Goal: Task Accomplishment & Management: Manage account settings

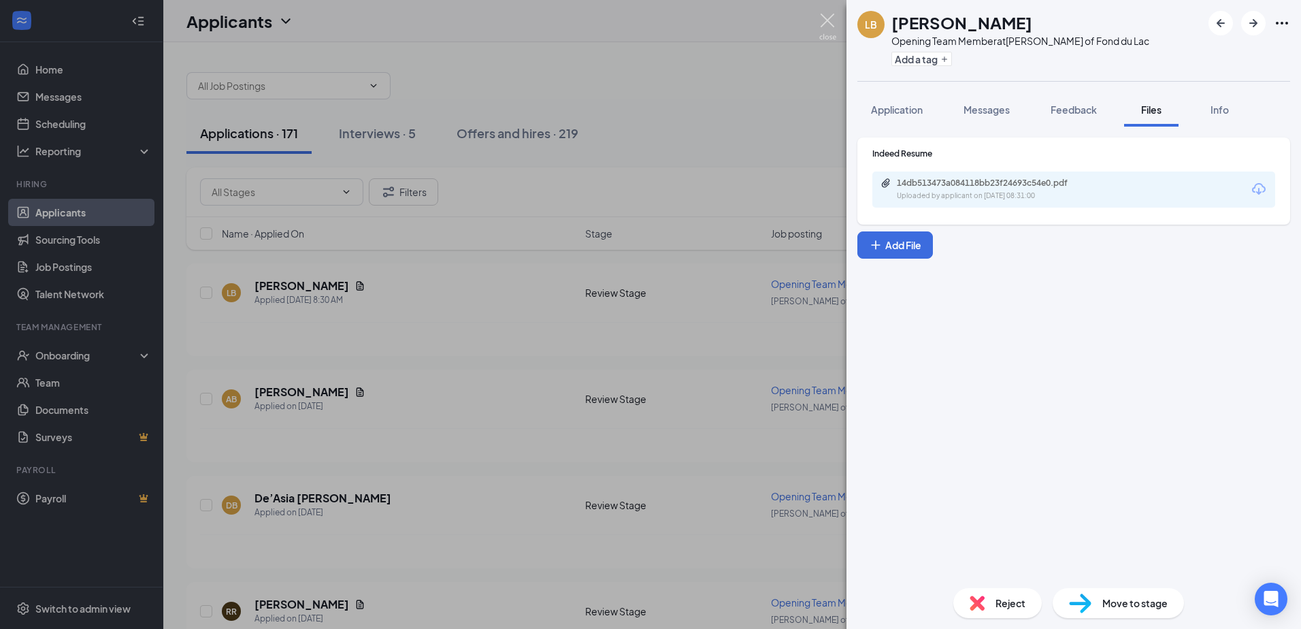
click at [827, 18] on img at bounding box center [827, 27] width 17 height 27
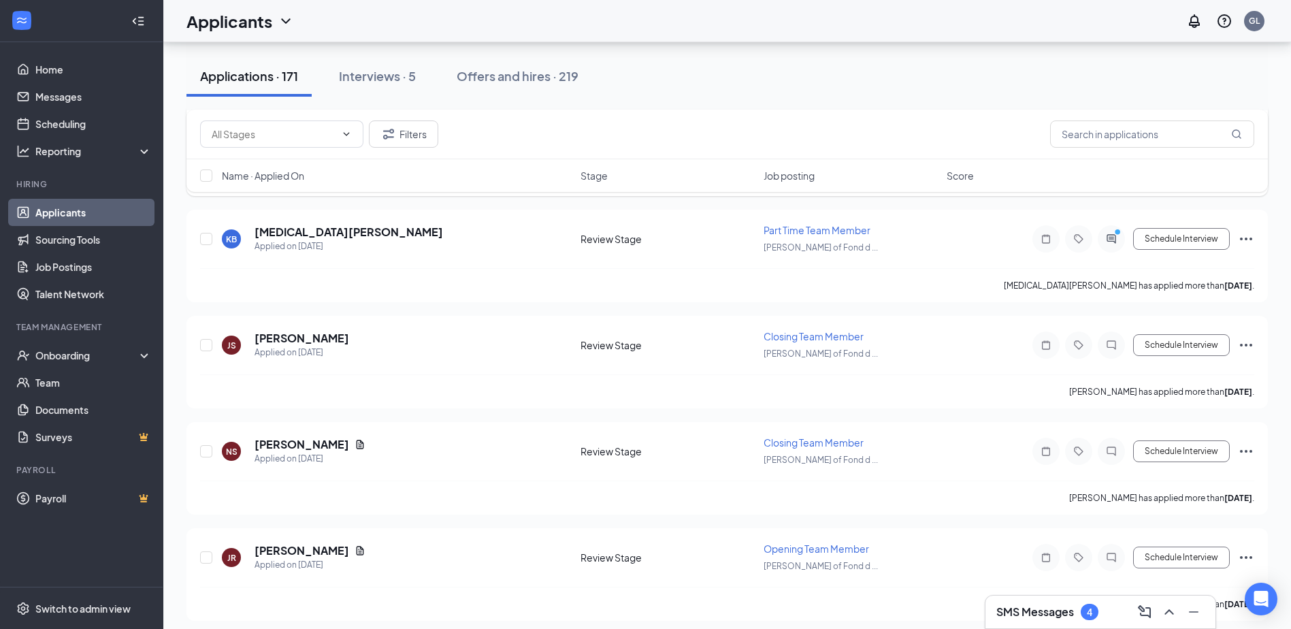
scroll to position [3674, 0]
click at [1220, 447] on button "Schedule Interview" at bounding box center [1181, 450] width 97 height 22
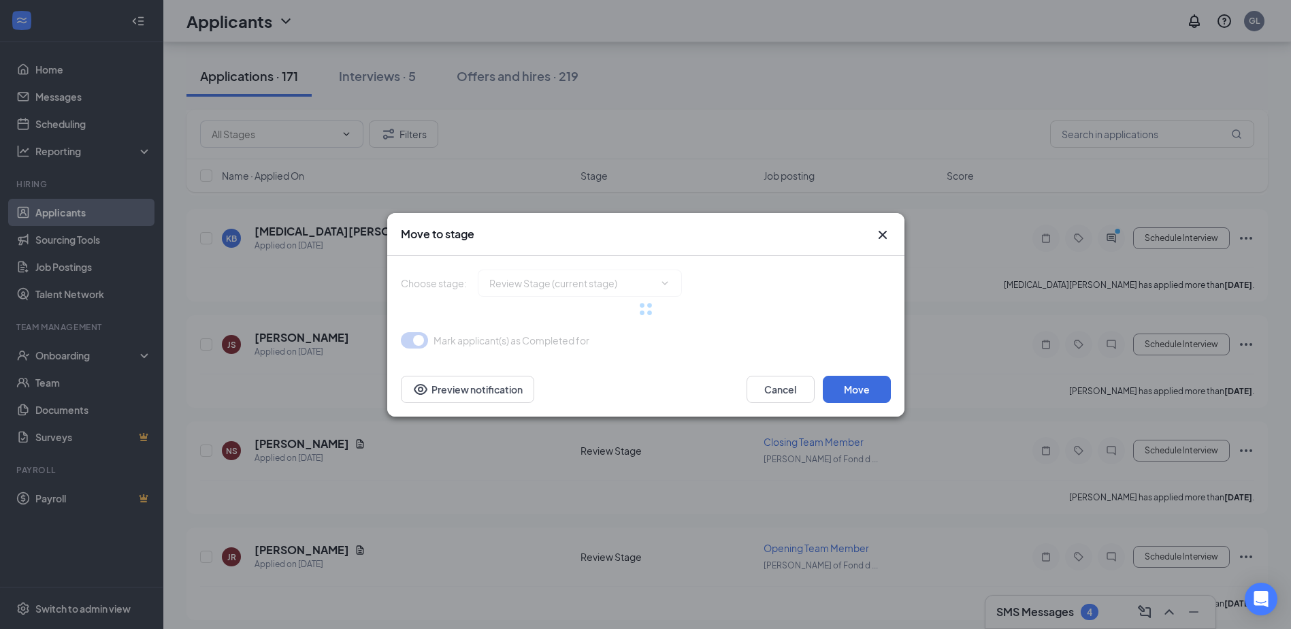
type input "Onsite Interview (next stage)"
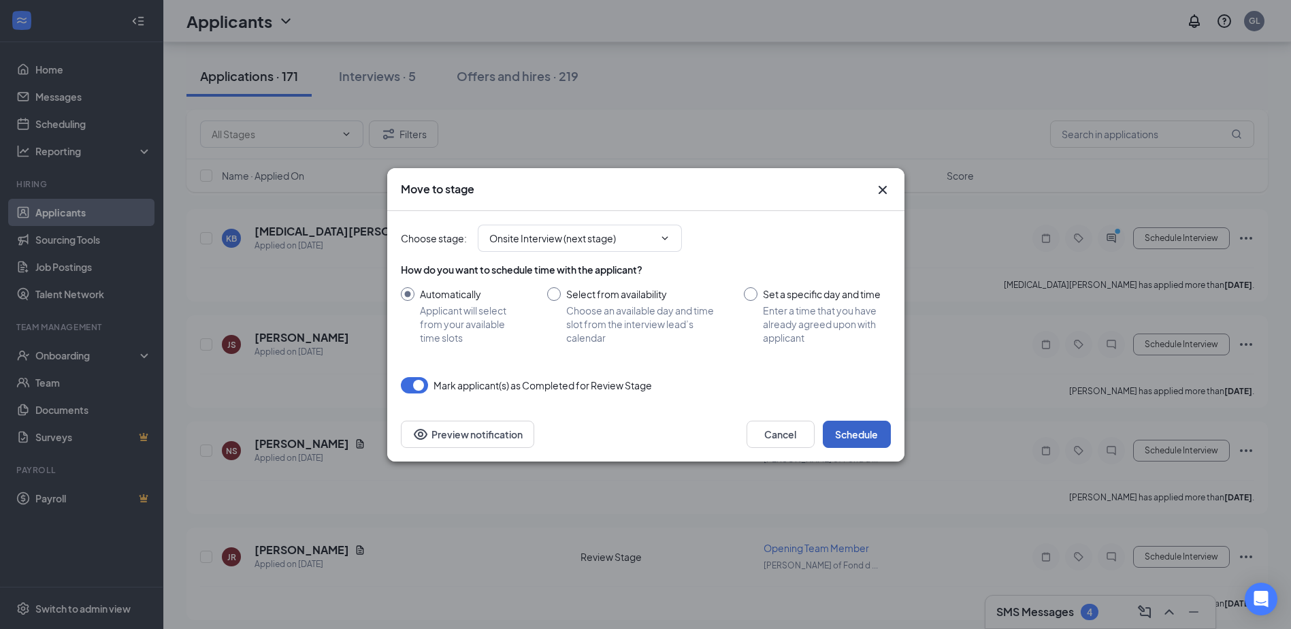
click at [847, 435] on button "Schedule" at bounding box center [857, 433] width 68 height 27
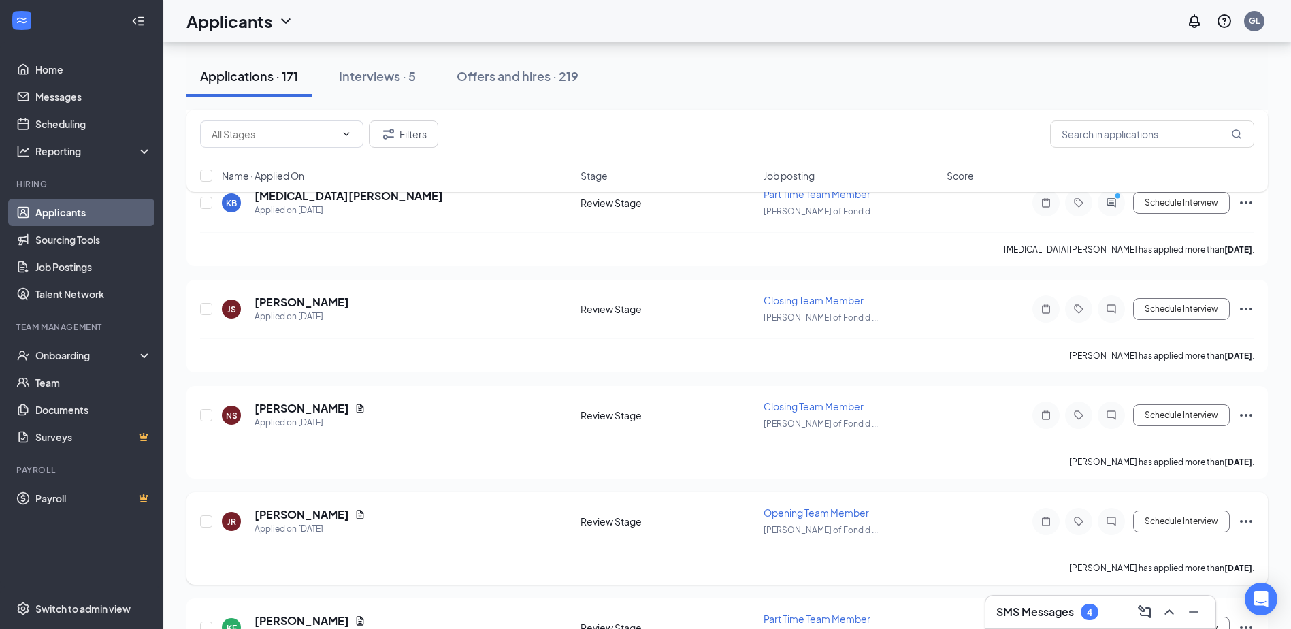
scroll to position [3742, 0]
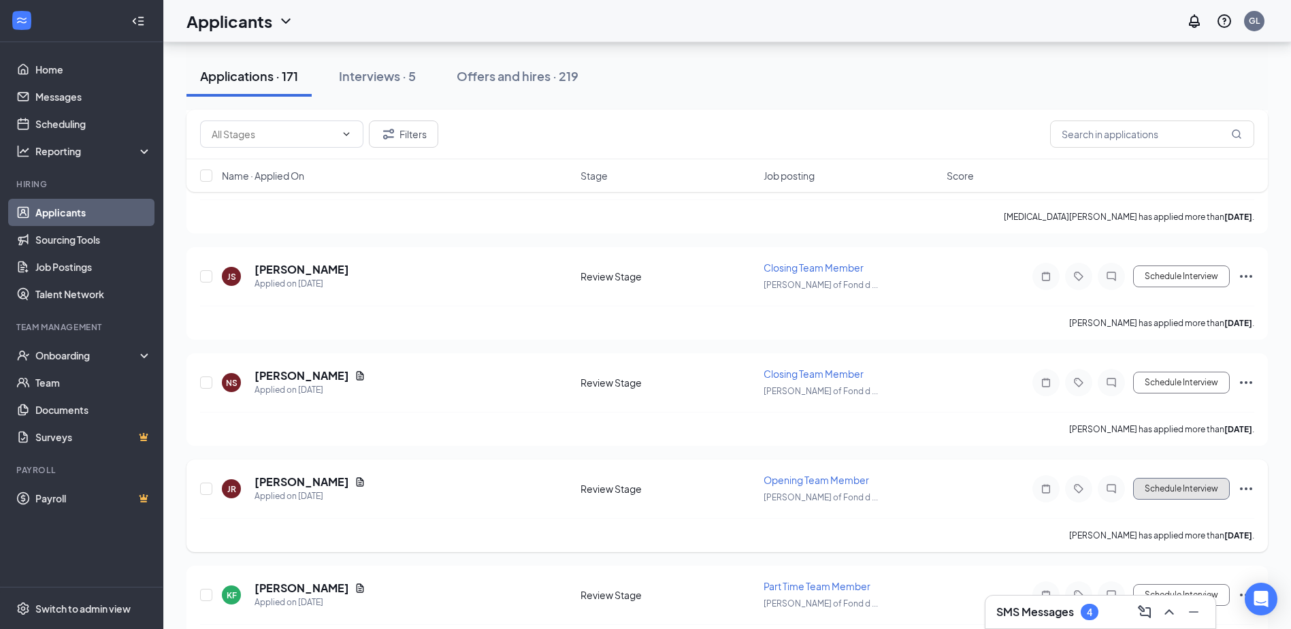
click at [1163, 486] on button "Schedule Interview" at bounding box center [1181, 489] width 97 height 22
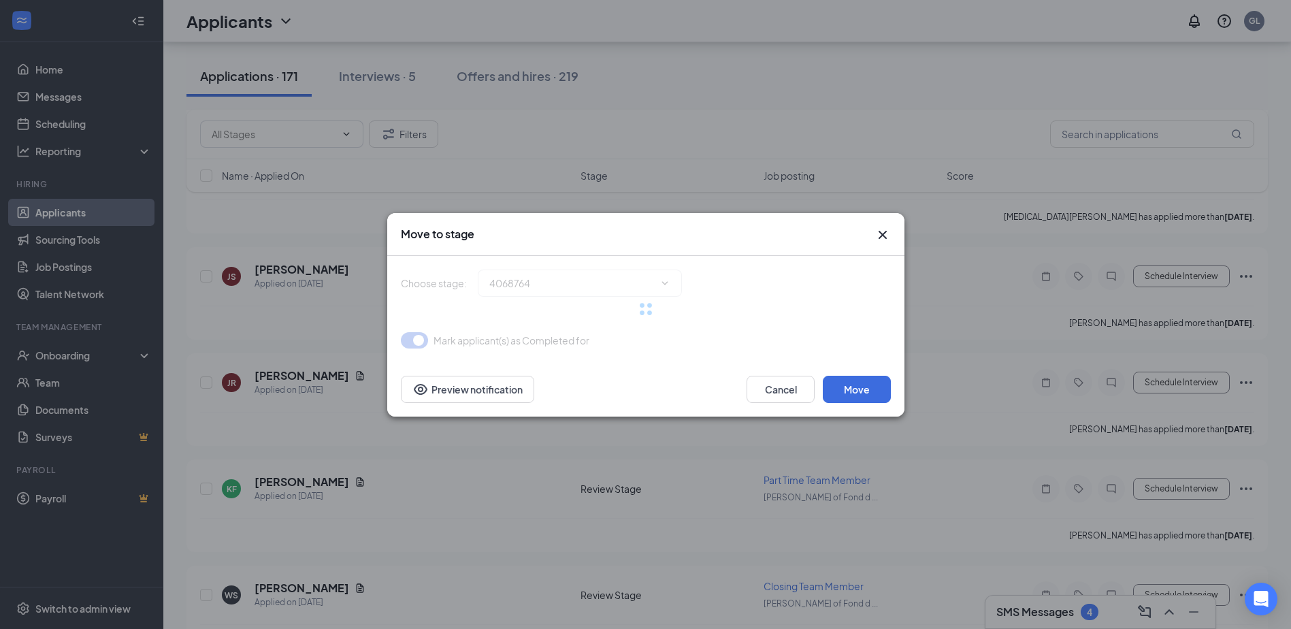
type input "Onsite Interview (next stage)"
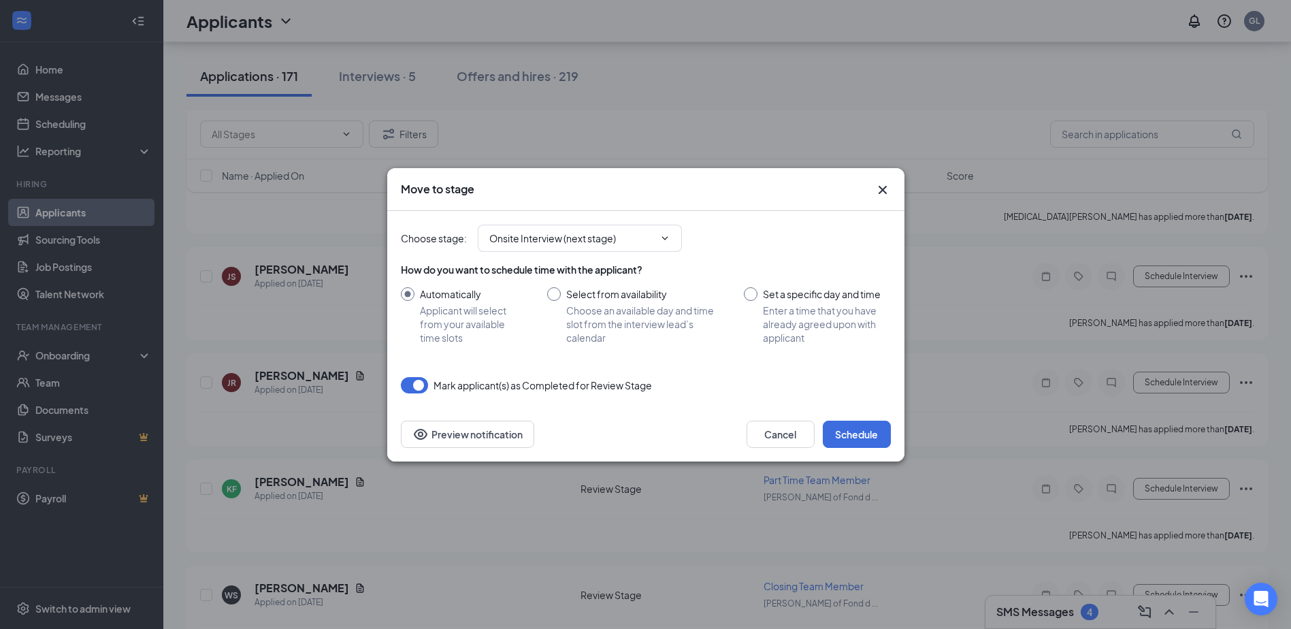
click at [882, 235] on div "Choose stage : Onsite Interview (next stage)" at bounding box center [646, 238] width 490 height 27
click at [861, 193] on div "Move to stage" at bounding box center [633, 189] width 465 height 15
click at [884, 188] on icon "Cross" at bounding box center [882, 189] width 8 height 8
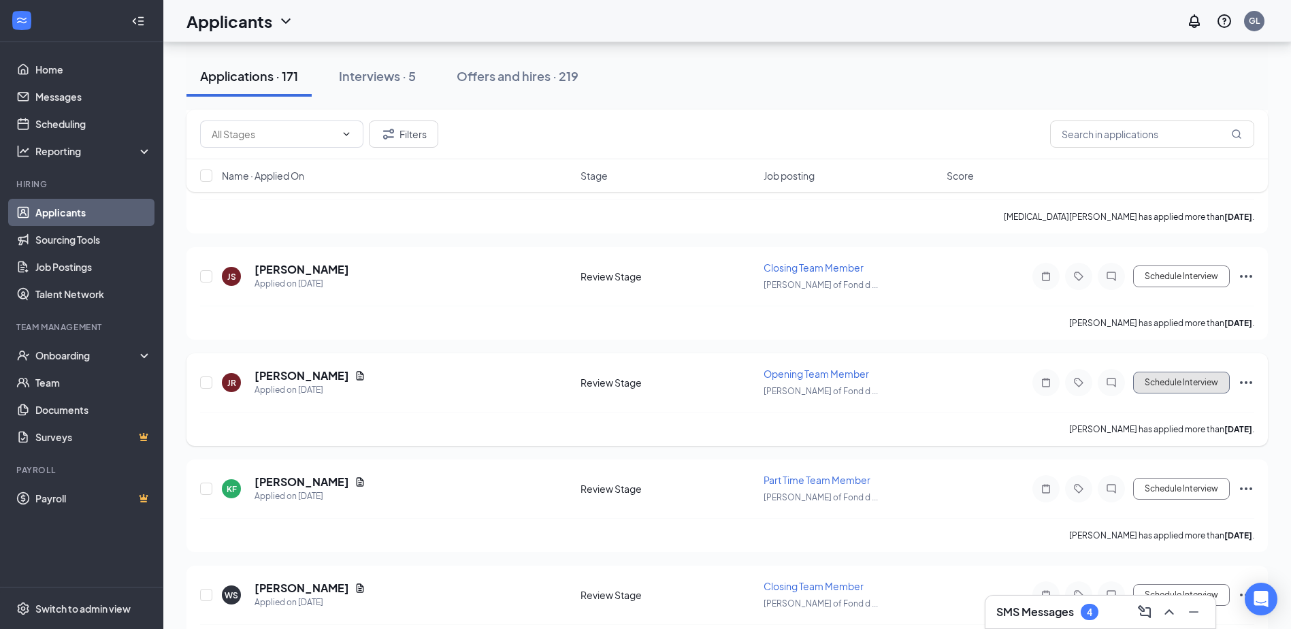
click at [1148, 377] on button "Schedule Interview" at bounding box center [1181, 382] width 97 height 22
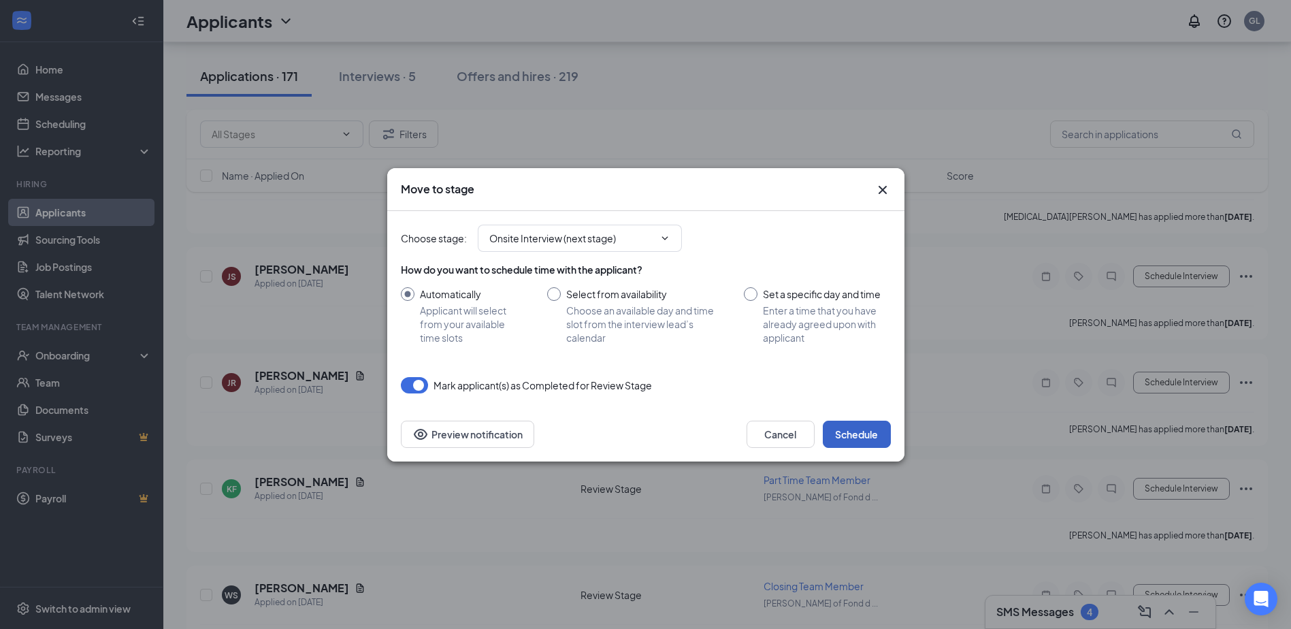
click at [840, 426] on button "Schedule" at bounding box center [857, 433] width 68 height 27
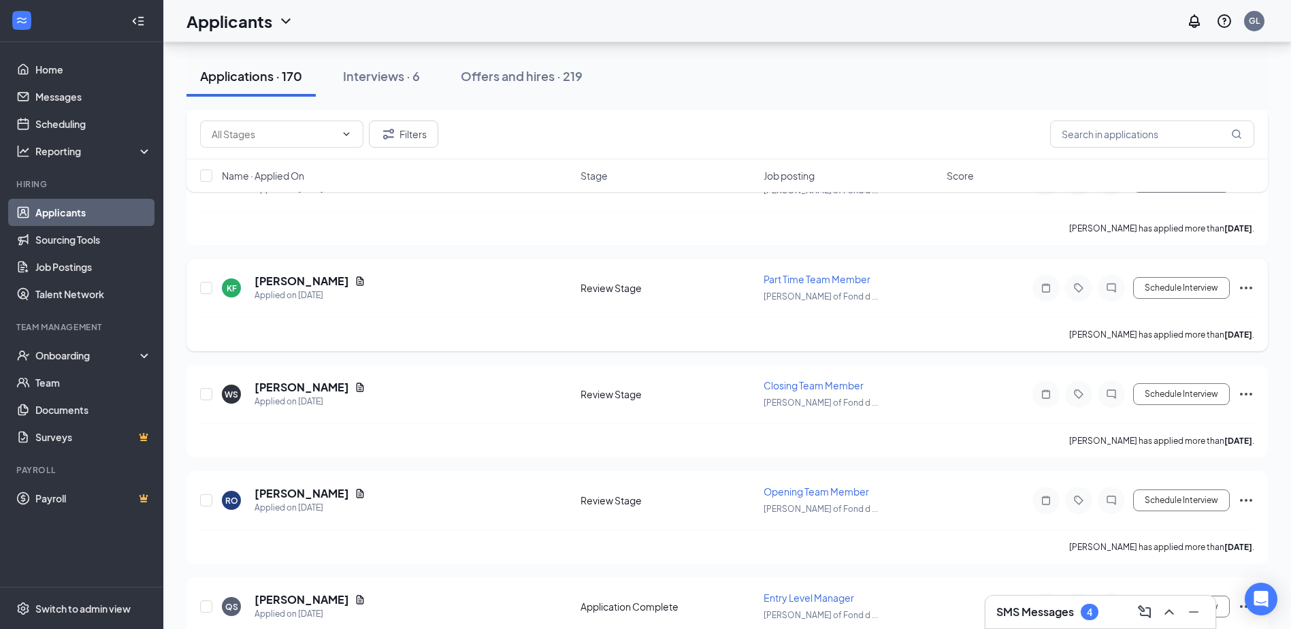
scroll to position [3946, 0]
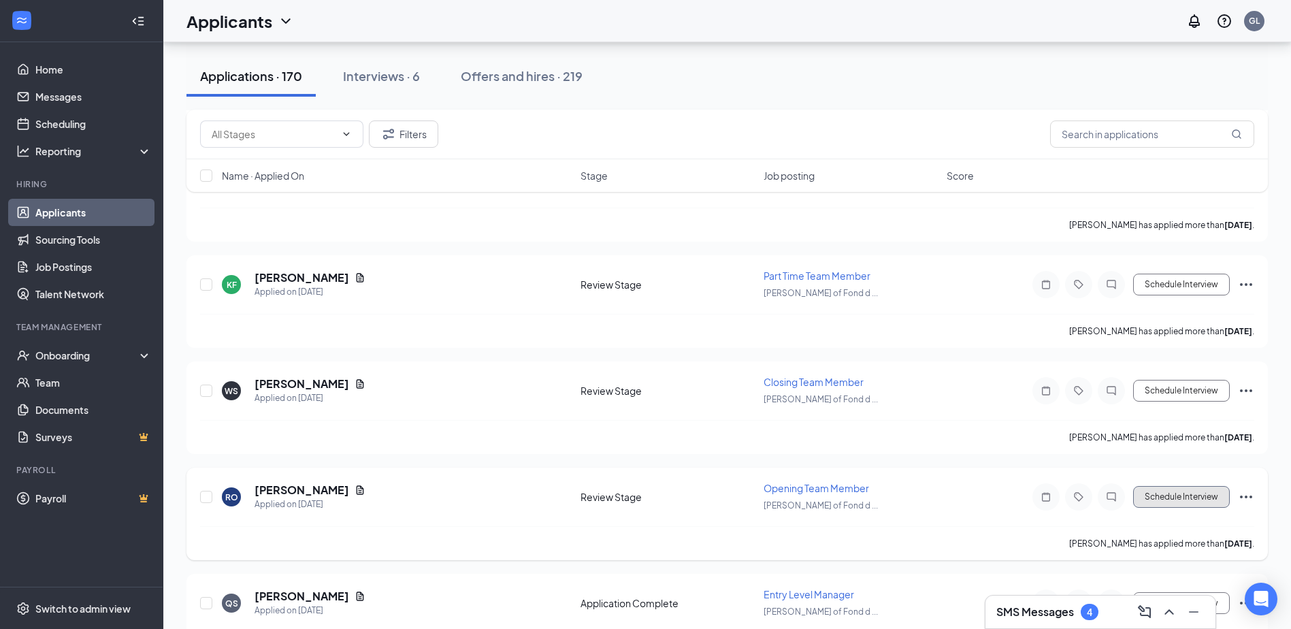
click at [1204, 497] on button "Schedule Interview" at bounding box center [1181, 497] width 97 height 22
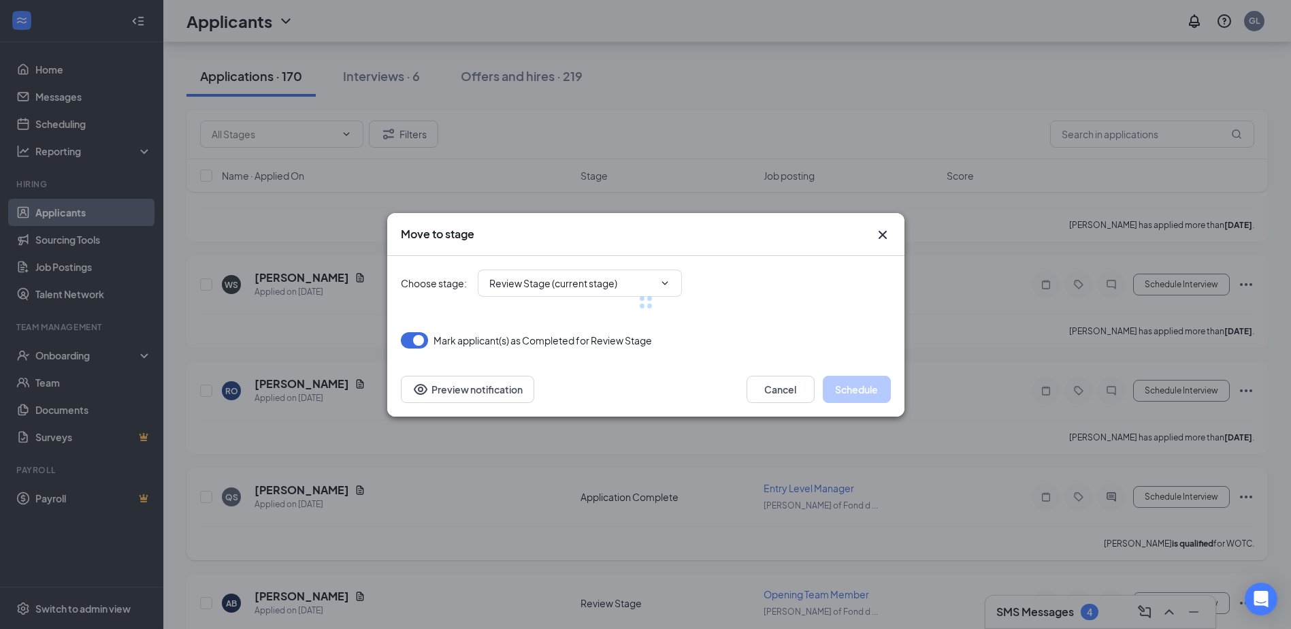
type input "Onsite Interview (next stage)"
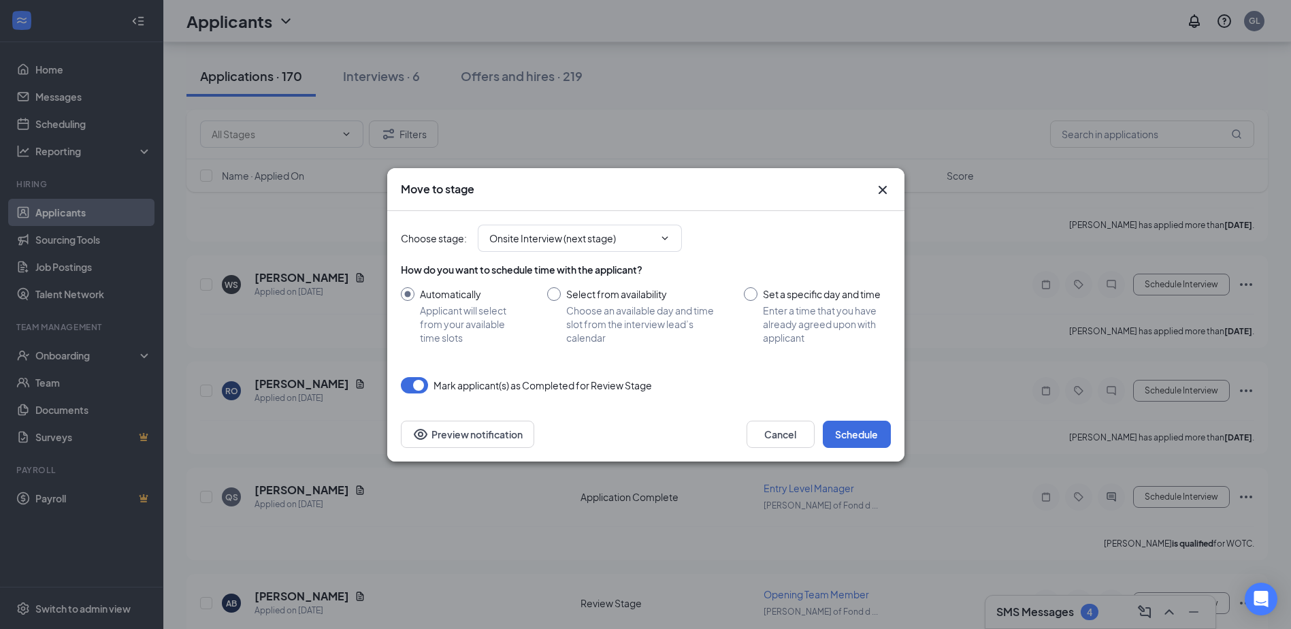
click at [882, 232] on div "Choose stage : Onsite Interview (next stage)" at bounding box center [646, 238] width 490 height 27
click at [878, 190] on icon "Cross" at bounding box center [882, 190] width 16 height 16
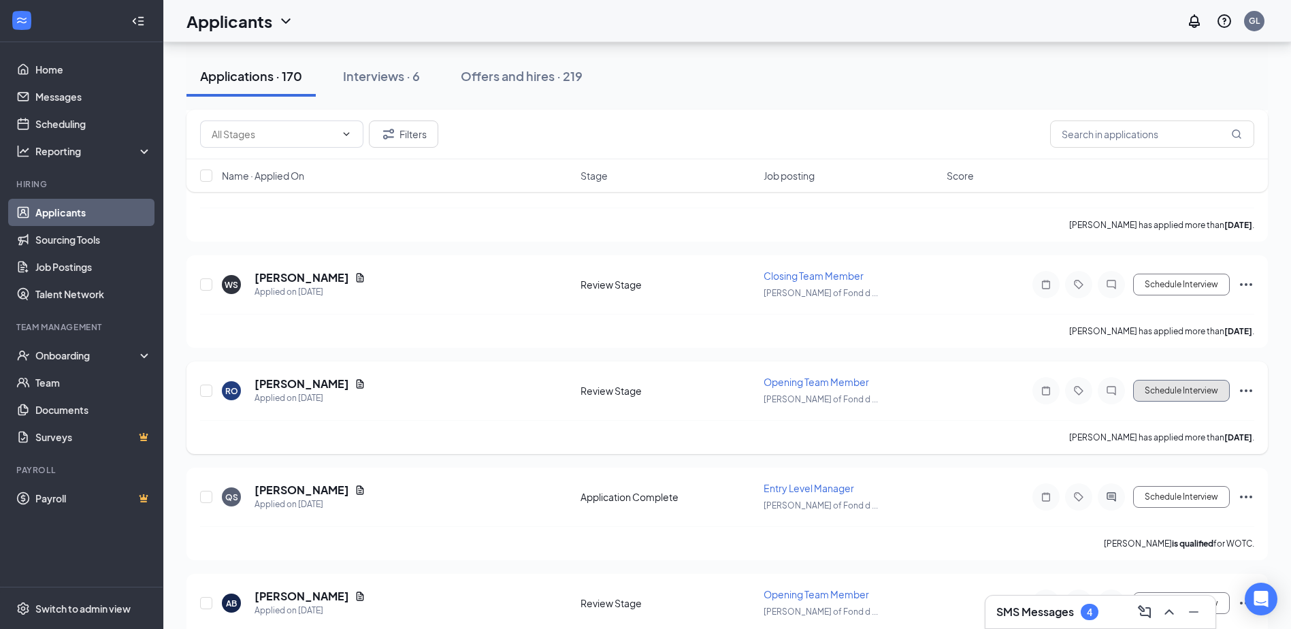
click at [1135, 387] on button "Schedule Interview" at bounding box center [1181, 391] width 97 height 22
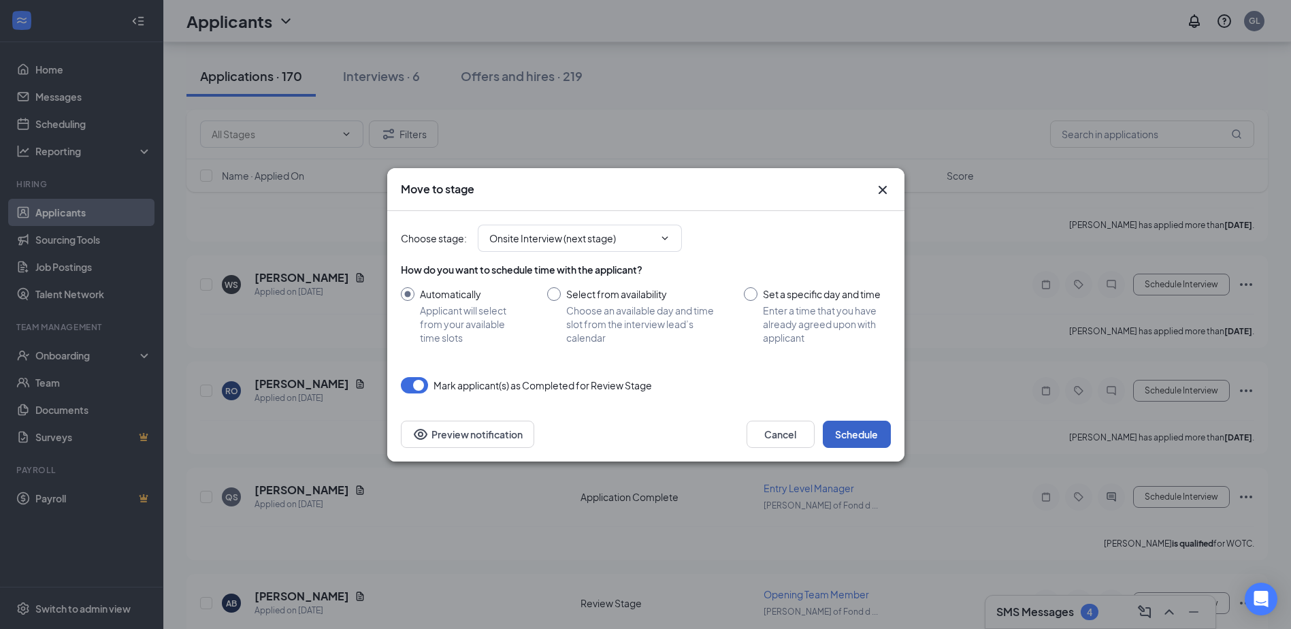
click at [878, 429] on button "Schedule" at bounding box center [857, 433] width 68 height 27
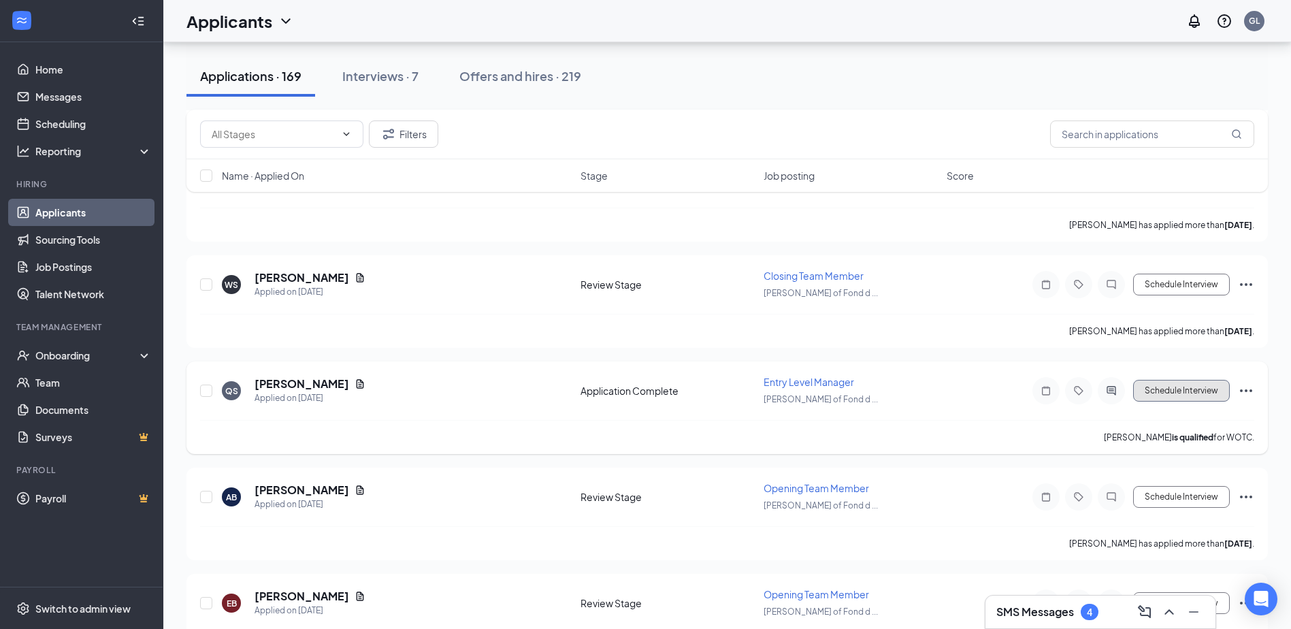
click at [1208, 393] on button "Schedule Interview" at bounding box center [1181, 391] width 97 height 22
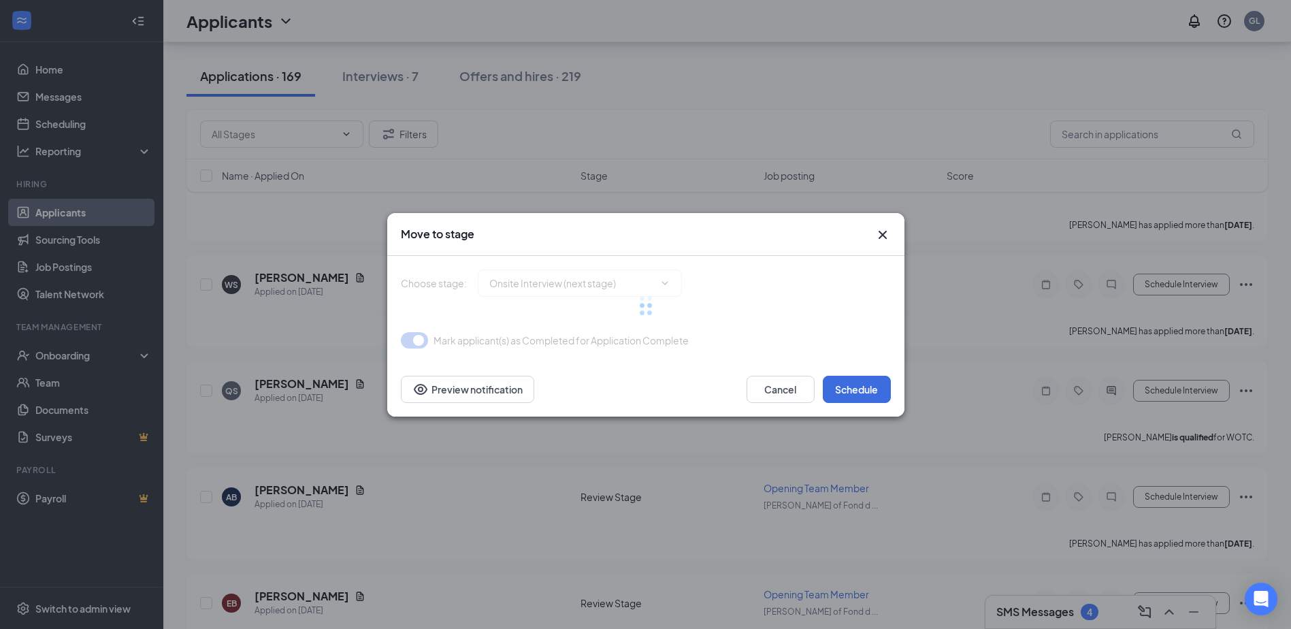
type input "Onsite Interview (next stage)"
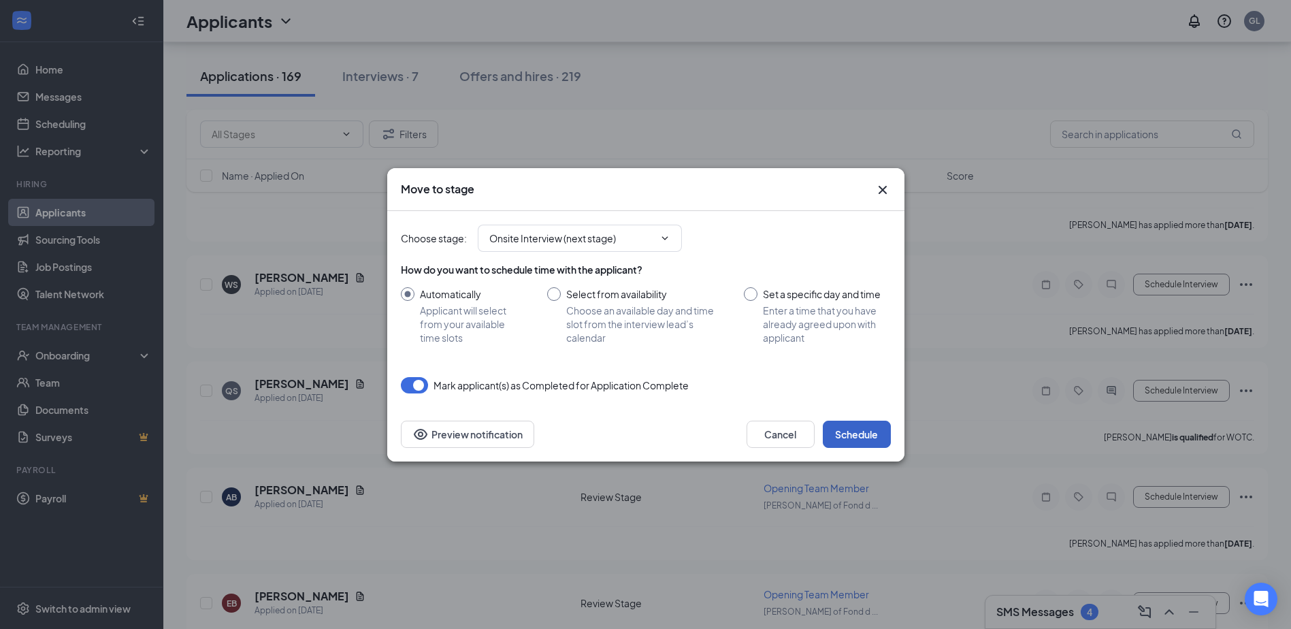
click at [878, 438] on button "Schedule" at bounding box center [857, 433] width 68 height 27
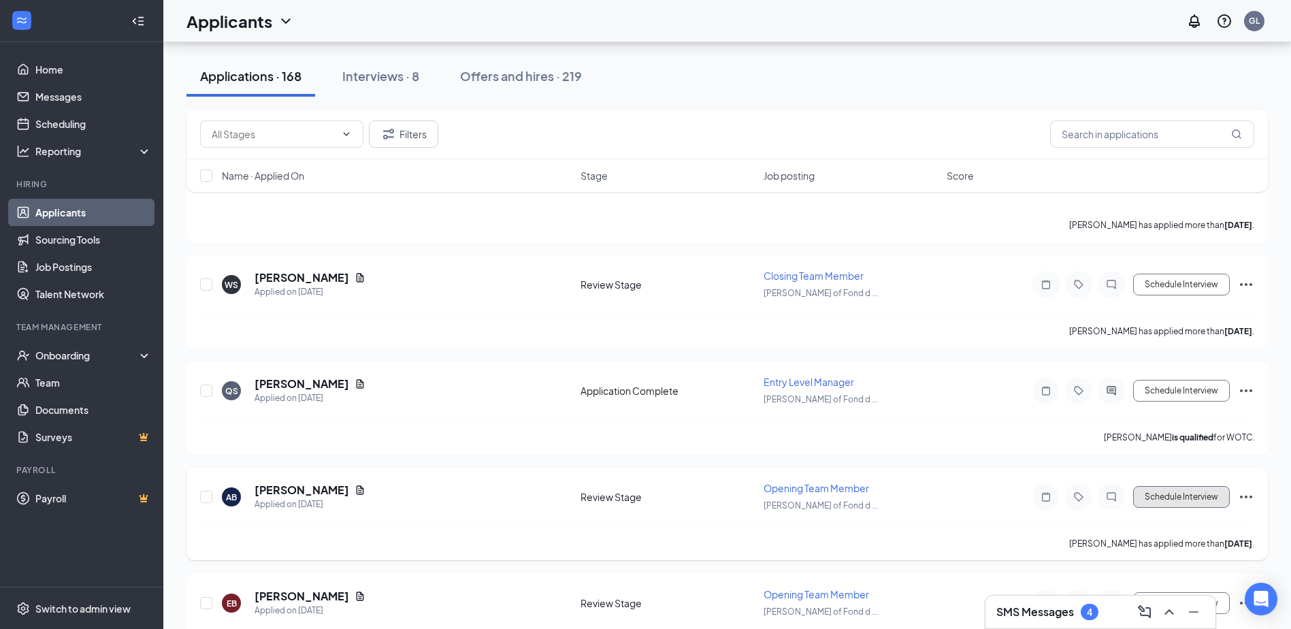
click at [1191, 491] on button "Schedule Interview" at bounding box center [1181, 497] width 97 height 22
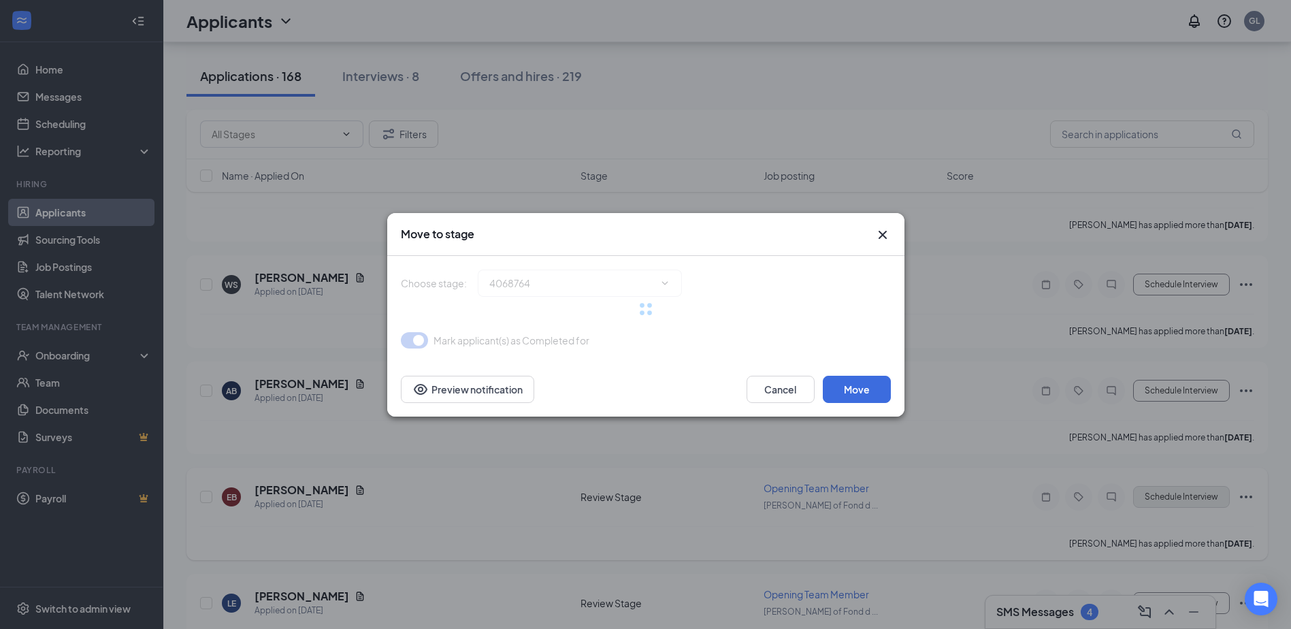
type input "Onsite Interview (next stage)"
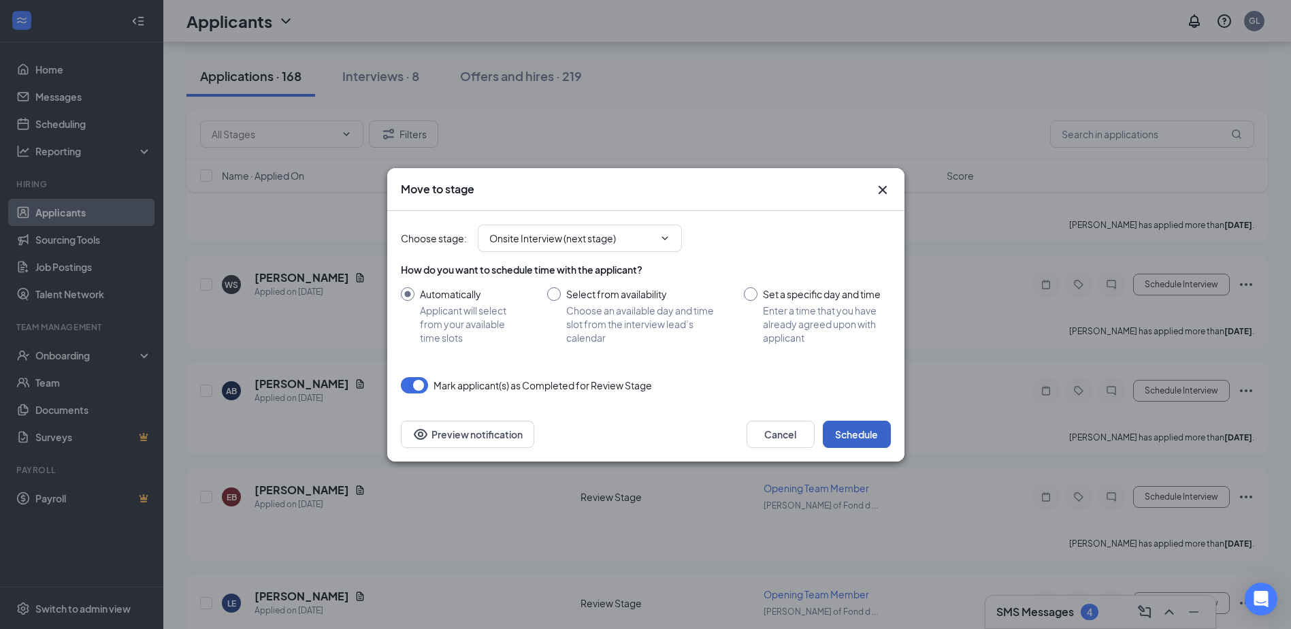
click at [855, 437] on button "Schedule" at bounding box center [857, 433] width 68 height 27
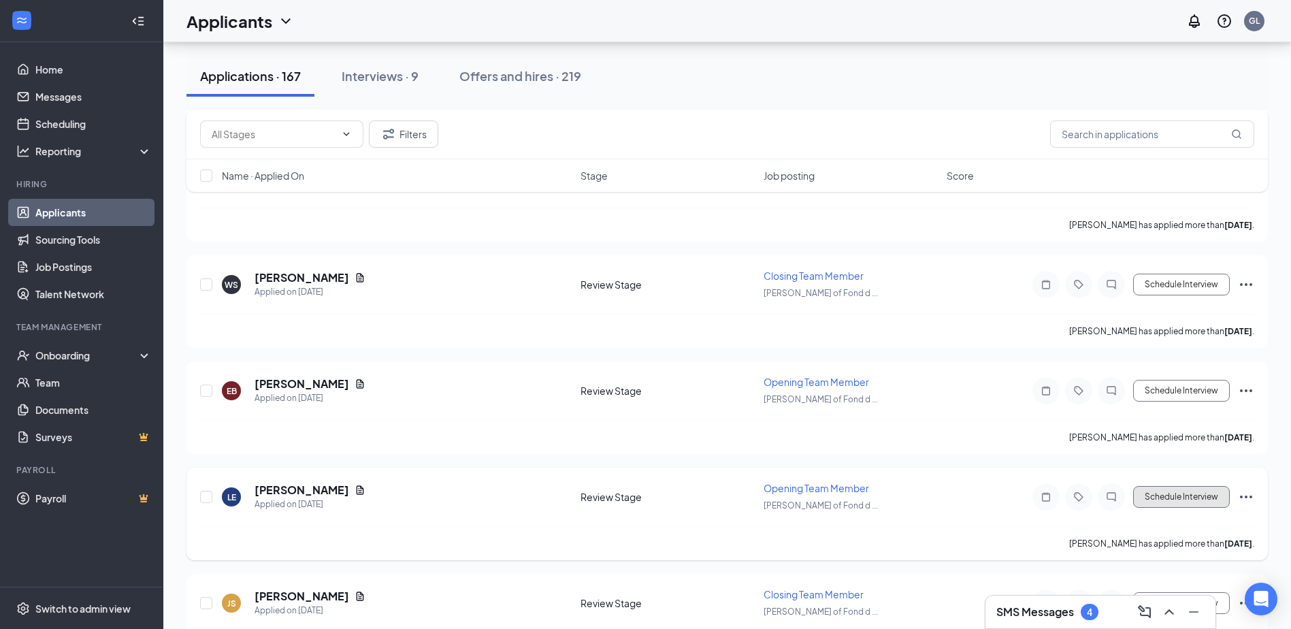
click at [1212, 494] on button "Schedule Interview" at bounding box center [1181, 497] width 97 height 22
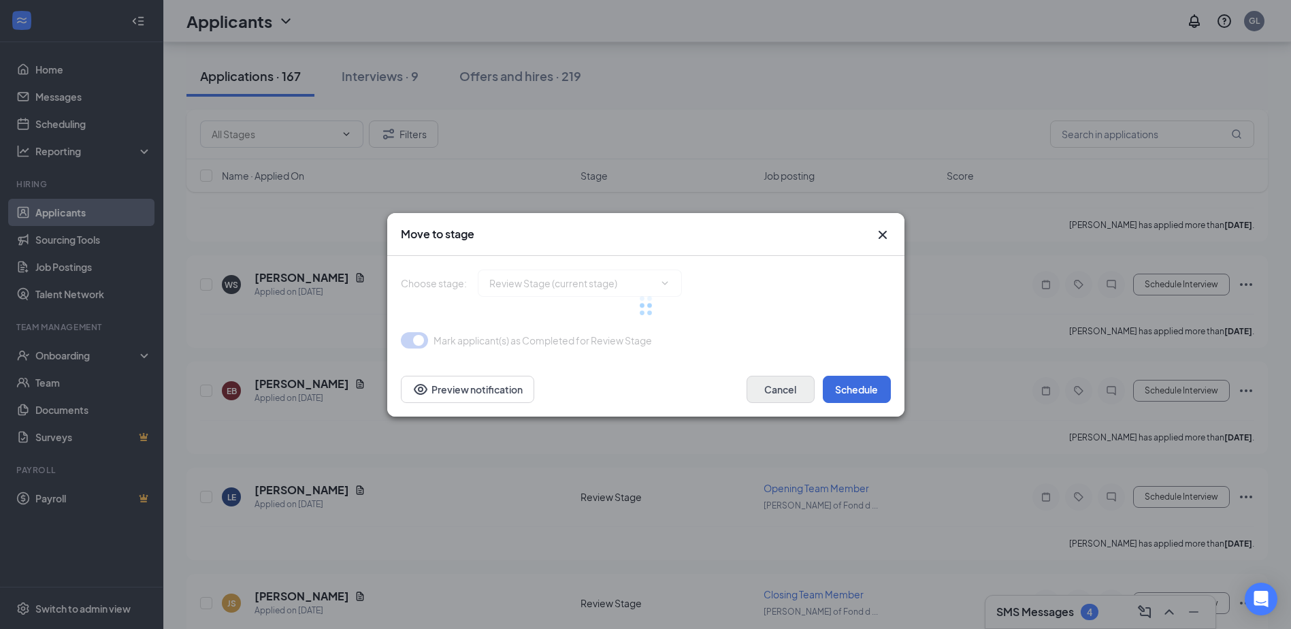
type input "Onsite Interview (next stage)"
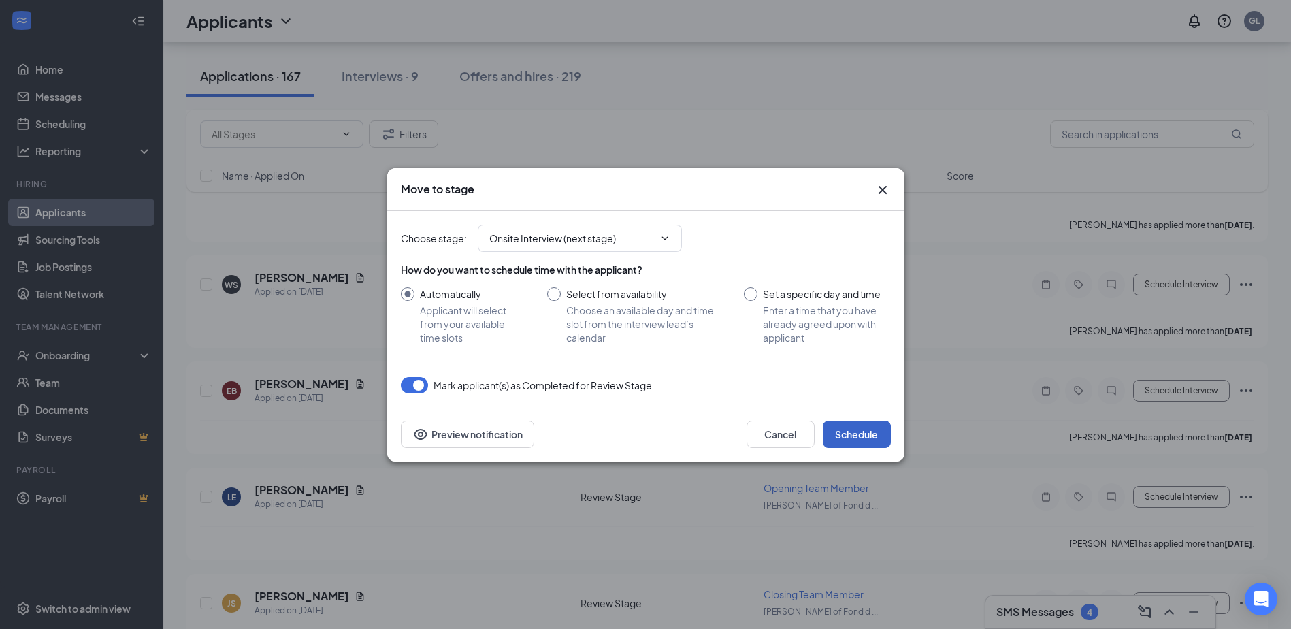
click at [857, 427] on button "Schedule" at bounding box center [857, 433] width 68 height 27
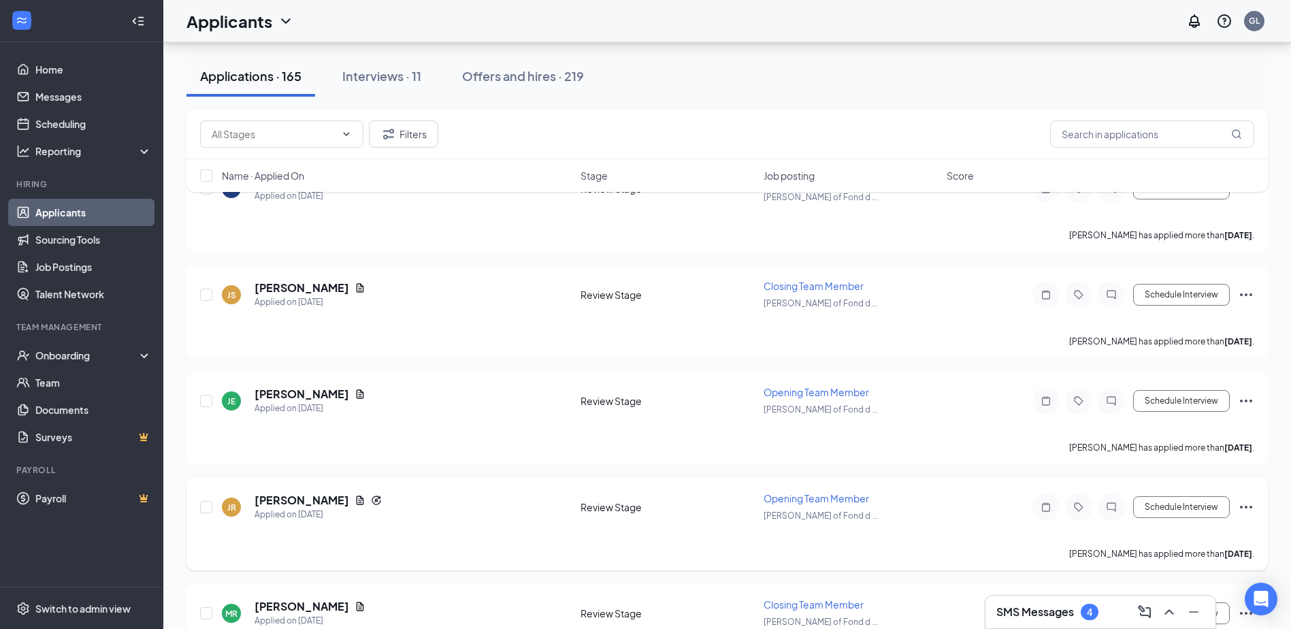
scroll to position [4286, 0]
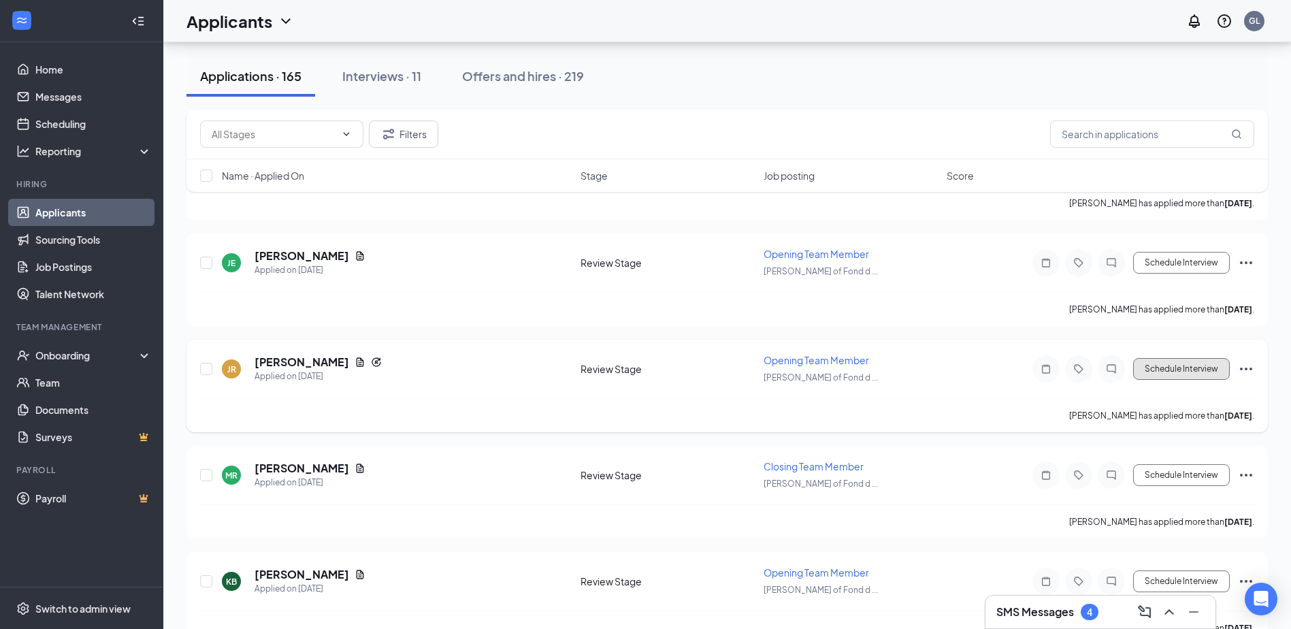
click at [1180, 367] on button "Schedule Interview" at bounding box center [1181, 369] width 97 height 22
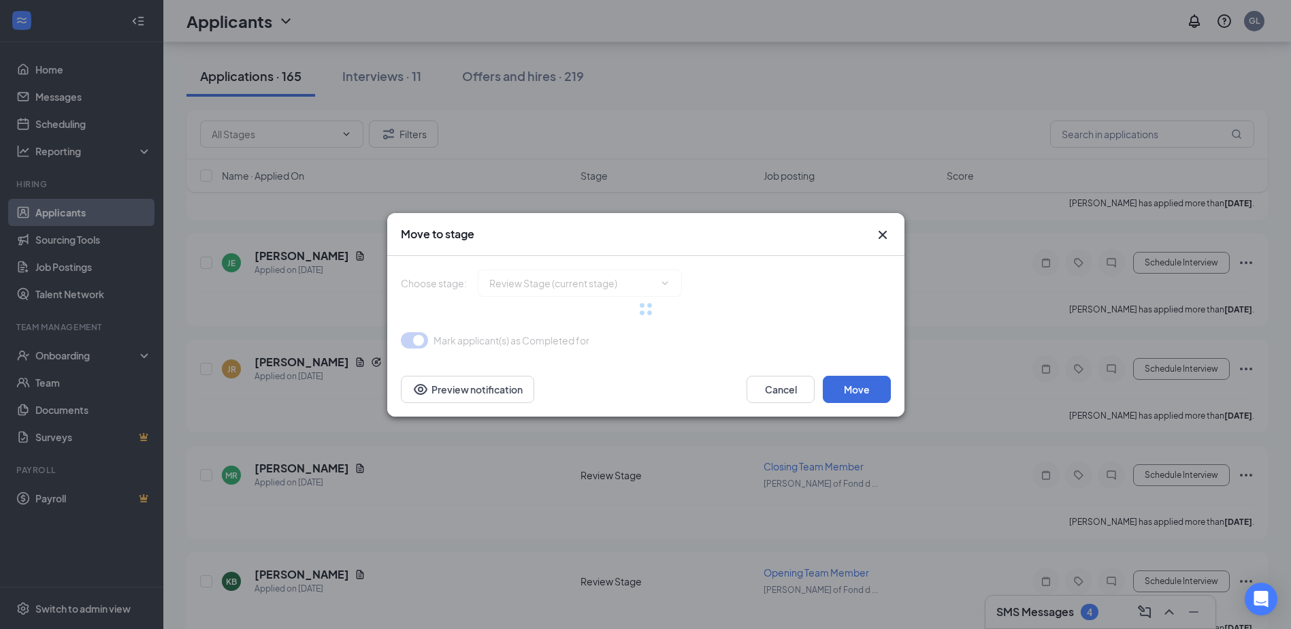
type input "Onsite Interview (next stage)"
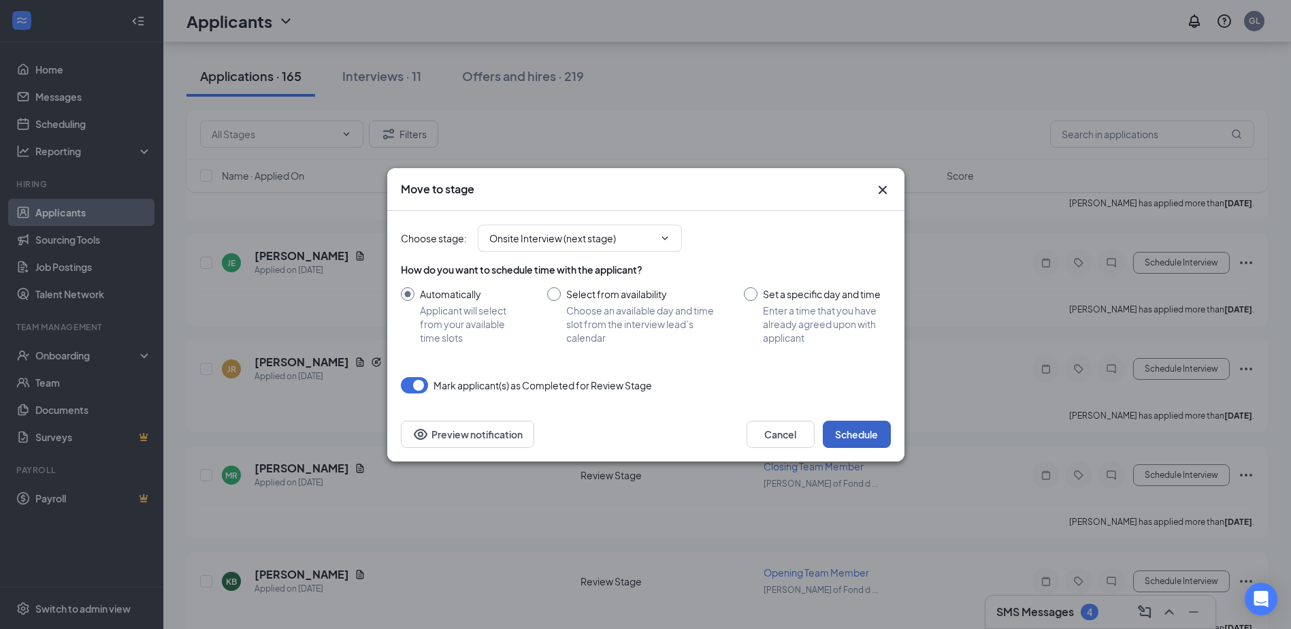
click at [858, 422] on button "Schedule" at bounding box center [857, 433] width 68 height 27
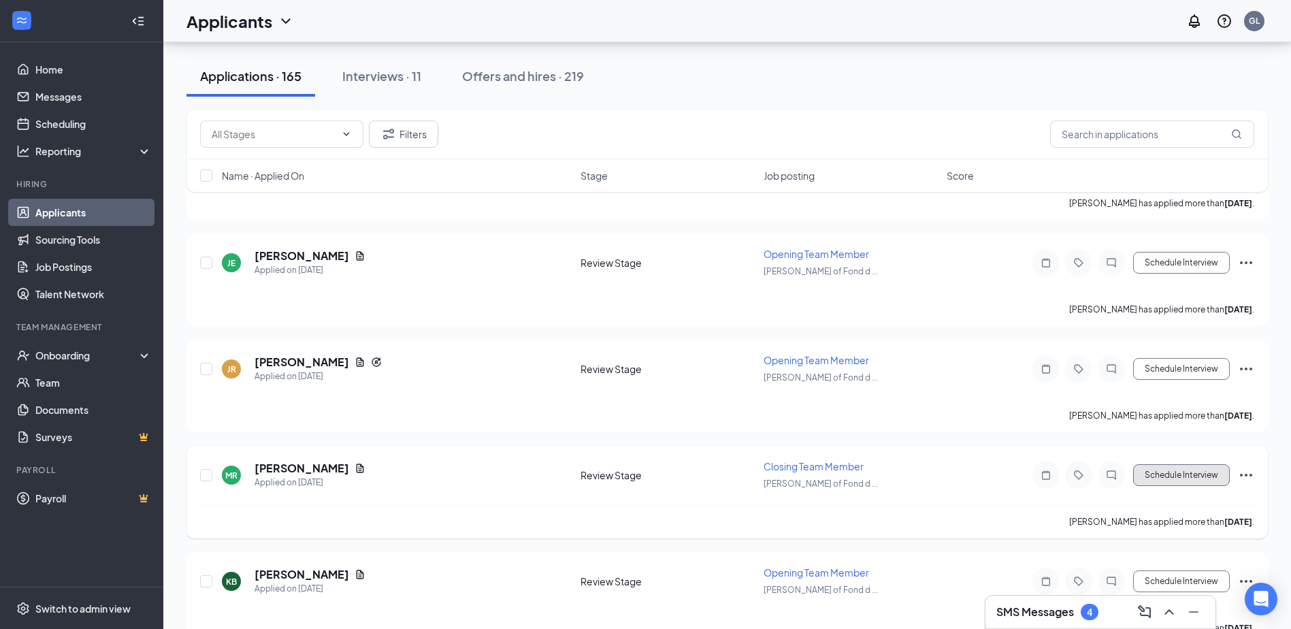
click at [1179, 465] on button "Schedule Interview" at bounding box center [1181, 475] width 97 height 22
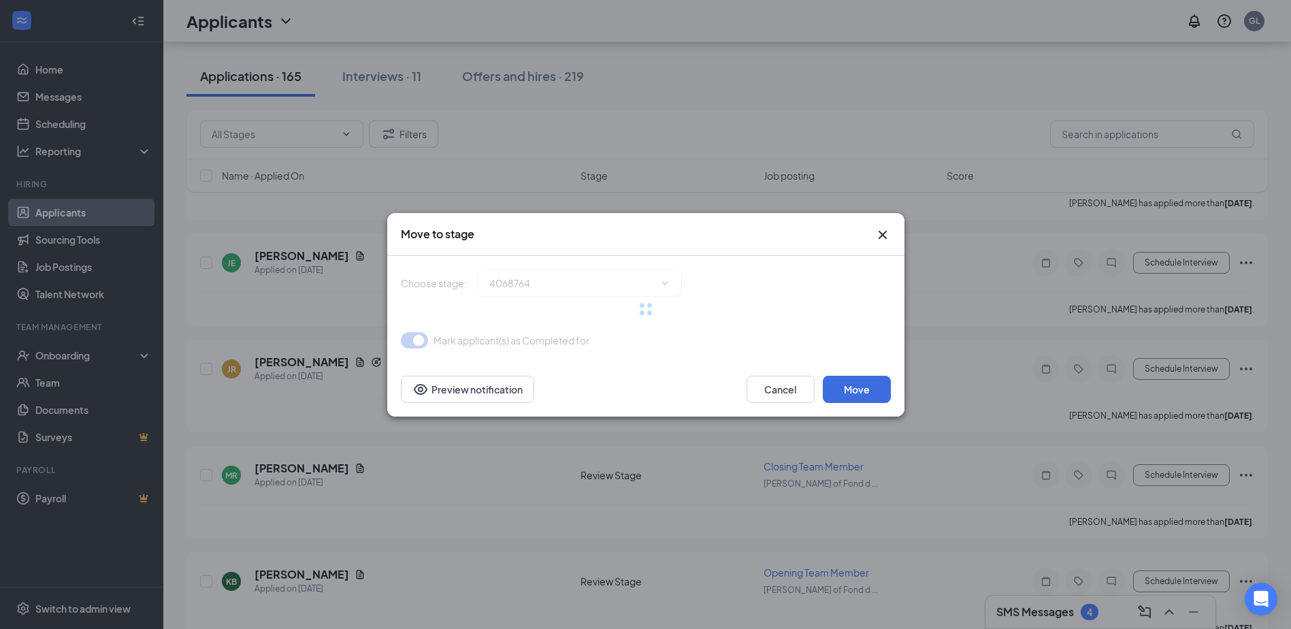
type input "Onsite Interview (next stage)"
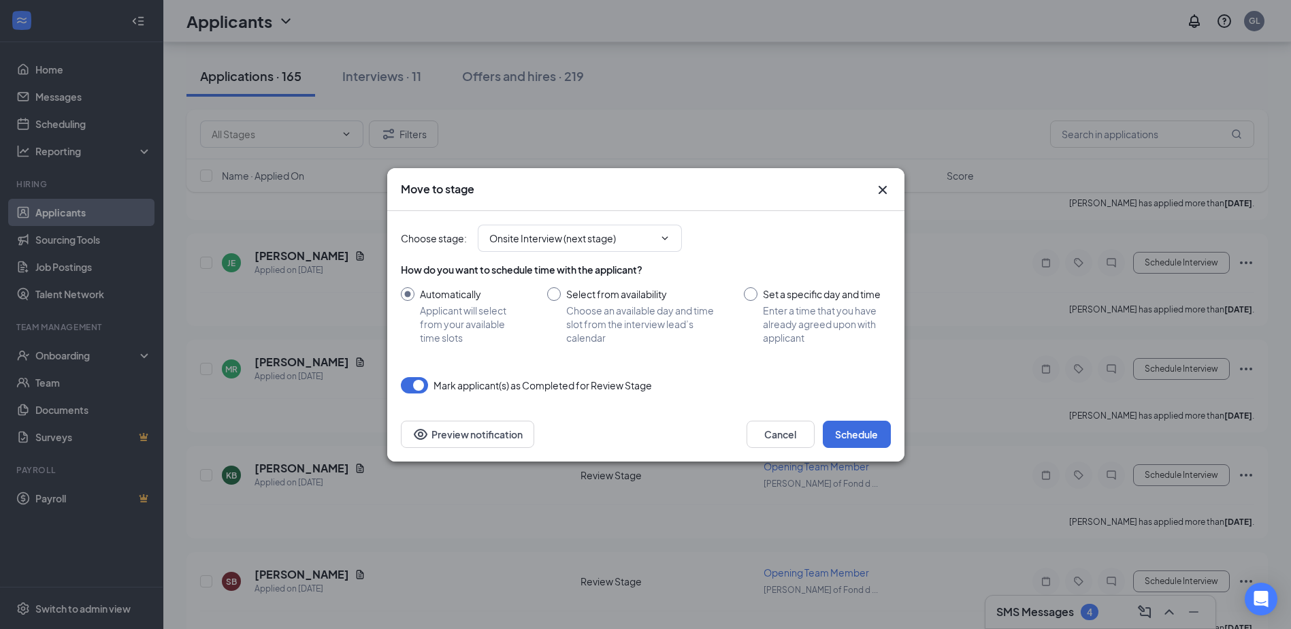
click at [885, 196] on icon "Cross" at bounding box center [882, 190] width 16 height 16
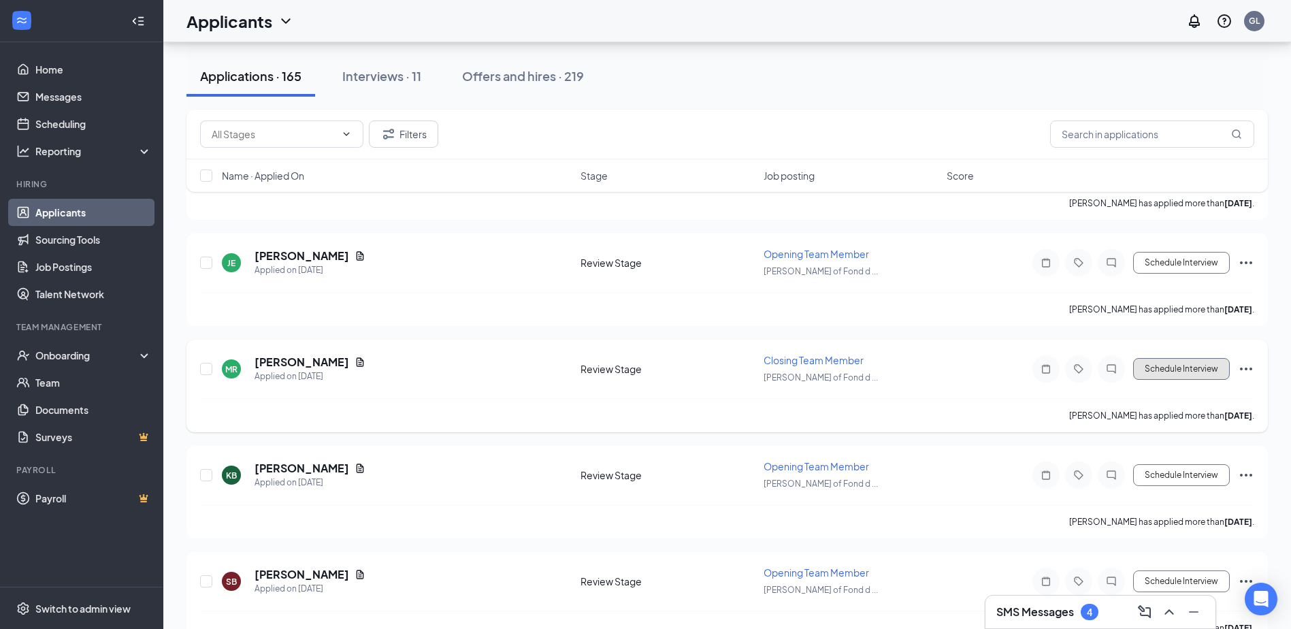
click at [1155, 364] on button "Schedule Interview" at bounding box center [1181, 369] width 97 height 22
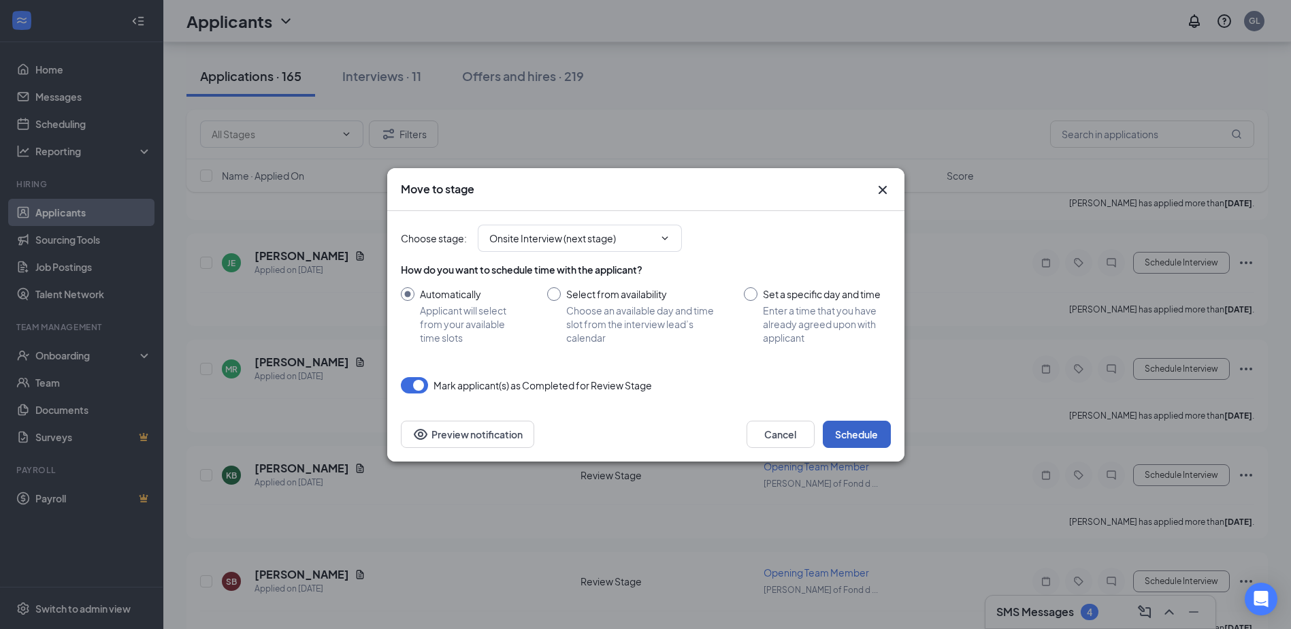
click at [844, 429] on button "Schedule" at bounding box center [857, 433] width 68 height 27
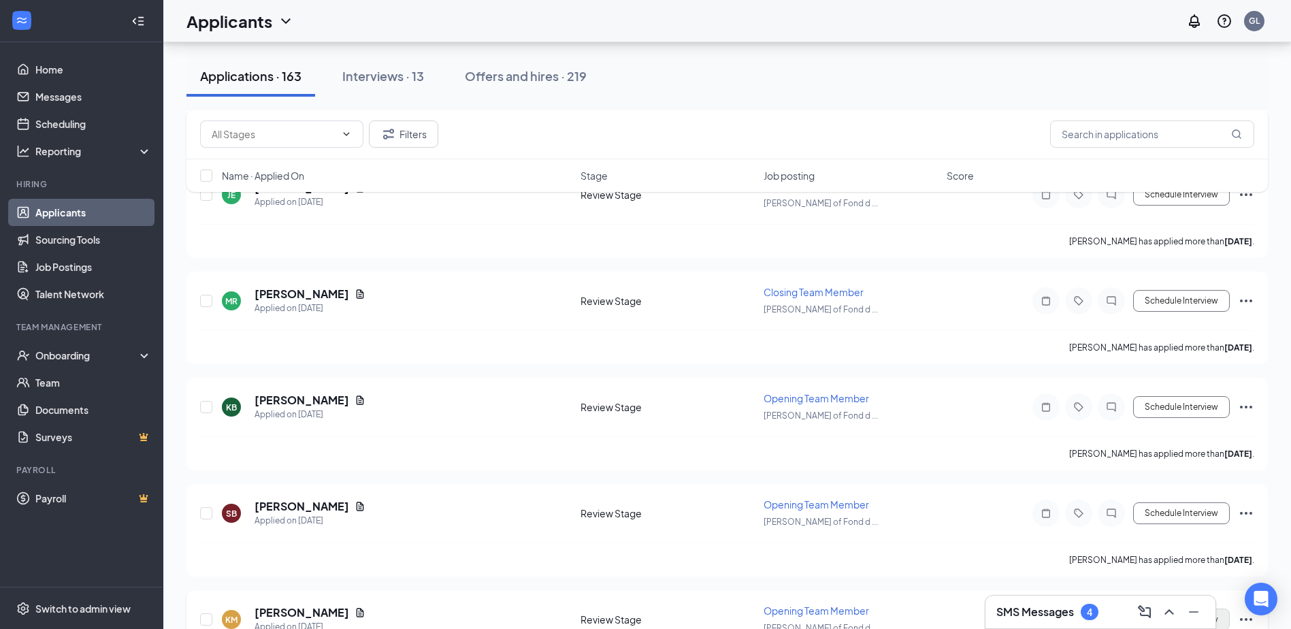
scroll to position [4422, 0]
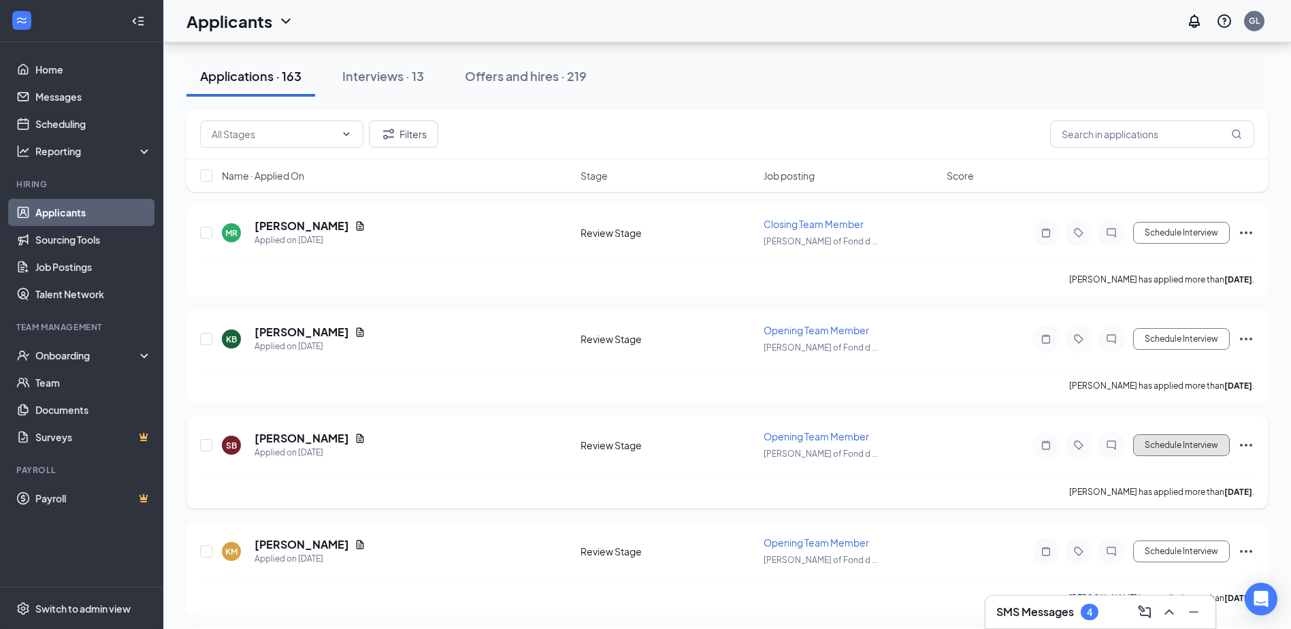
click at [1187, 442] on button "Schedule Interview" at bounding box center [1181, 445] width 97 height 22
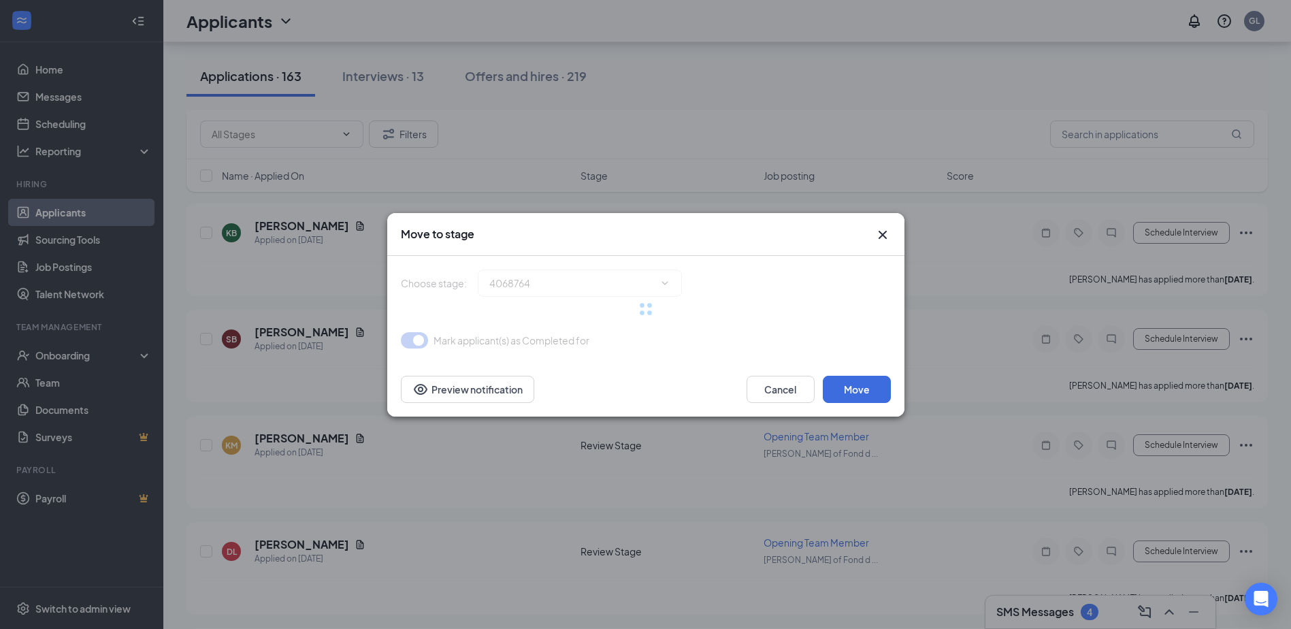
type input "Onsite Interview (next stage)"
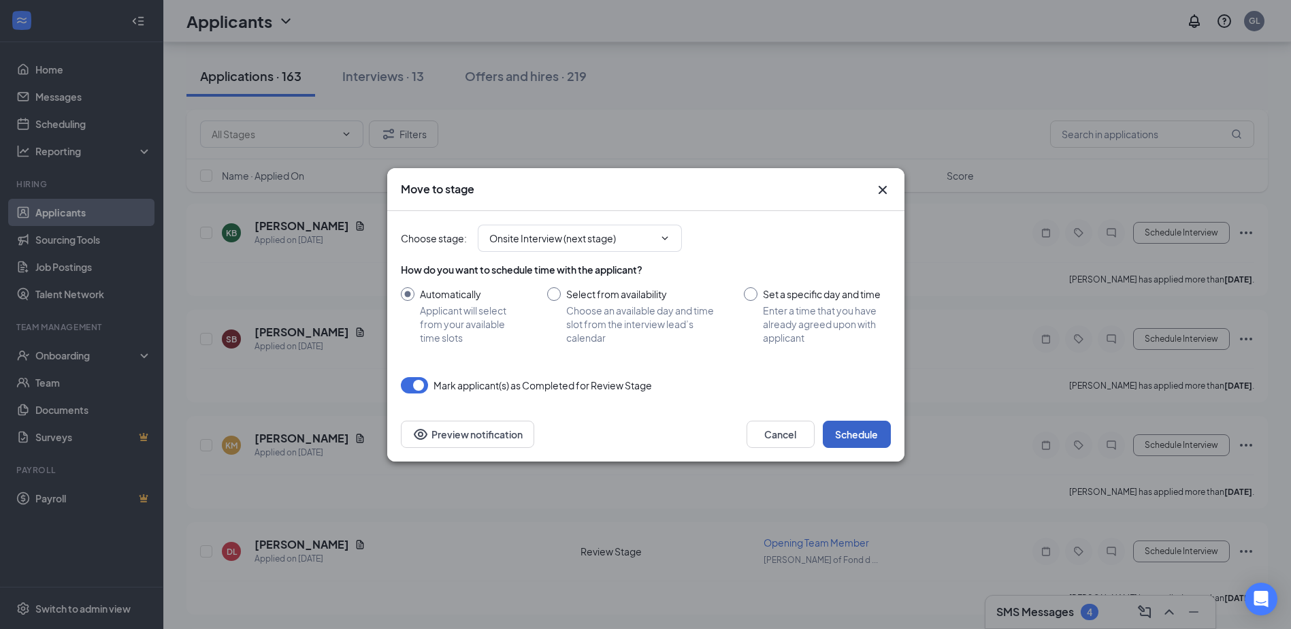
click at [847, 429] on button "Schedule" at bounding box center [857, 433] width 68 height 27
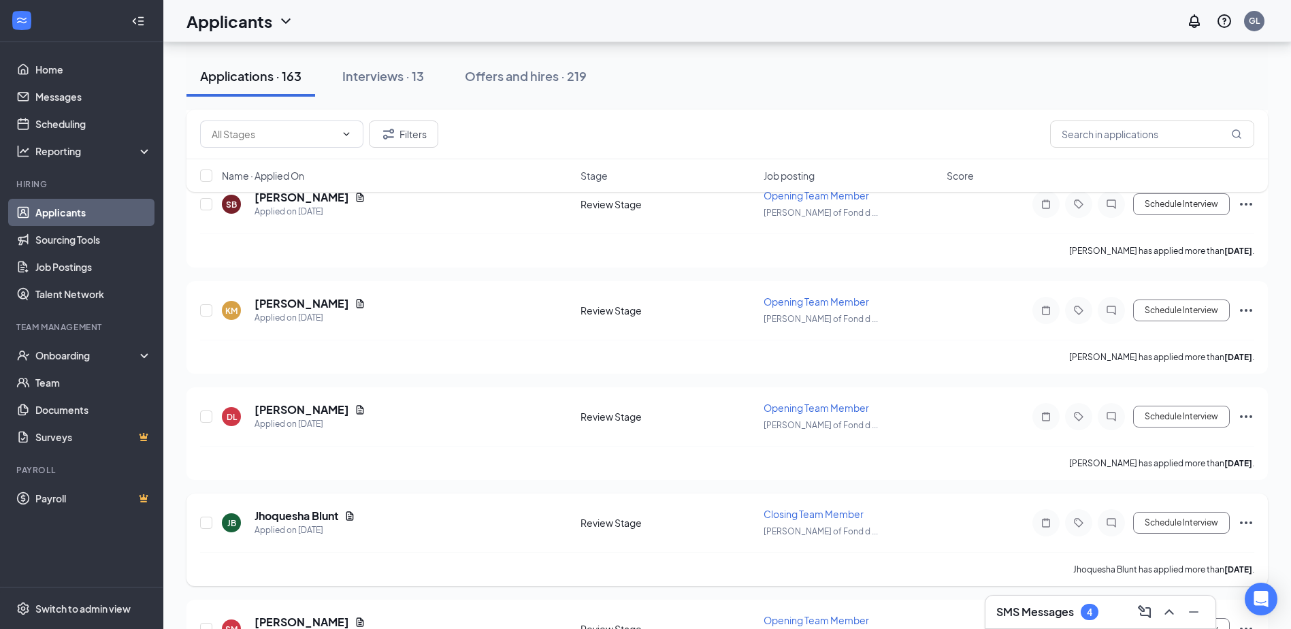
scroll to position [4558, 0]
click at [1146, 301] on button "Schedule Interview" at bounding box center [1181, 309] width 97 height 22
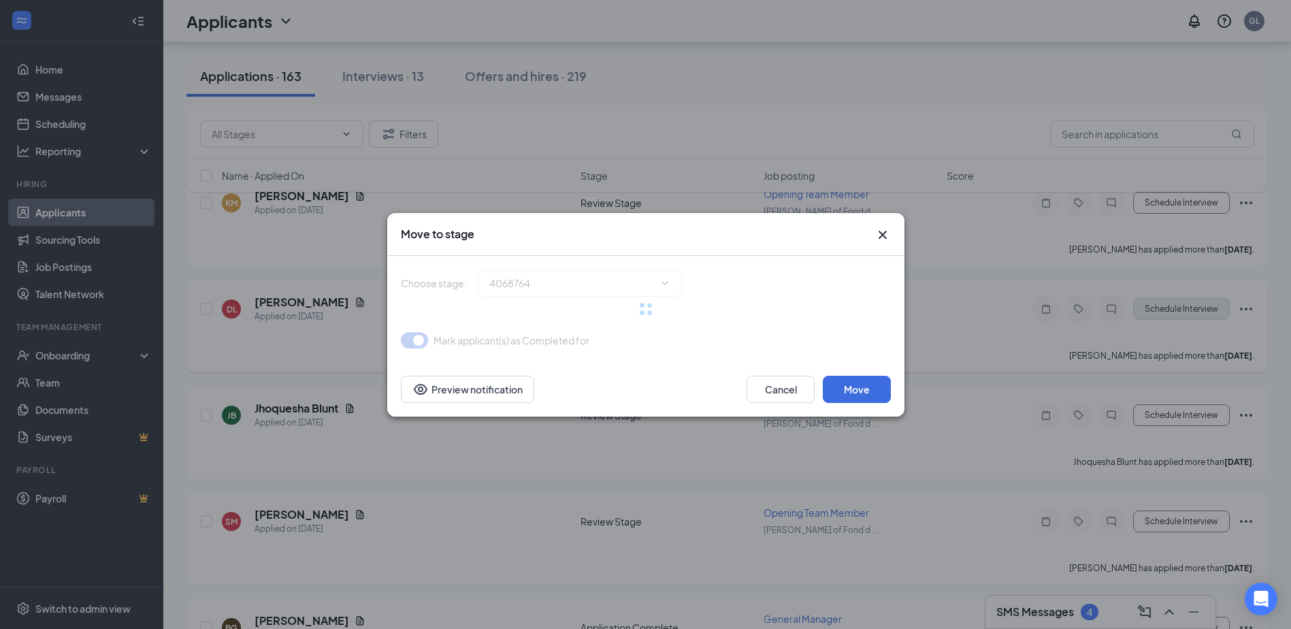
type input "Onsite Interview (next stage)"
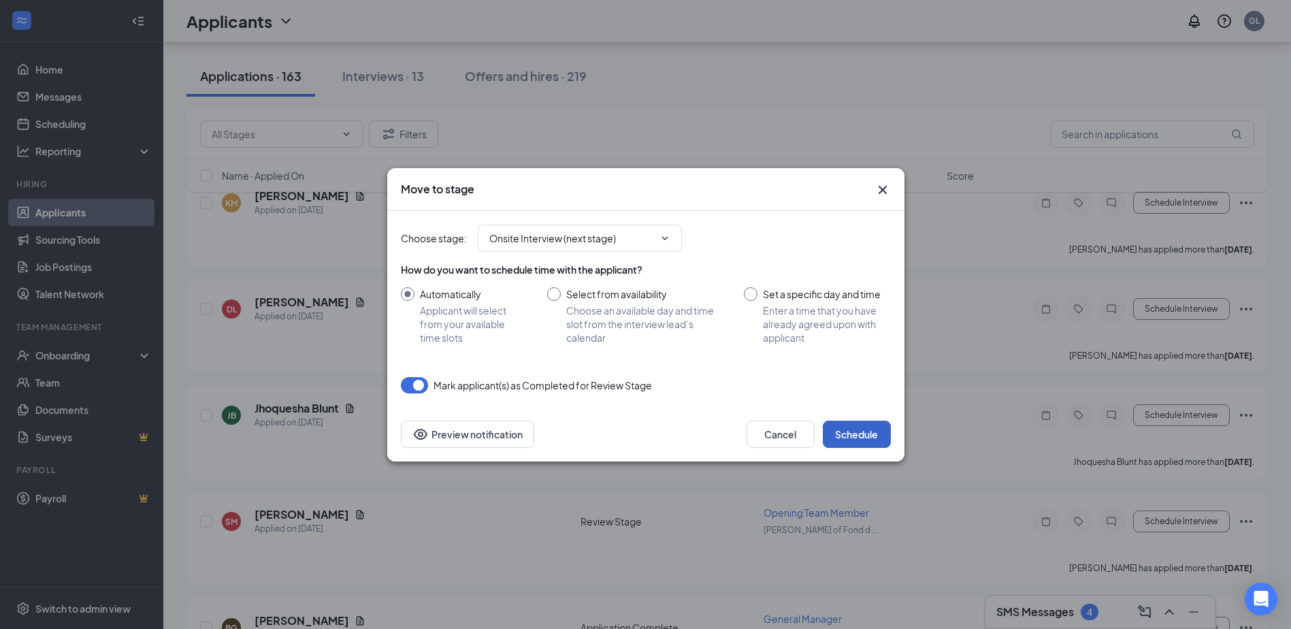
click at [861, 423] on button "Schedule" at bounding box center [857, 433] width 68 height 27
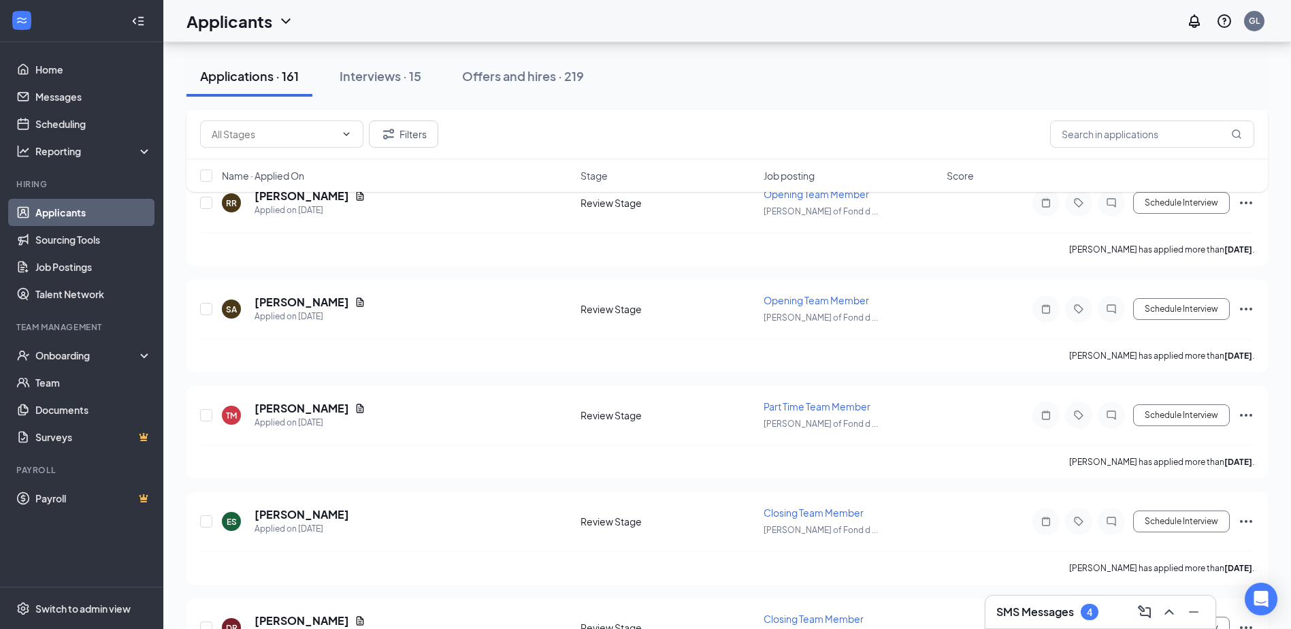
scroll to position [0, 0]
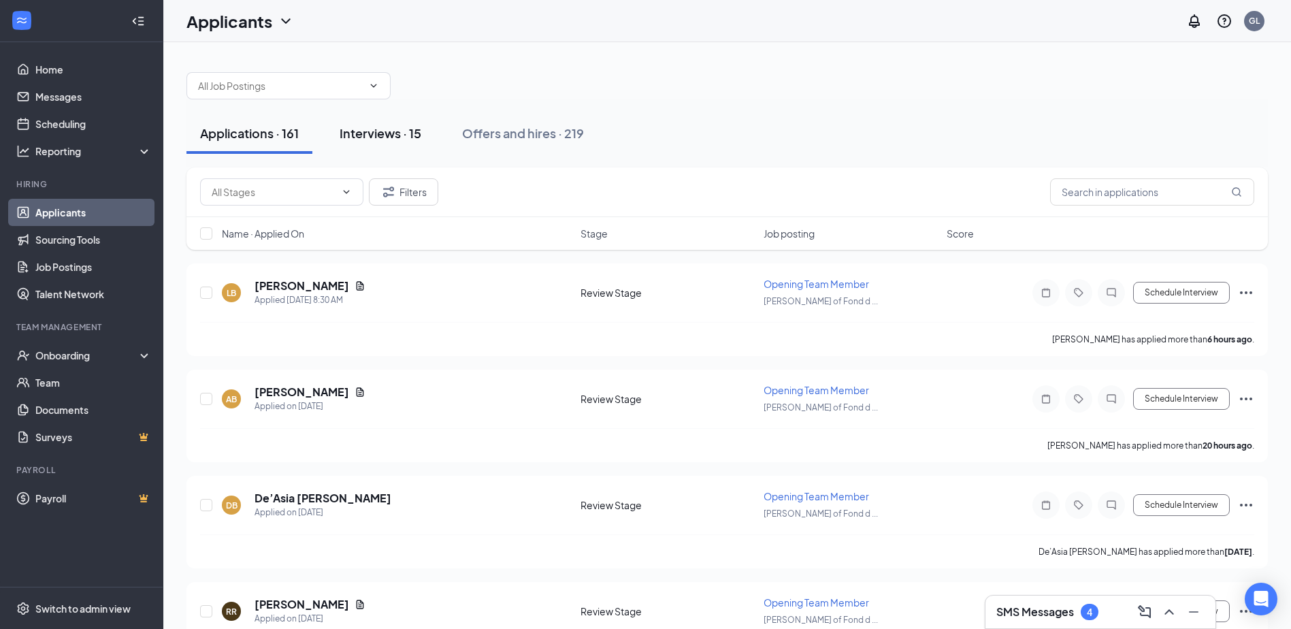
click at [391, 135] on div "Interviews · 15" at bounding box center [380, 133] width 82 height 17
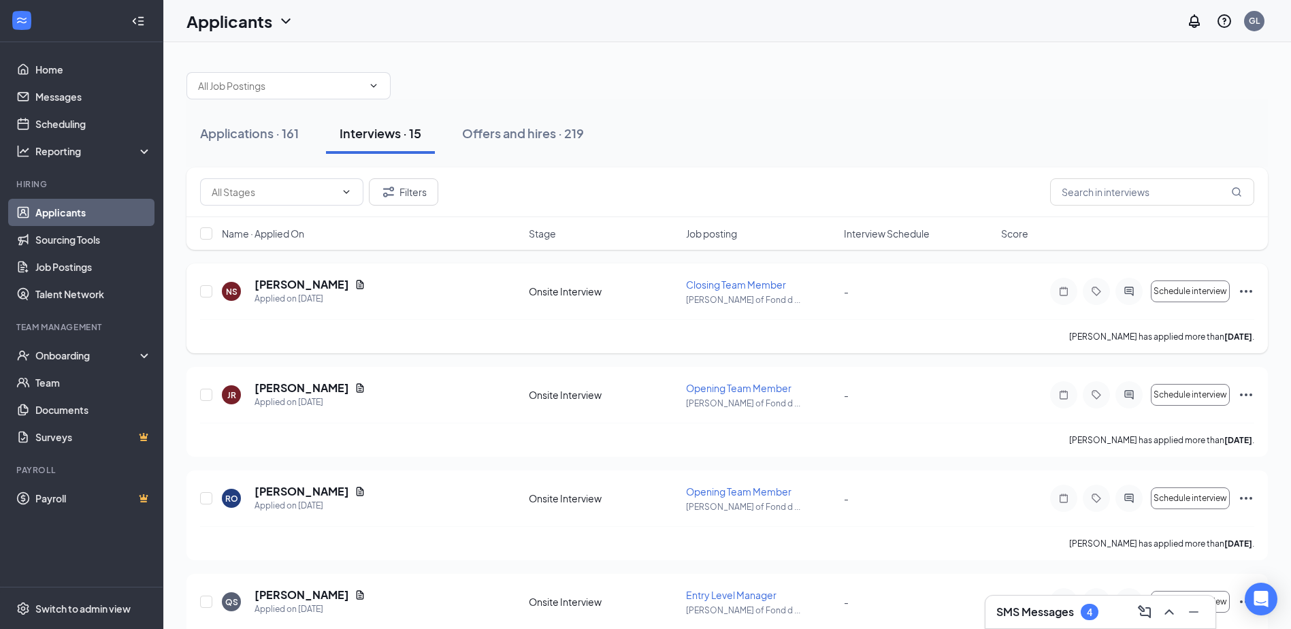
click at [554, 296] on div "Onsite Interview" at bounding box center [603, 291] width 149 height 14
click at [325, 283] on h5 "[PERSON_NAME]" at bounding box center [301, 284] width 95 height 15
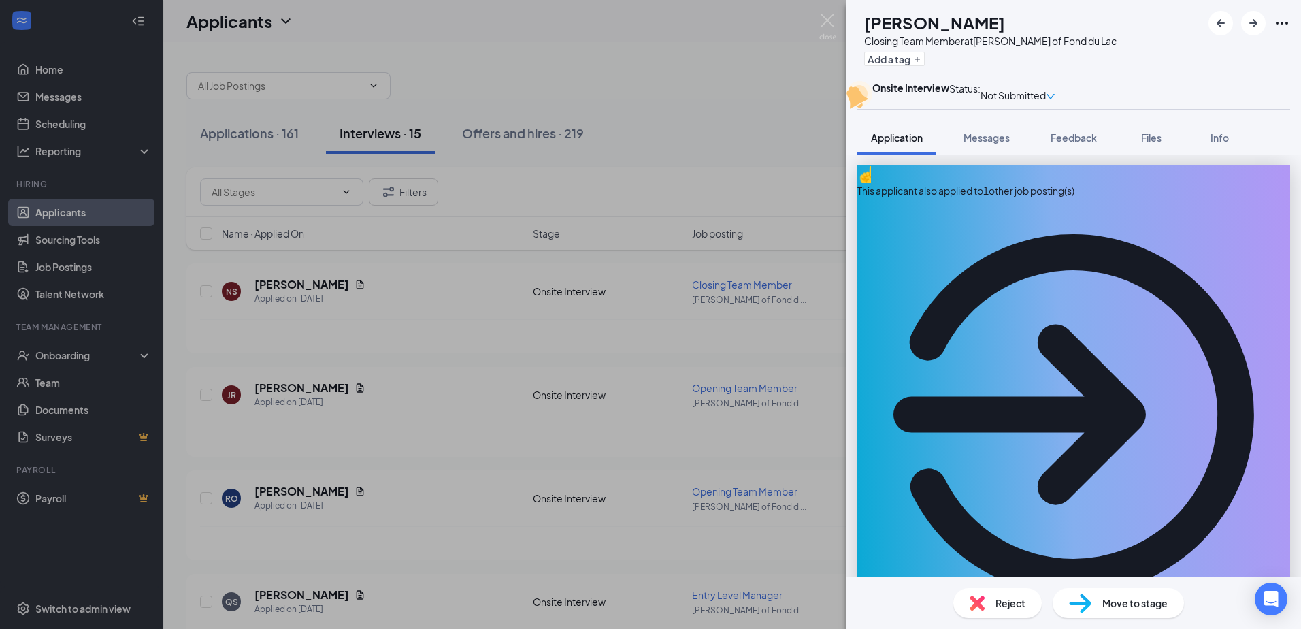
click at [1278, 22] on icon "Ellipses" at bounding box center [1282, 23] width 16 height 16
click at [831, 22] on img at bounding box center [827, 27] width 17 height 27
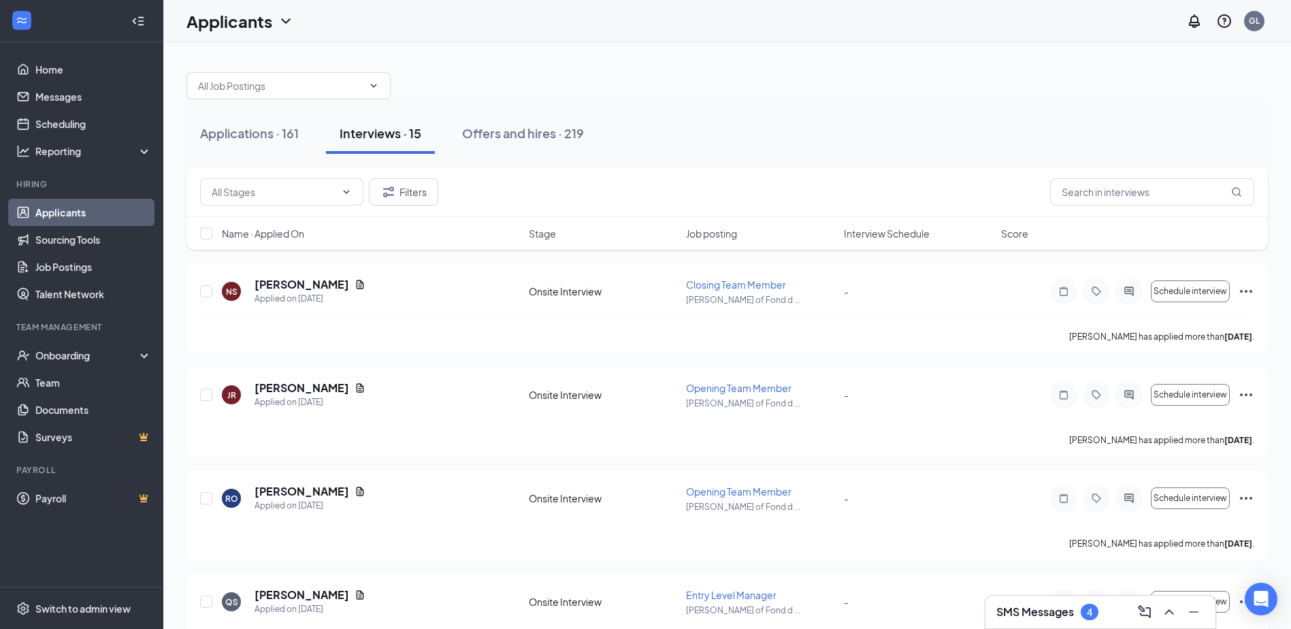
click at [62, 214] on link "Applicants" at bounding box center [93, 212] width 116 height 27
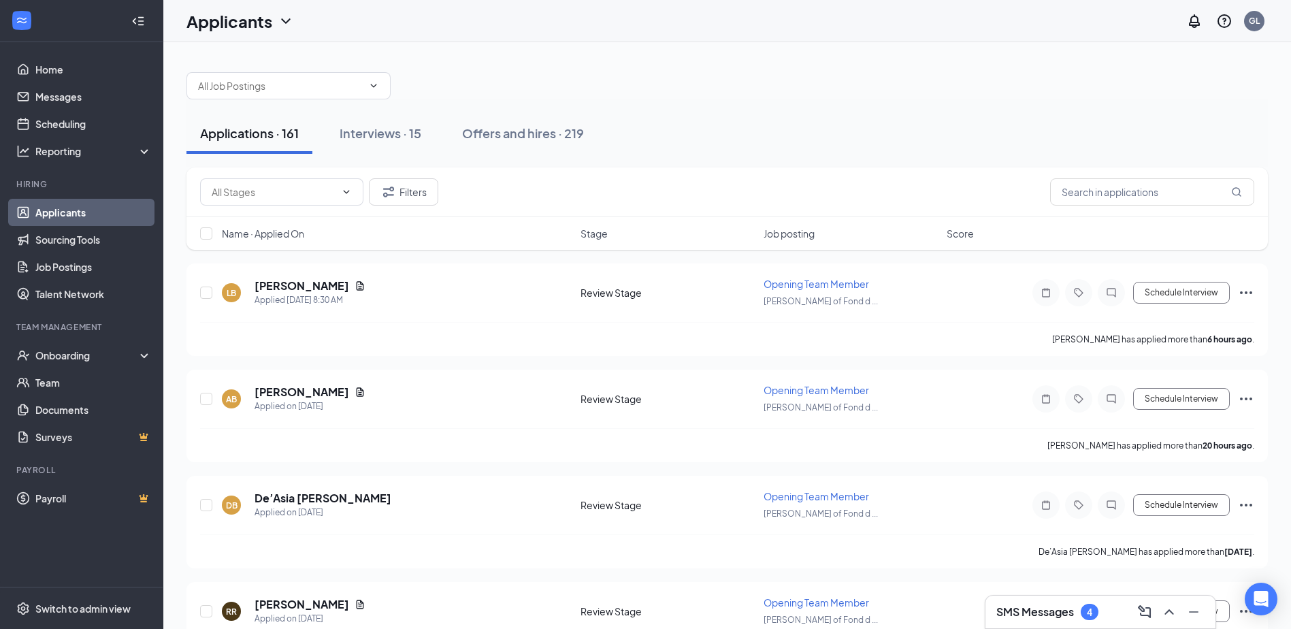
scroll to position [68, 0]
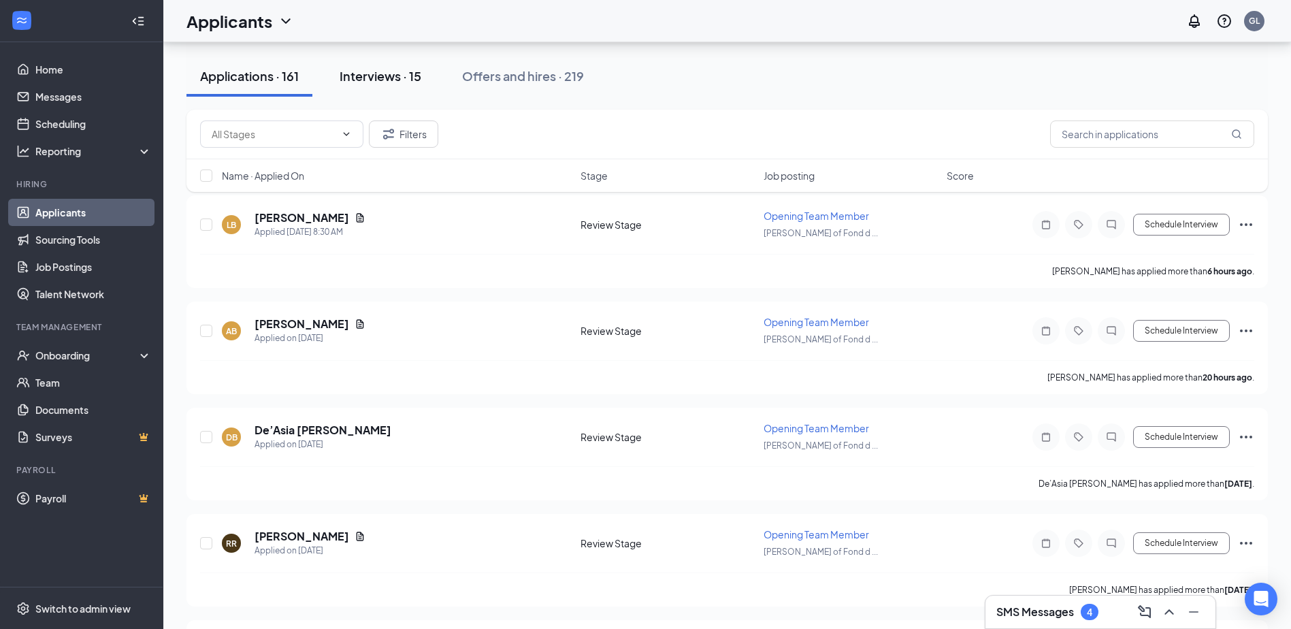
click at [385, 77] on div "Interviews · 15" at bounding box center [380, 75] width 82 height 17
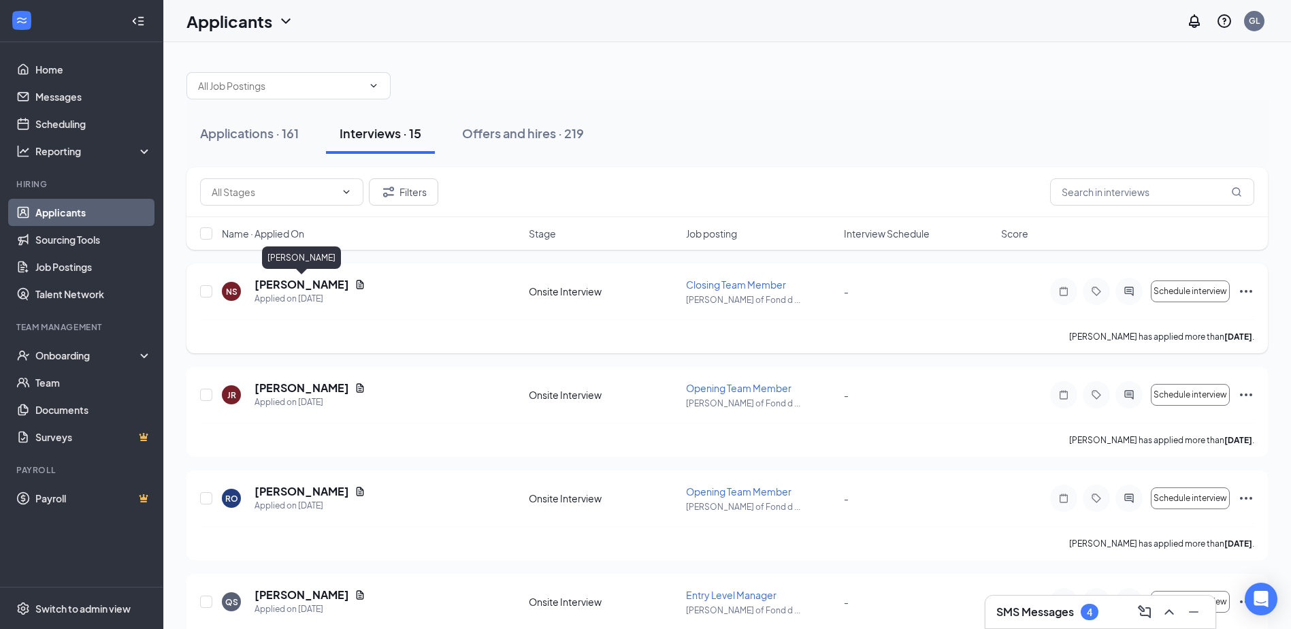
click at [316, 284] on h5 "[PERSON_NAME]" at bounding box center [301, 284] width 95 height 15
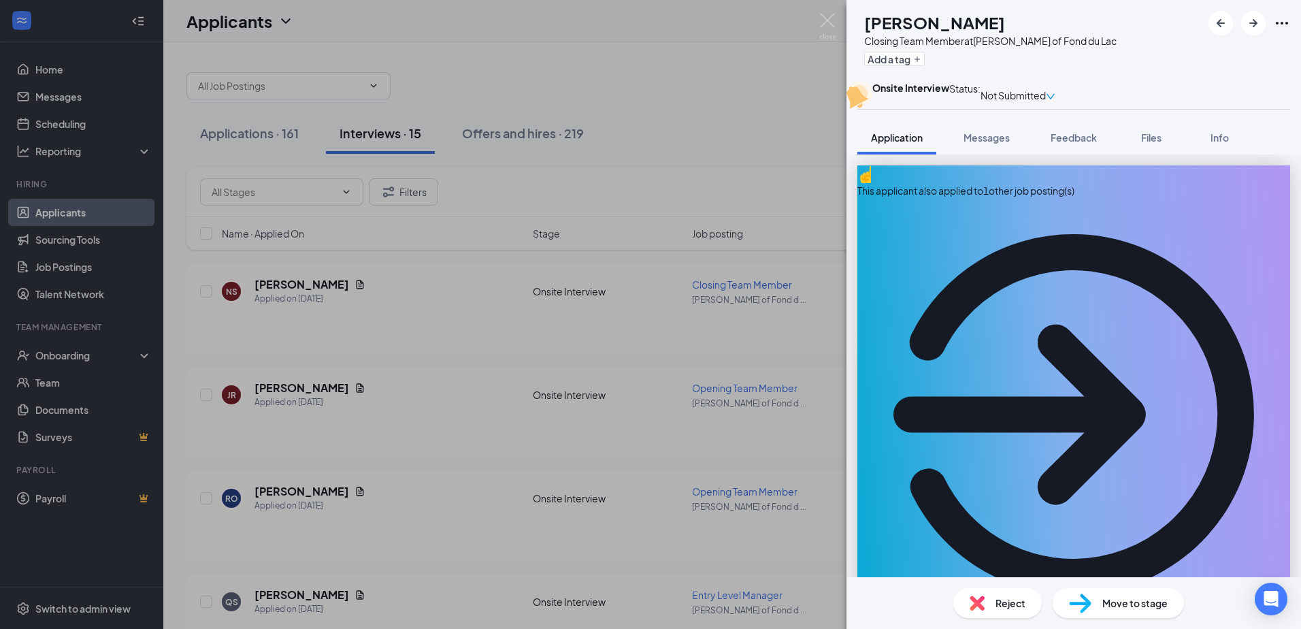
click at [924, 94] on b "Onsite Interview" at bounding box center [910, 88] width 77 height 12
click at [828, 24] on img at bounding box center [827, 27] width 17 height 27
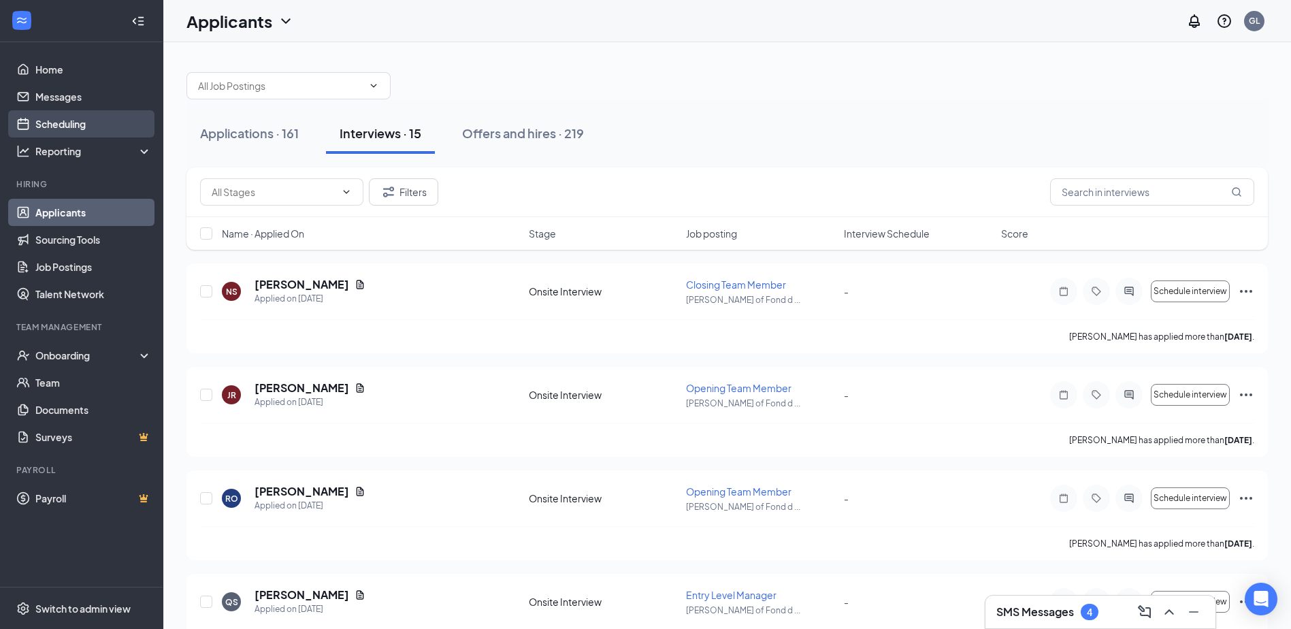
click at [59, 122] on link "Scheduling" at bounding box center [93, 123] width 116 height 27
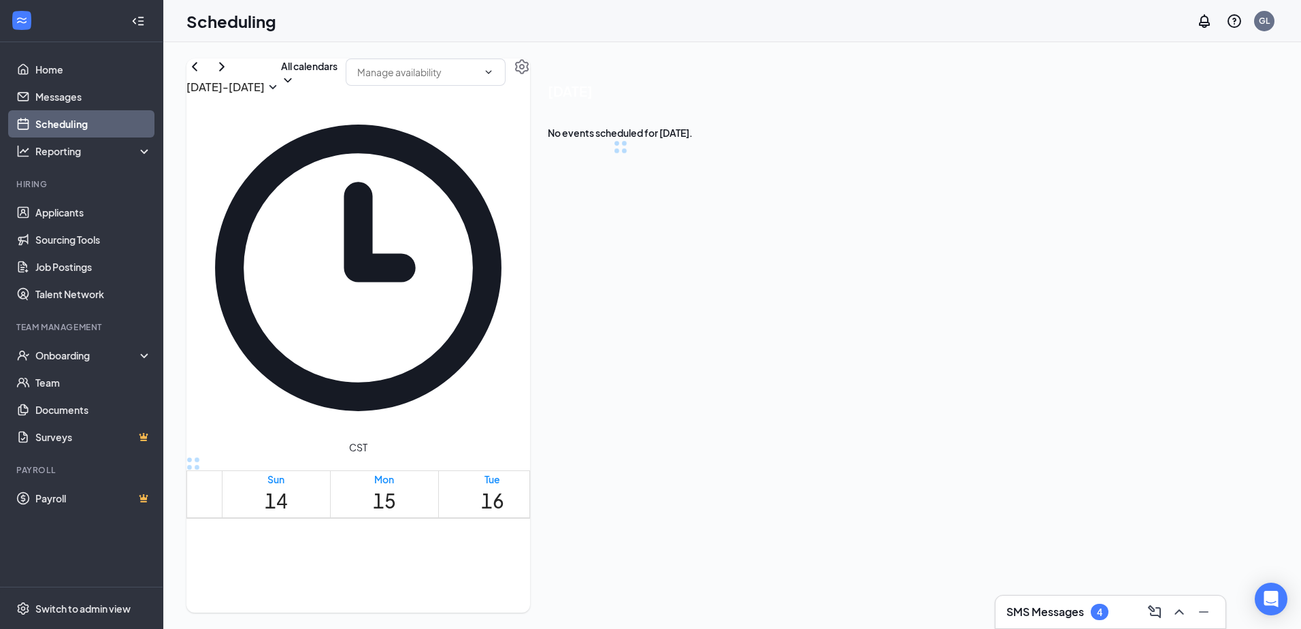
scroll to position [669, 0]
click at [230, 75] on icon "ChevronRight" at bounding box center [222, 67] width 16 height 16
click at [203, 75] on icon "ChevronLeft" at bounding box center [194, 67] width 16 height 16
click at [61, 216] on link "Applicants" at bounding box center [93, 212] width 116 height 27
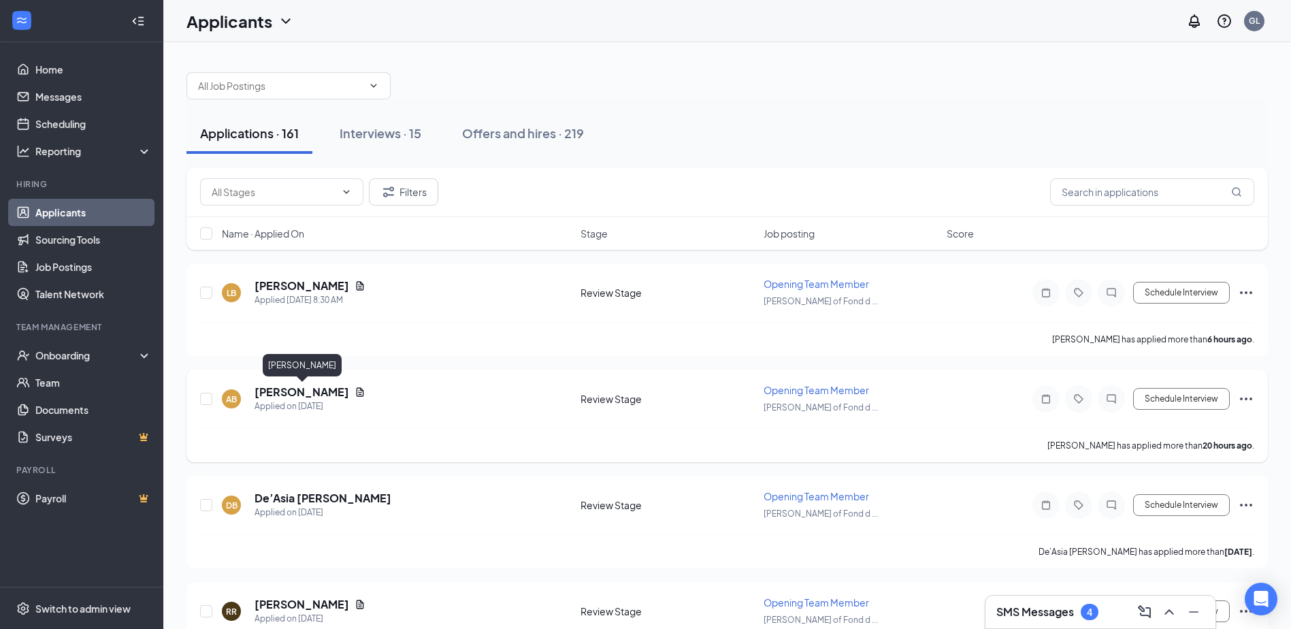
click at [320, 391] on h5 "[PERSON_NAME]" at bounding box center [301, 391] width 95 height 15
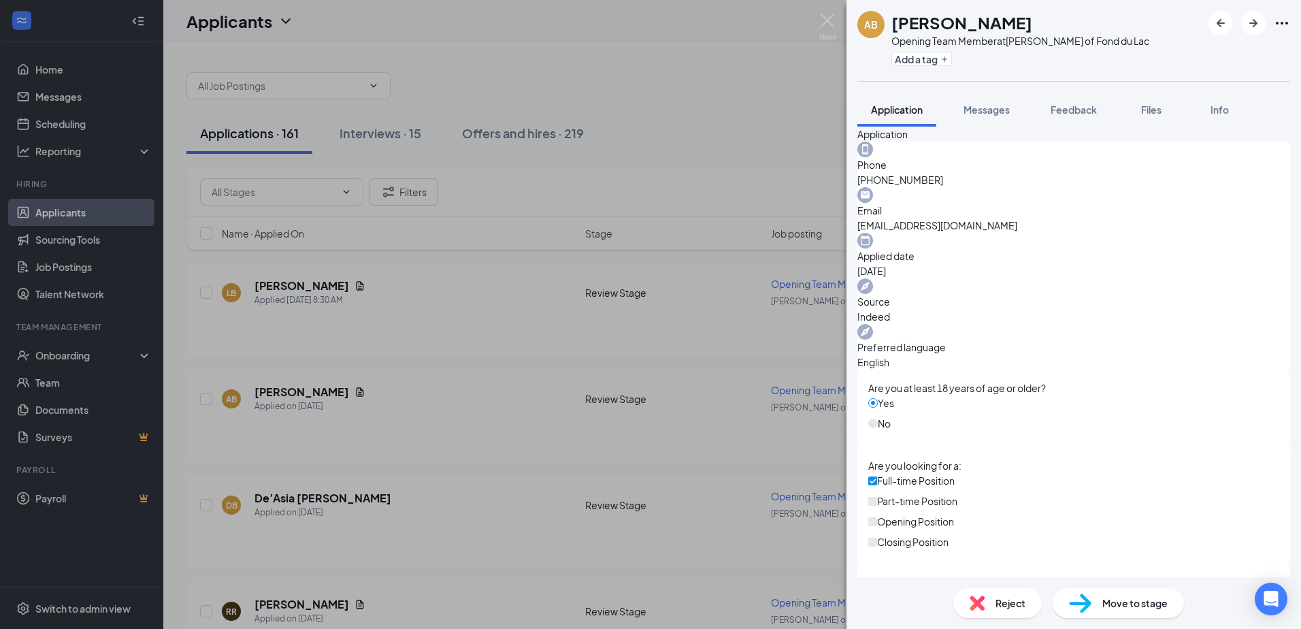
scroll to position [469, 0]
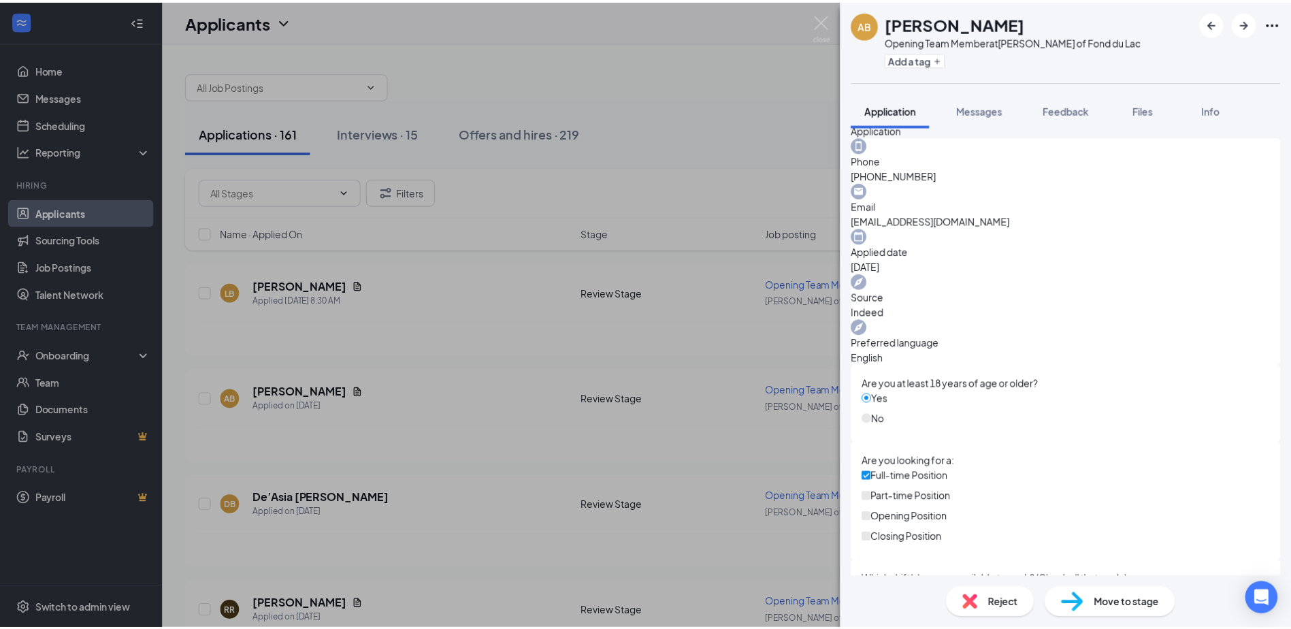
scroll to position [464, 0]
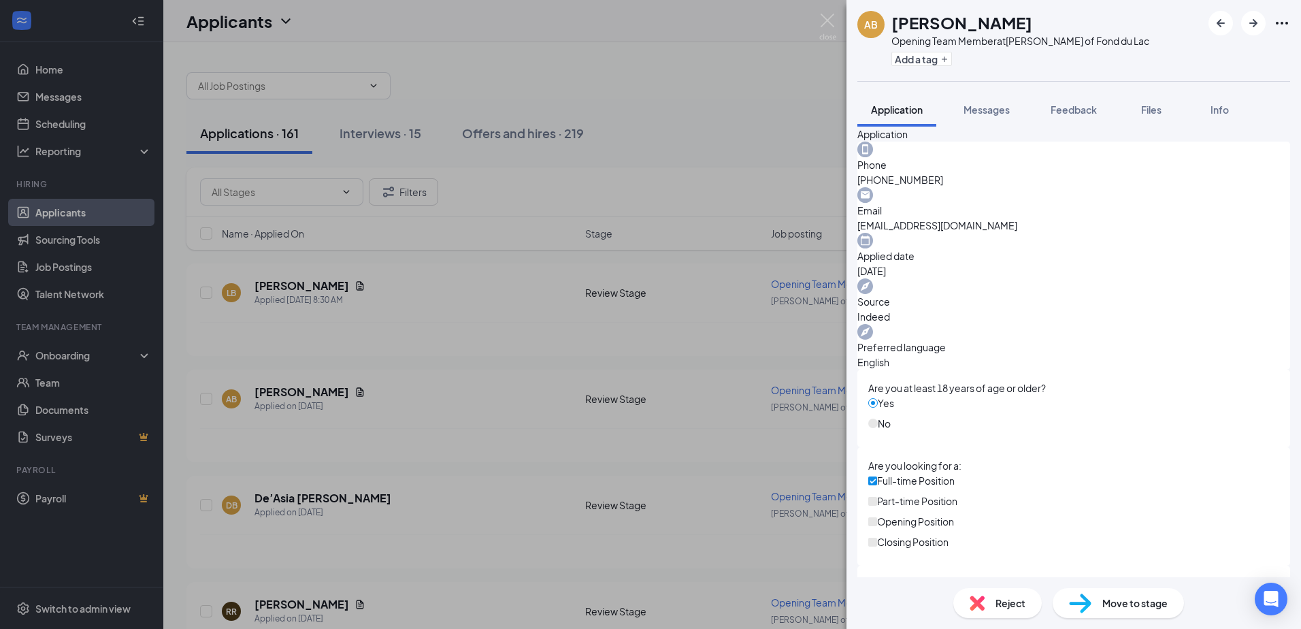
click at [446, 303] on div "AB [PERSON_NAME] Opening Team Member at [PERSON_NAME] of Fond du Lac Add a tag …" at bounding box center [650, 314] width 1301 height 629
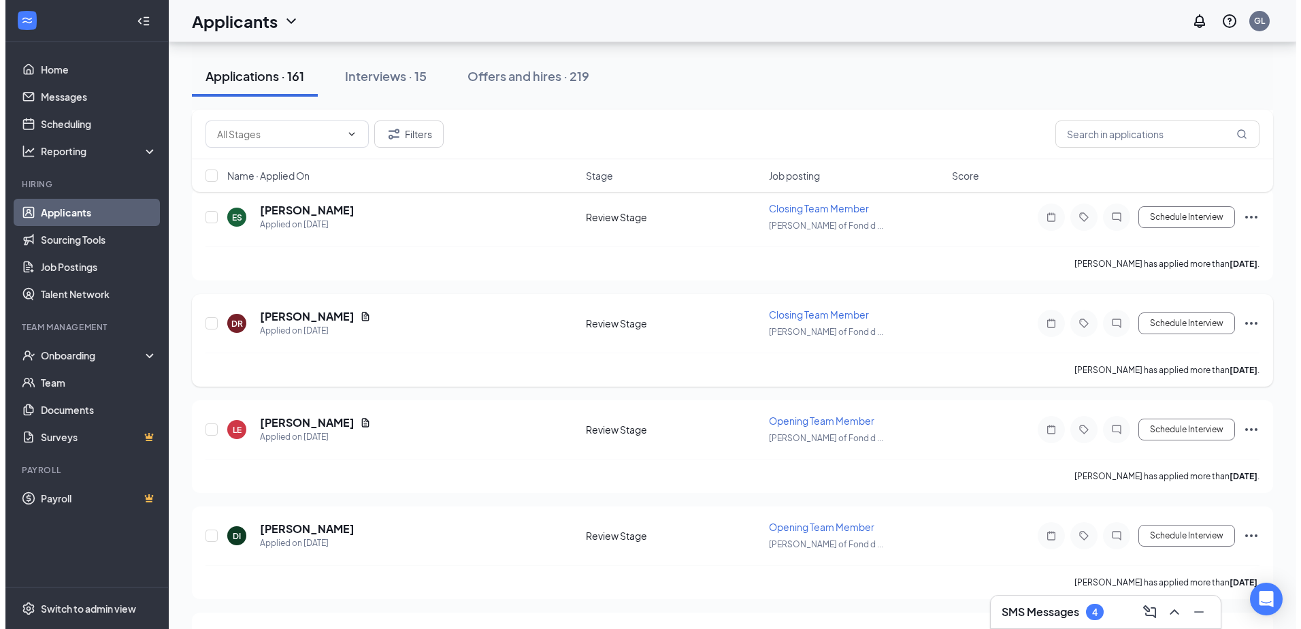
scroll to position [748, 0]
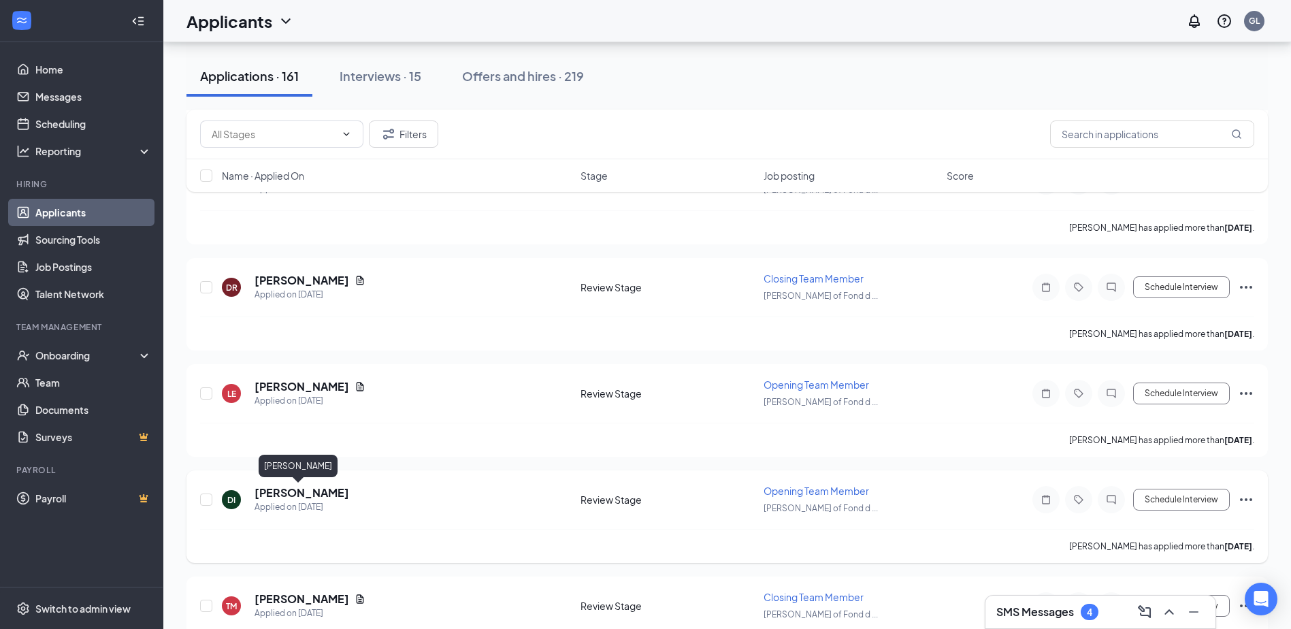
click at [282, 493] on h5 "[PERSON_NAME]" at bounding box center [301, 492] width 95 height 15
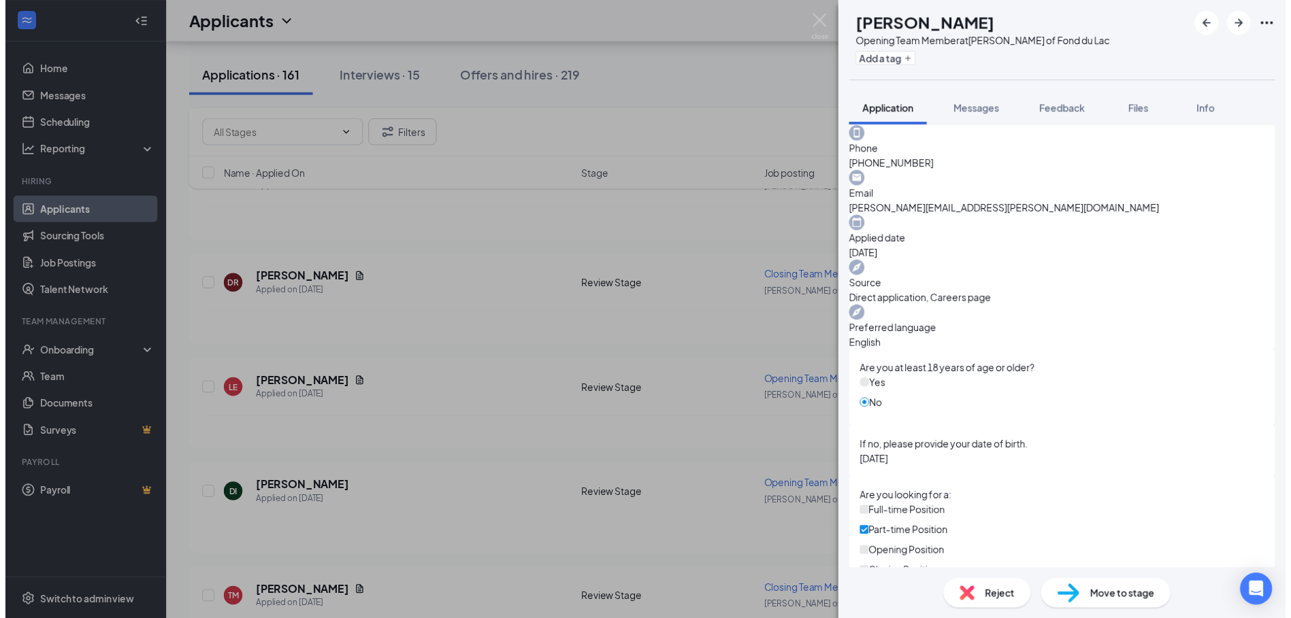
scroll to position [512, 0]
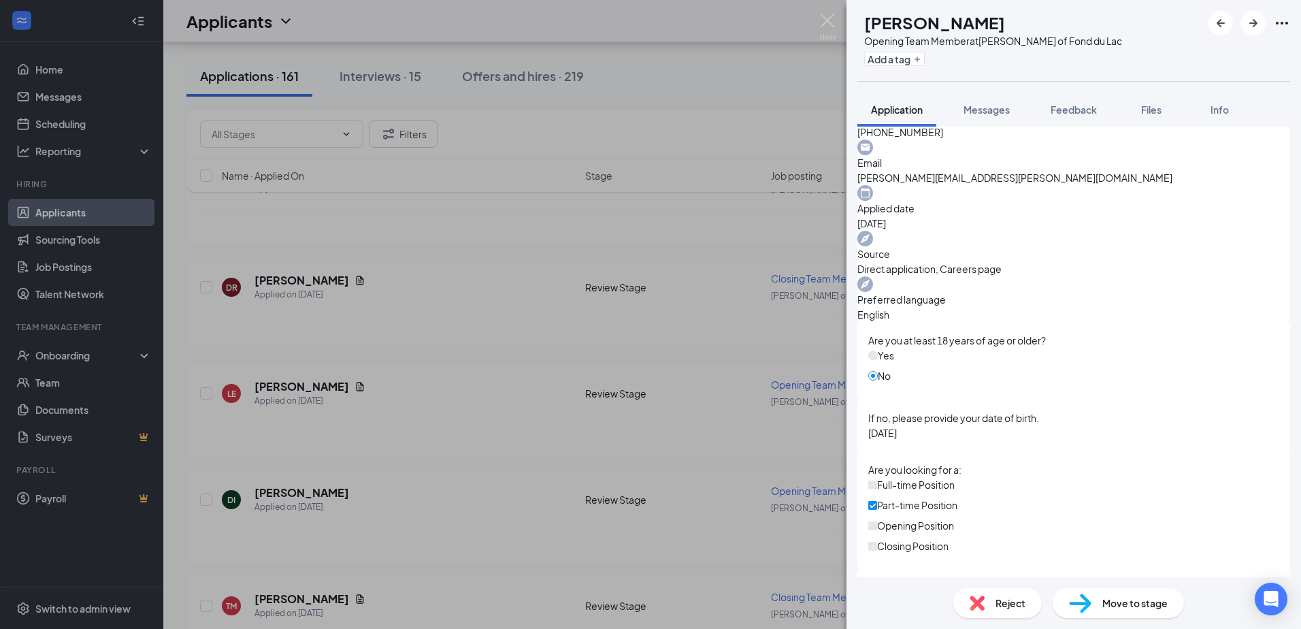
click at [498, 463] on div "DI [PERSON_NAME] Opening Team Member at [PERSON_NAME] of Fond du Lac Add a tag …" at bounding box center [650, 314] width 1301 height 629
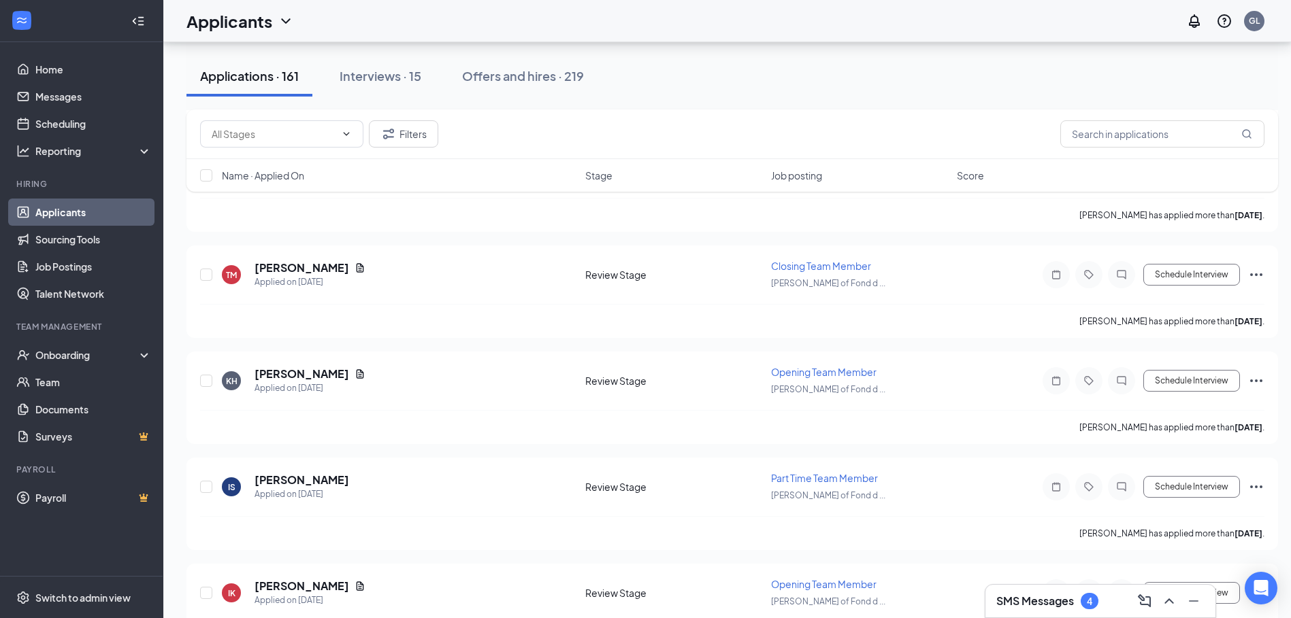
scroll to position [1157, 0]
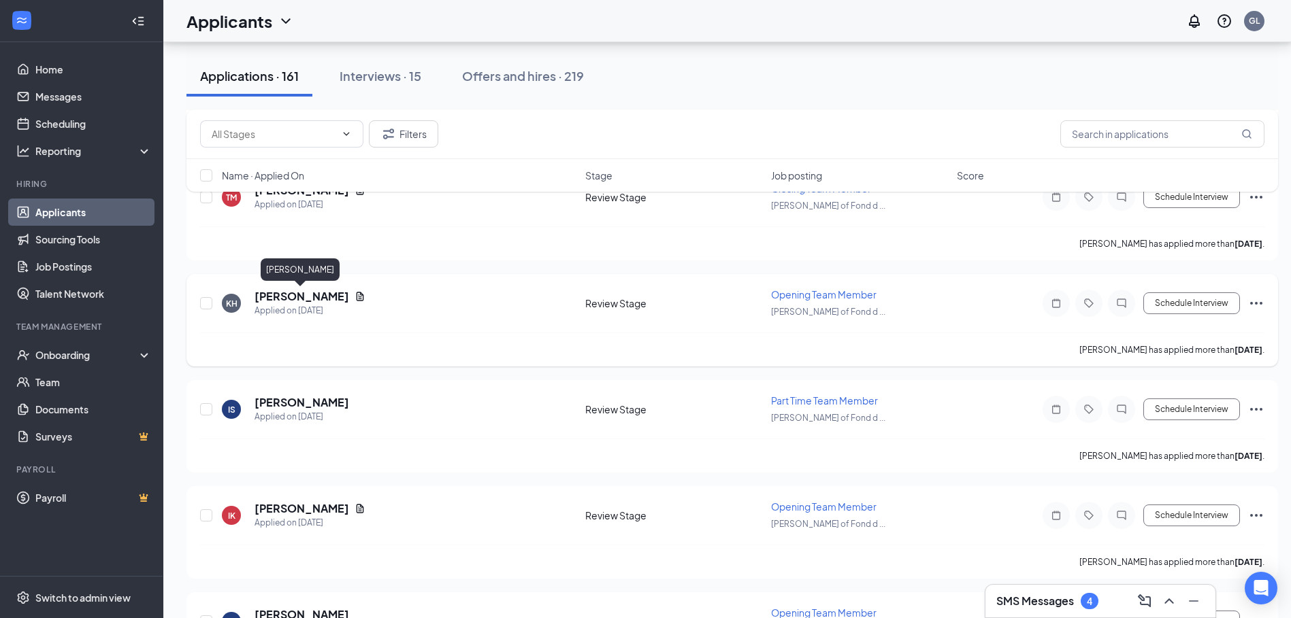
click at [306, 297] on h5 "[PERSON_NAME]" at bounding box center [301, 296] width 95 height 15
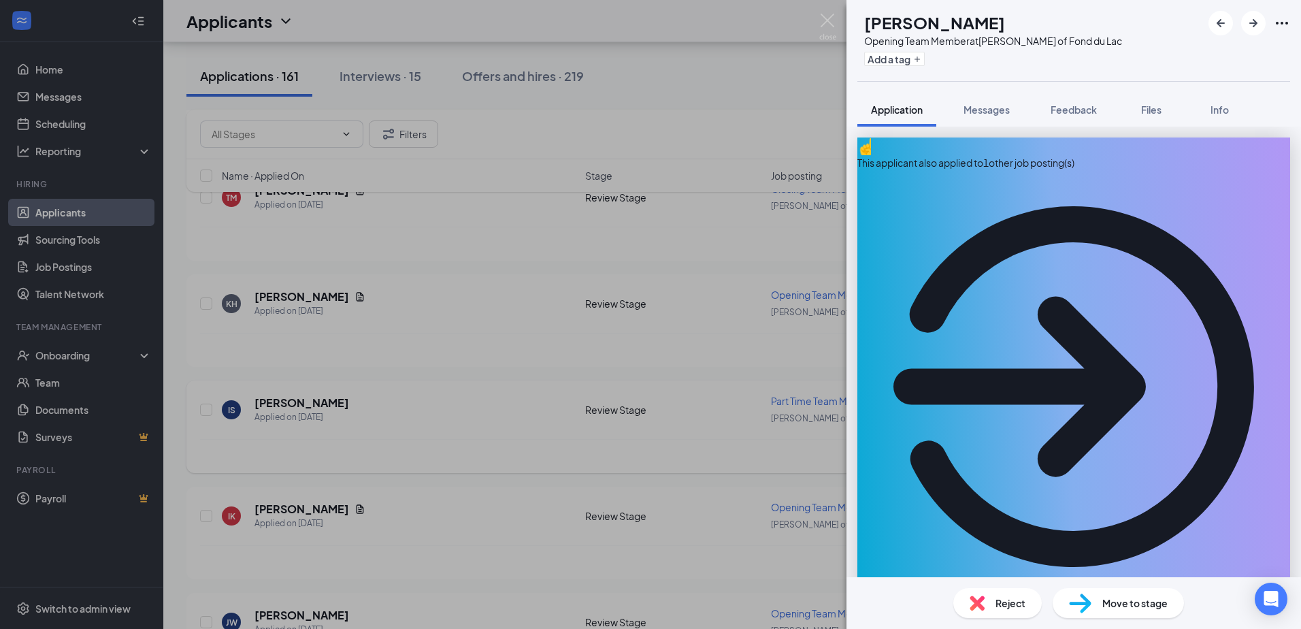
click at [490, 454] on div "KH [PERSON_NAME] Opening Team Member at [PERSON_NAME] of Fond du Lac Add a tag …" at bounding box center [650, 314] width 1301 height 629
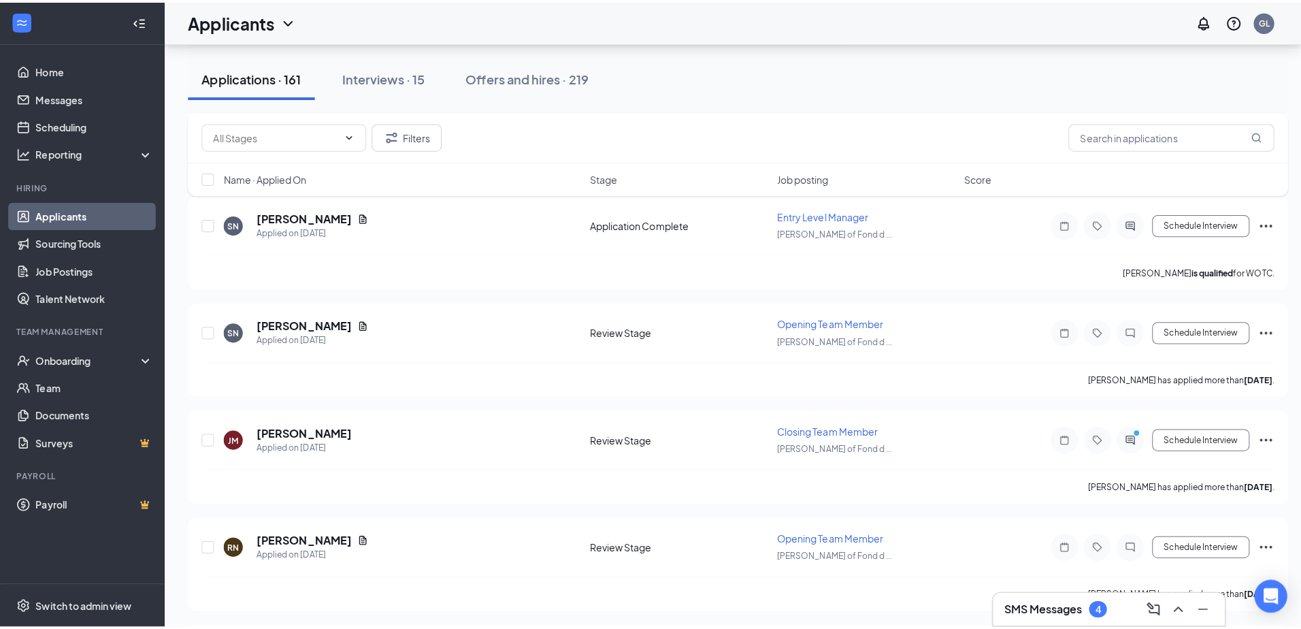
scroll to position [1837, 0]
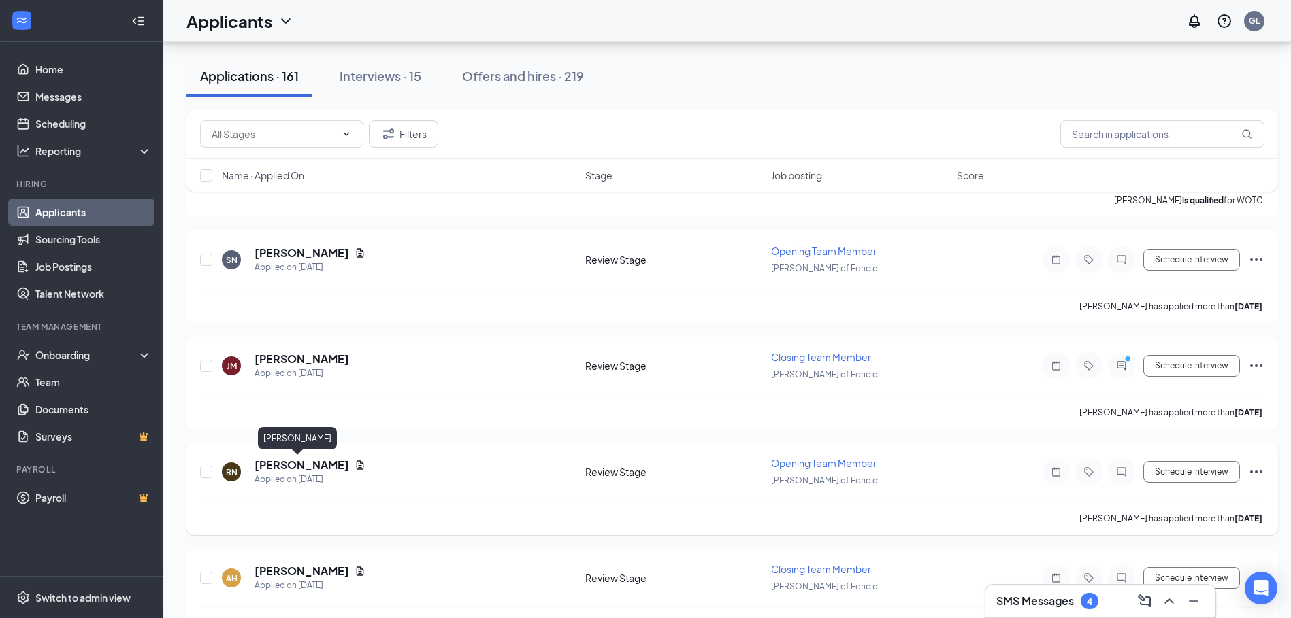
click at [299, 465] on h5 "[PERSON_NAME]" at bounding box center [301, 465] width 95 height 15
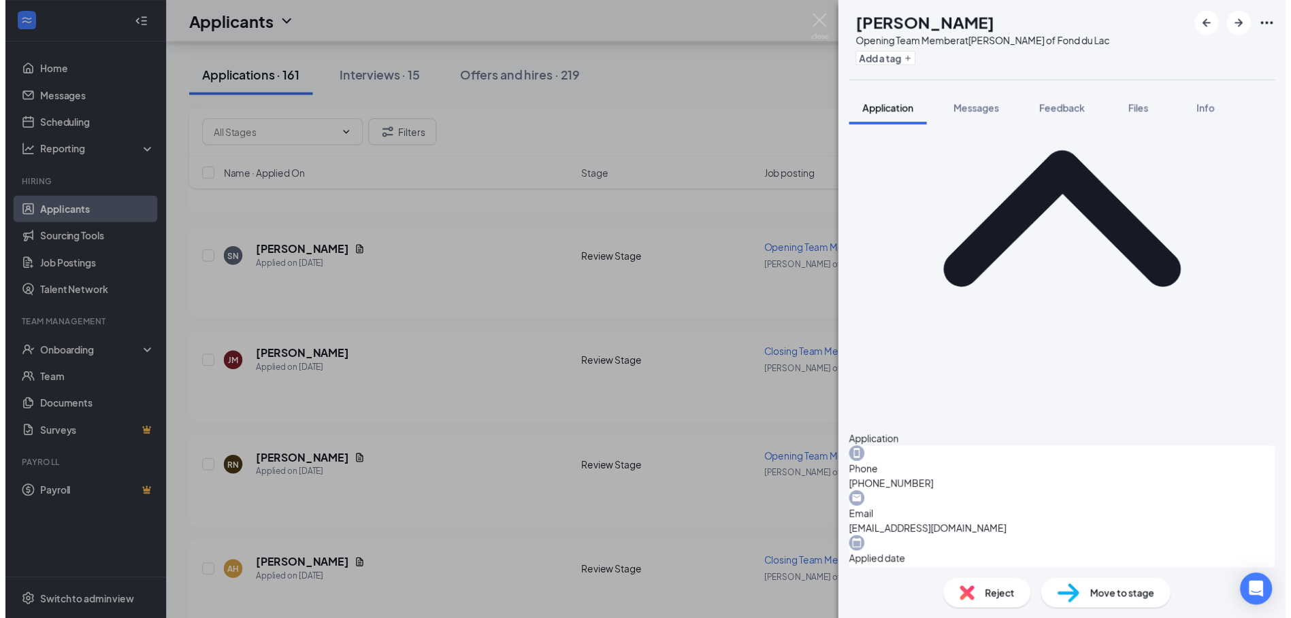
scroll to position [129, 0]
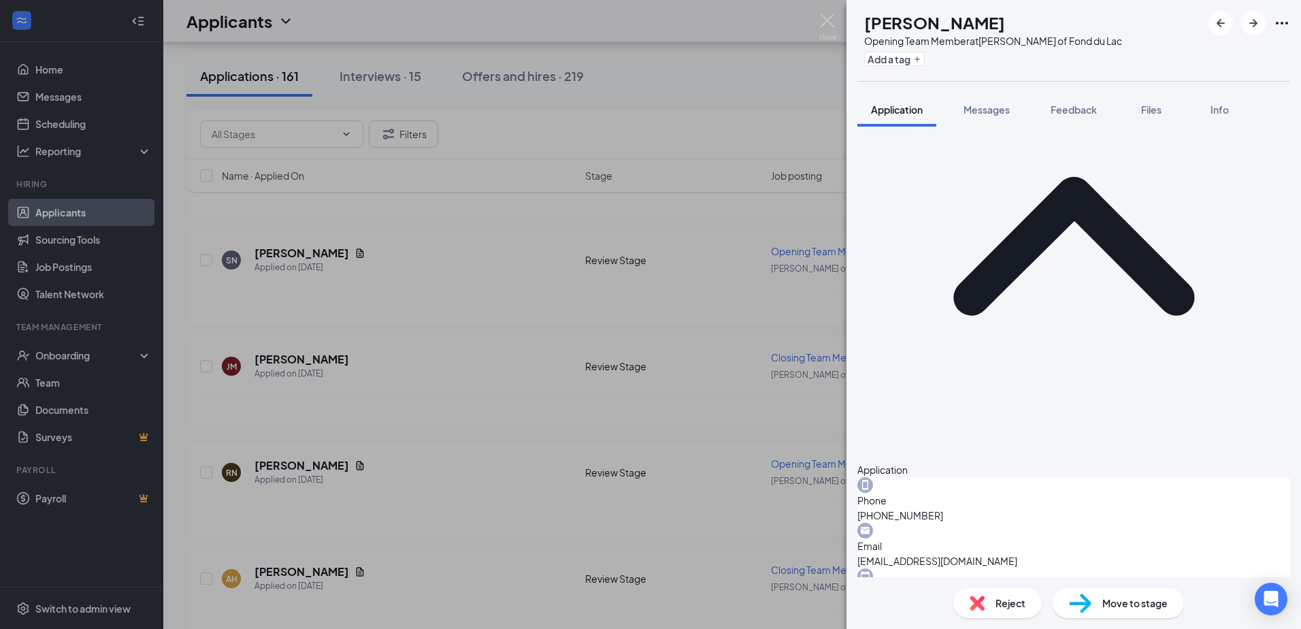
click at [459, 322] on div "[PERSON_NAME] Opening Team Member at [GEOGRAPHIC_DATA][PERSON_NAME] of Fond du …" at bounding box center [650, 314] width 1301 height 629
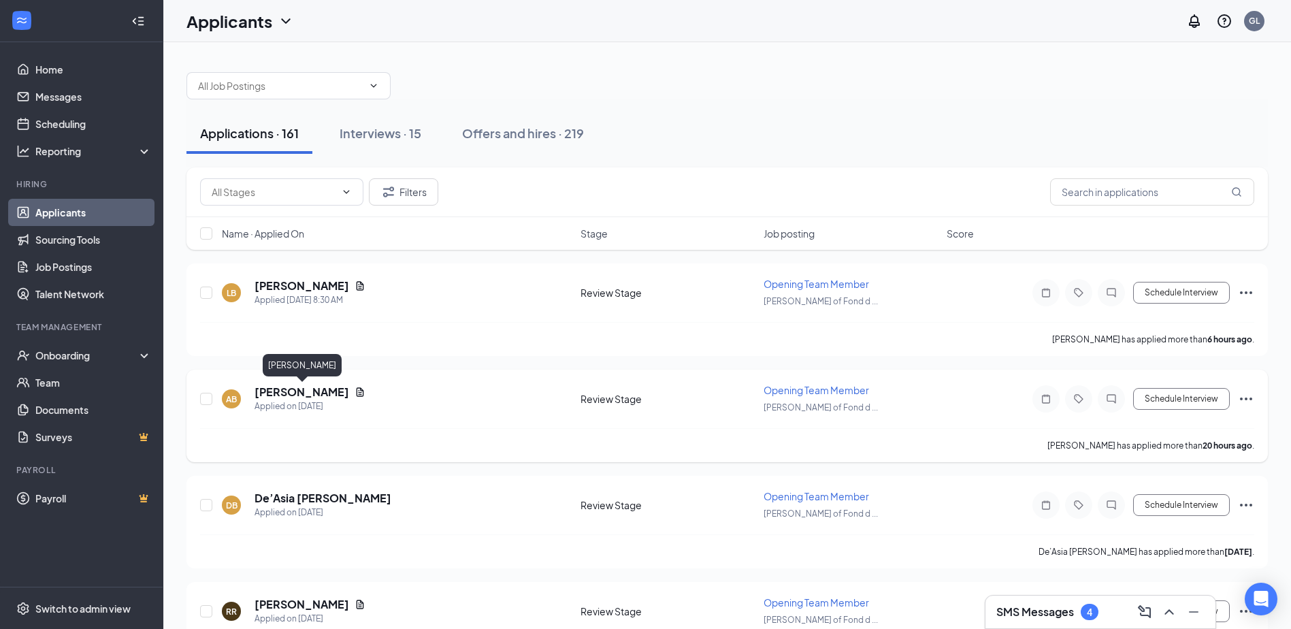
click at [291, 393] on h5 "[PERSON_NAME]" at bounding box center [301, 391] width 95 height 15
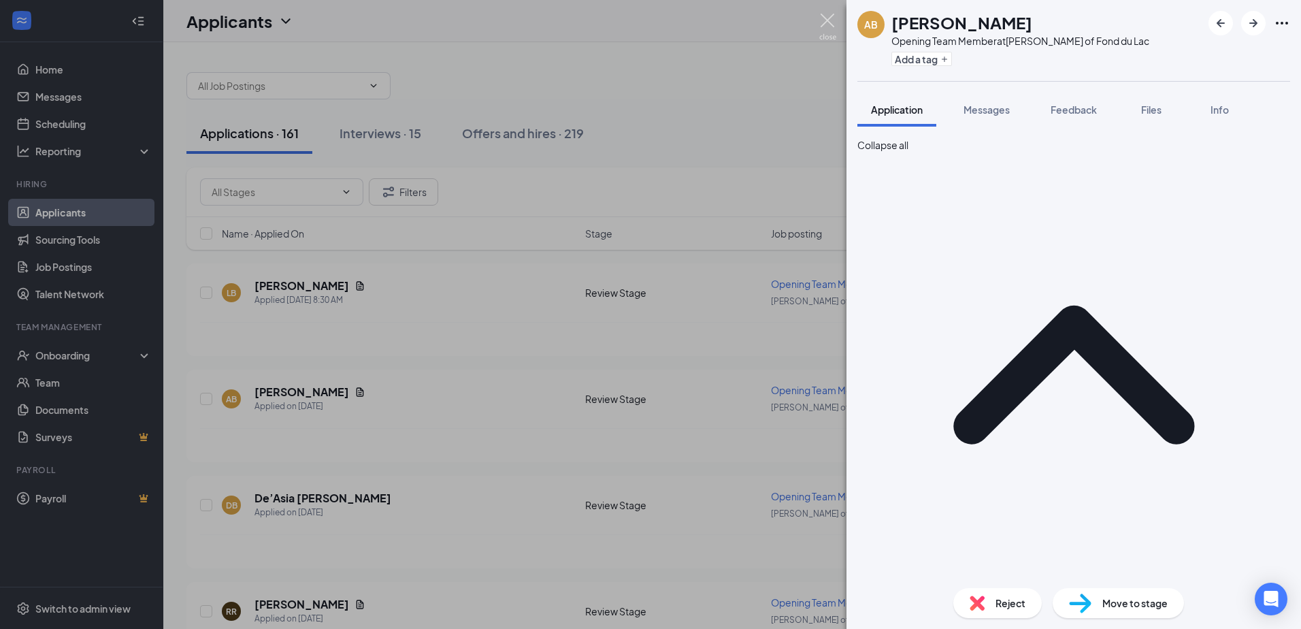
click at [827, 15] on img at bounding box center [827, 27] width 17 height 27
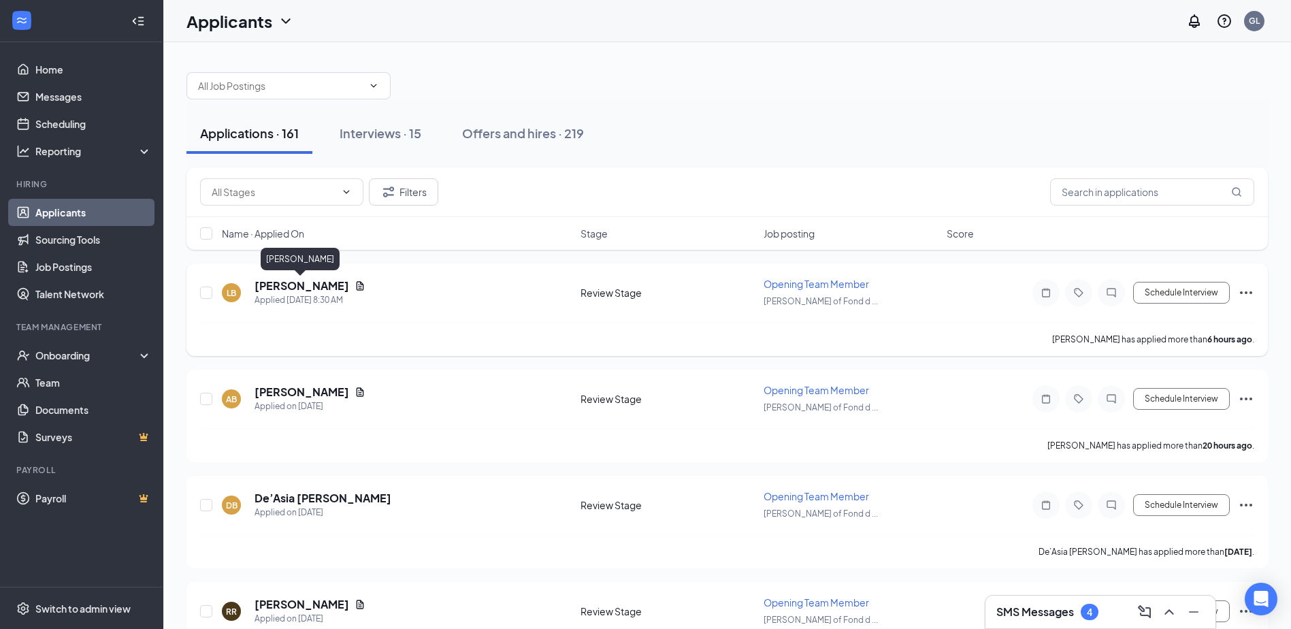
click at [336, 286] on h5 "[PERSON_NAME]" at bounding box center [301, 285] width 95 height 15
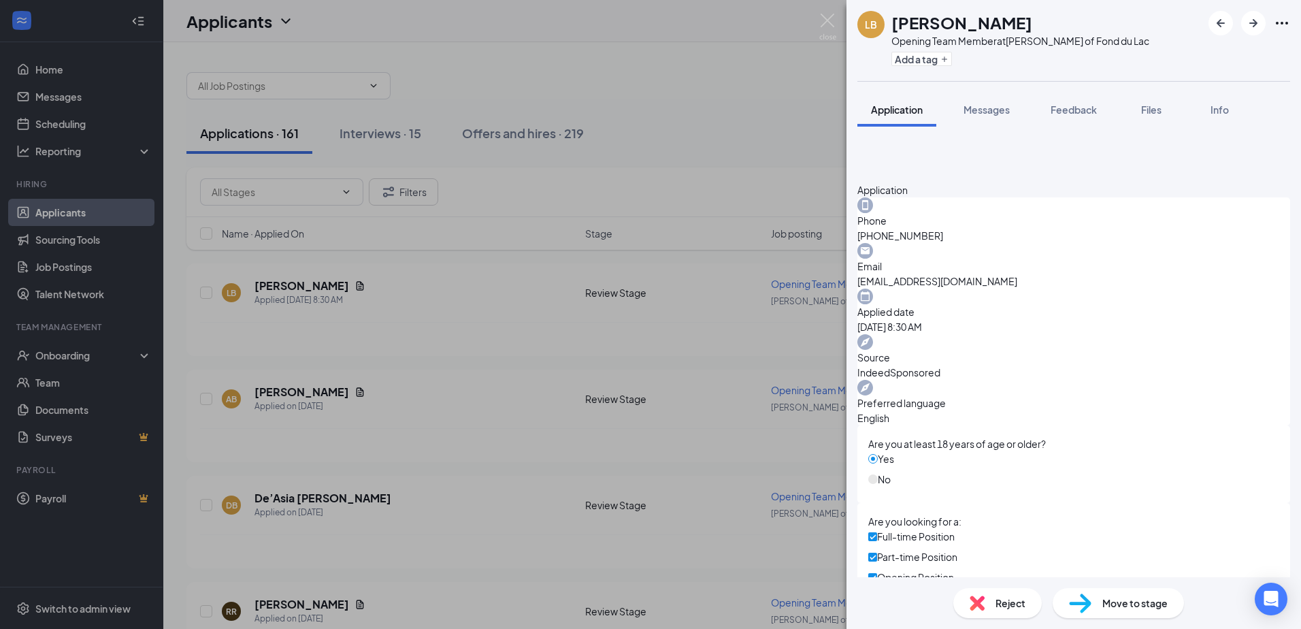
scroll to position [469, 0]
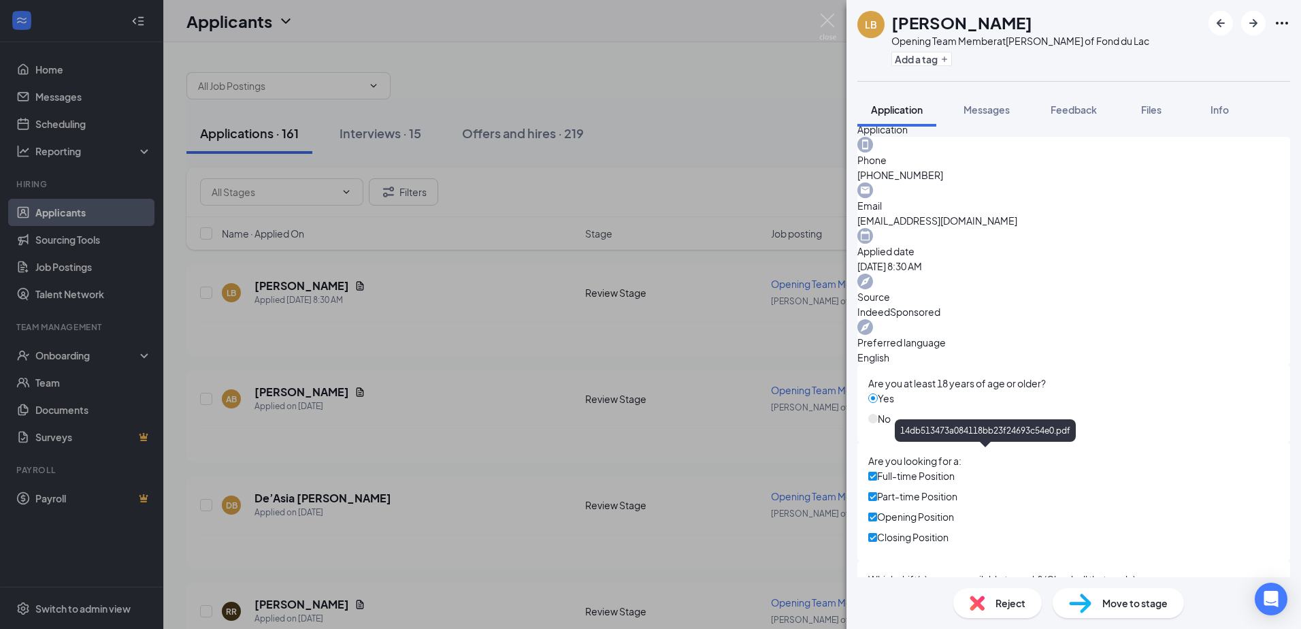
click at [523, 283] on div "LB [PERSON_NAME] Opening Team Member at [PERSON_NAME] of Fond du Lac Add a tag …" at bounding box center [650, 314] width 1301 height 629
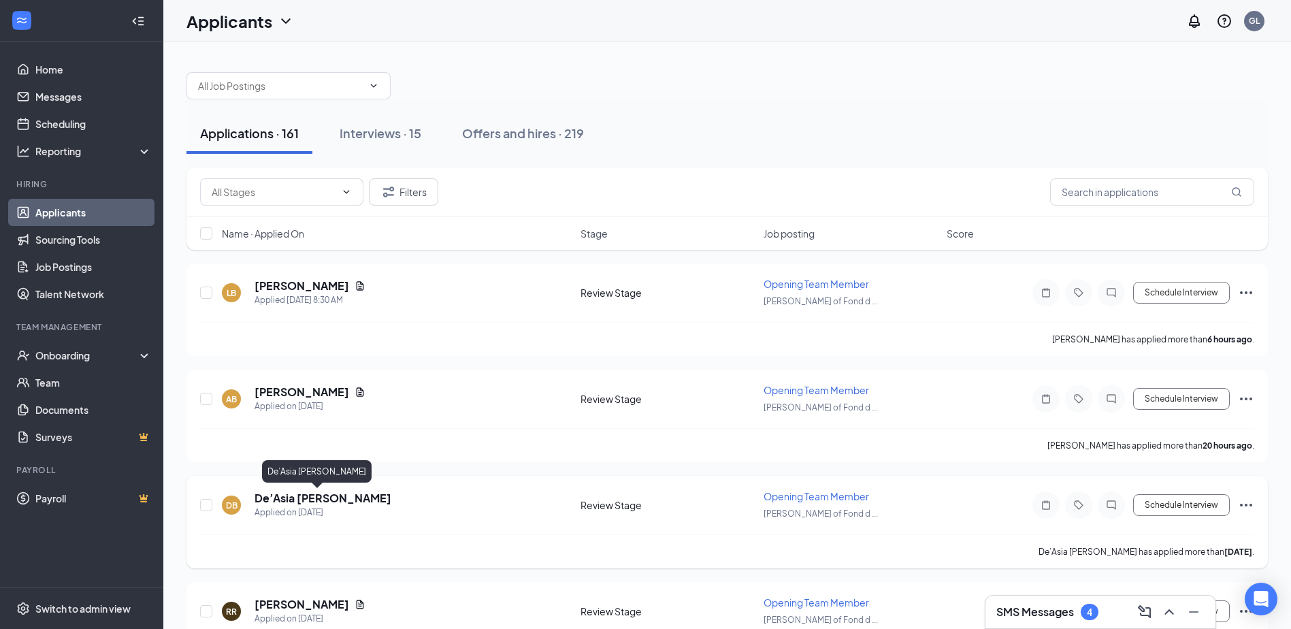
click at [319, 495] on h5 "De’Asia [PERSON_NAME]" at bounding box center [322, 498] width 137 height 15
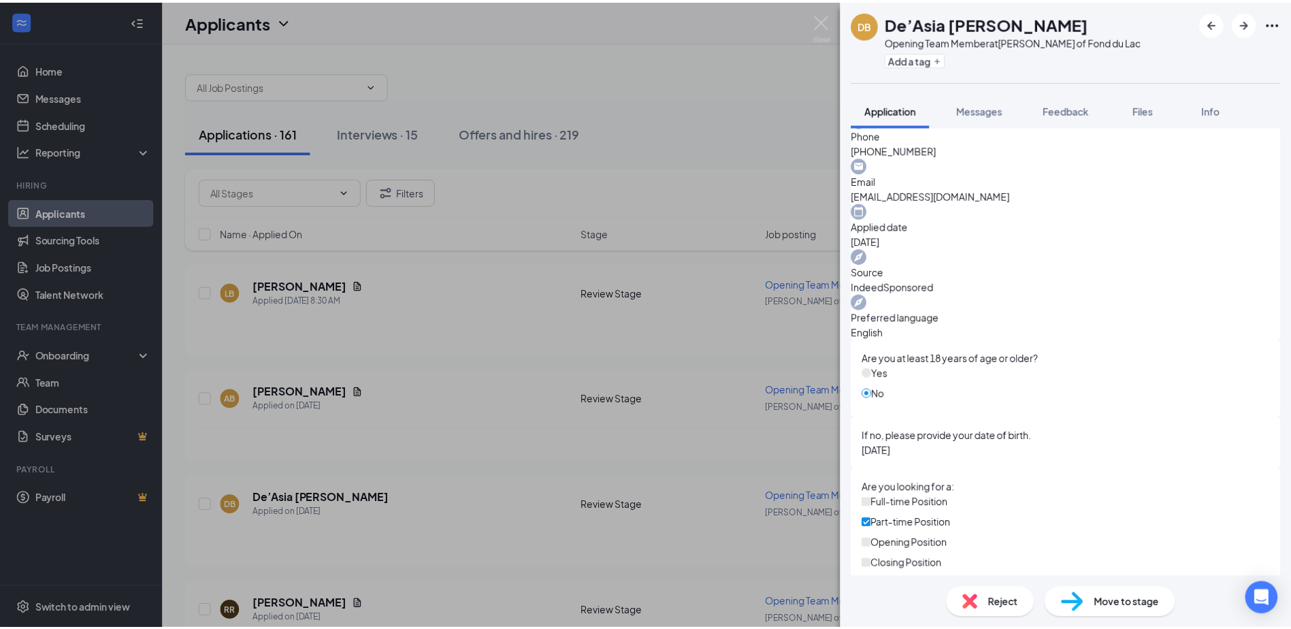
scroll to position [512, 0]
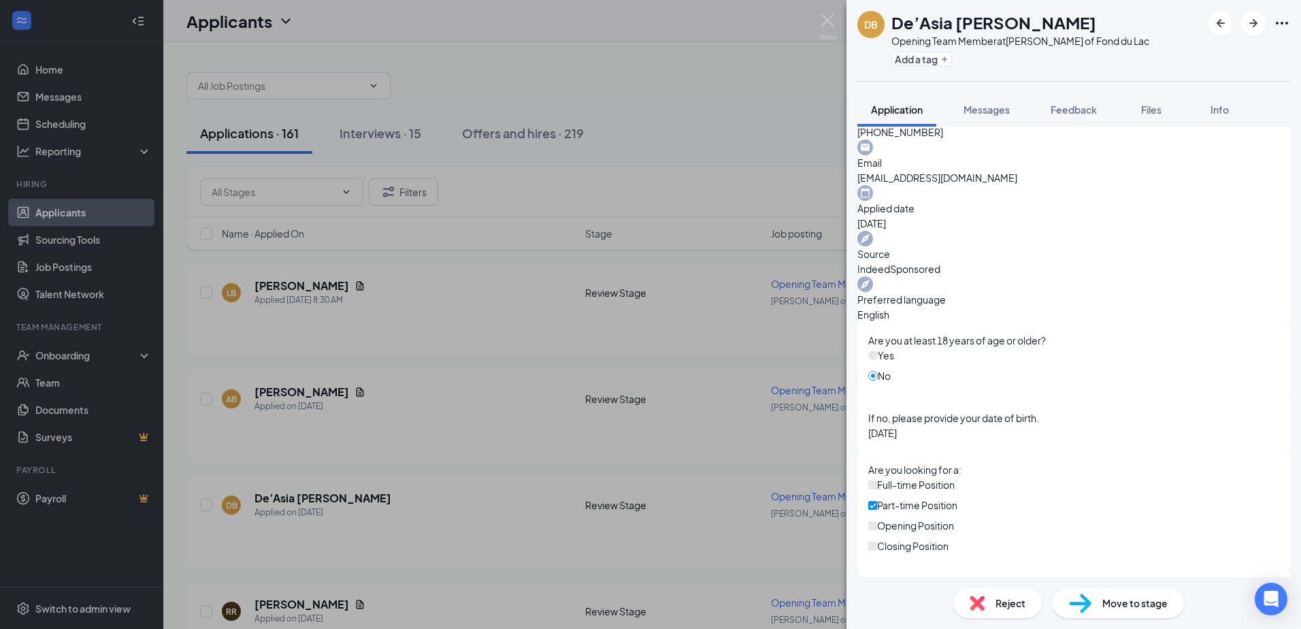
click at [442, 440] on div "DB De’Asia [PERSON_NAME] Opening Team Member at [PERSON_NAME] of Fond du Lac Ad…" at bounding box center [650, 314] width 1301 height 629
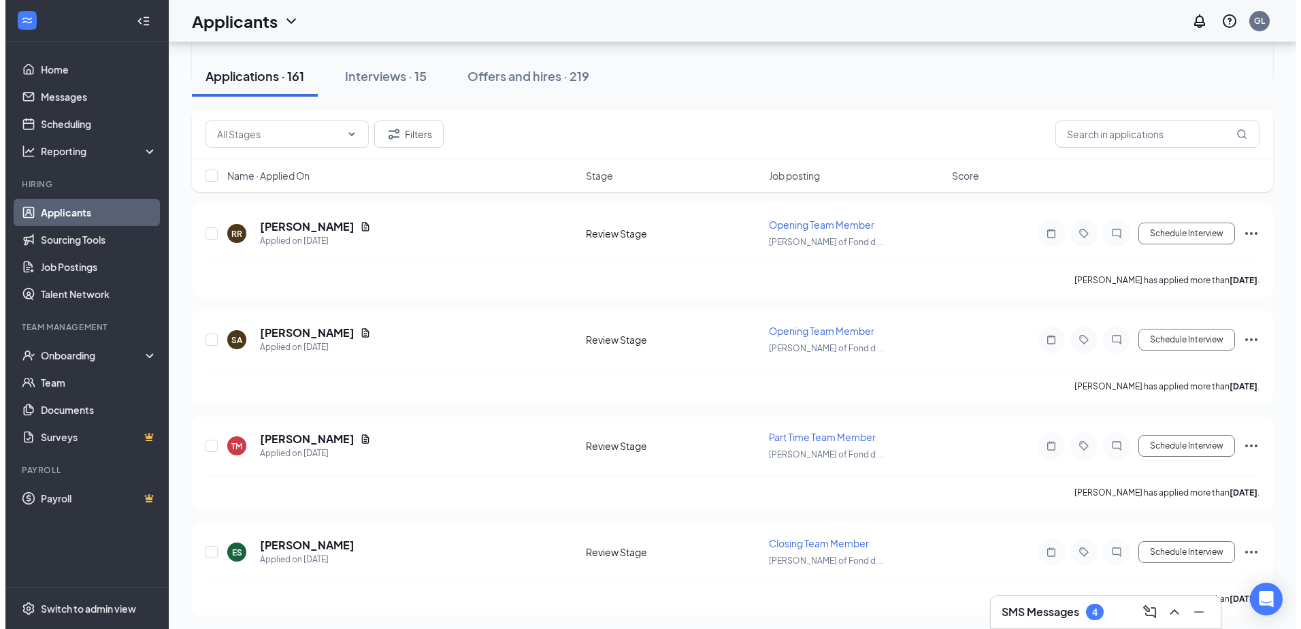
scroll to position [408, 0]
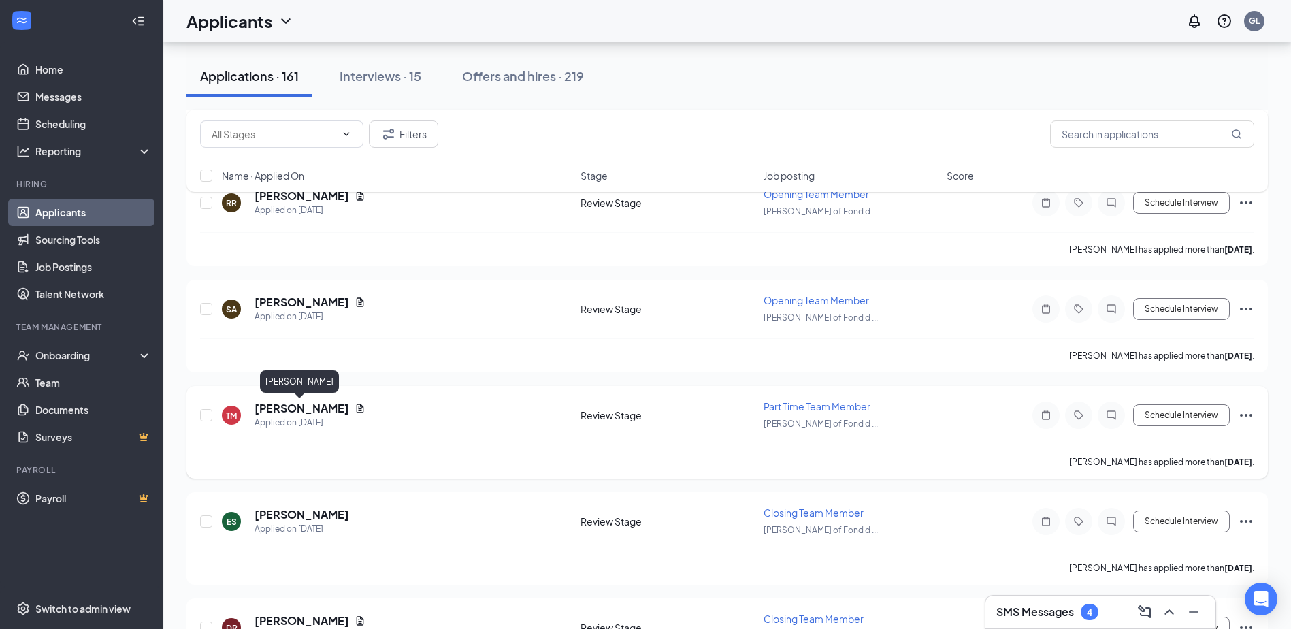
click at [283, 409] on h5 "[PERSON_NAME]" at bounding box center [301, 408] width 95 height 15
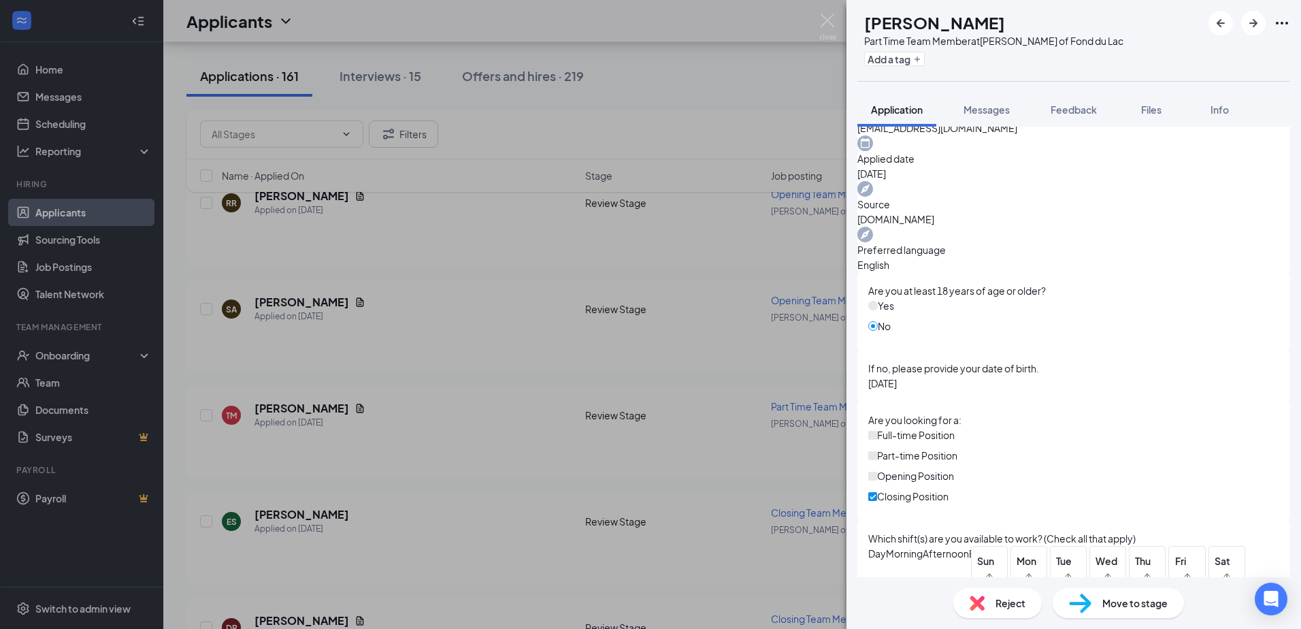
scroll to position [571, 0]
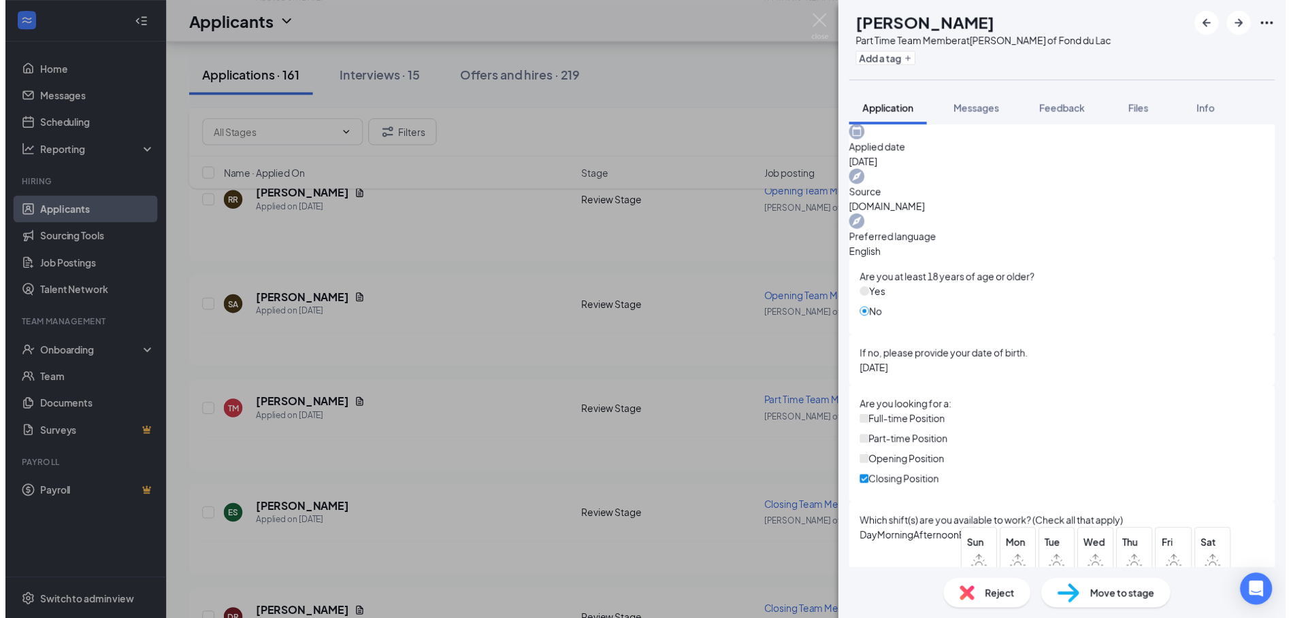
scroll to position [565, 0]
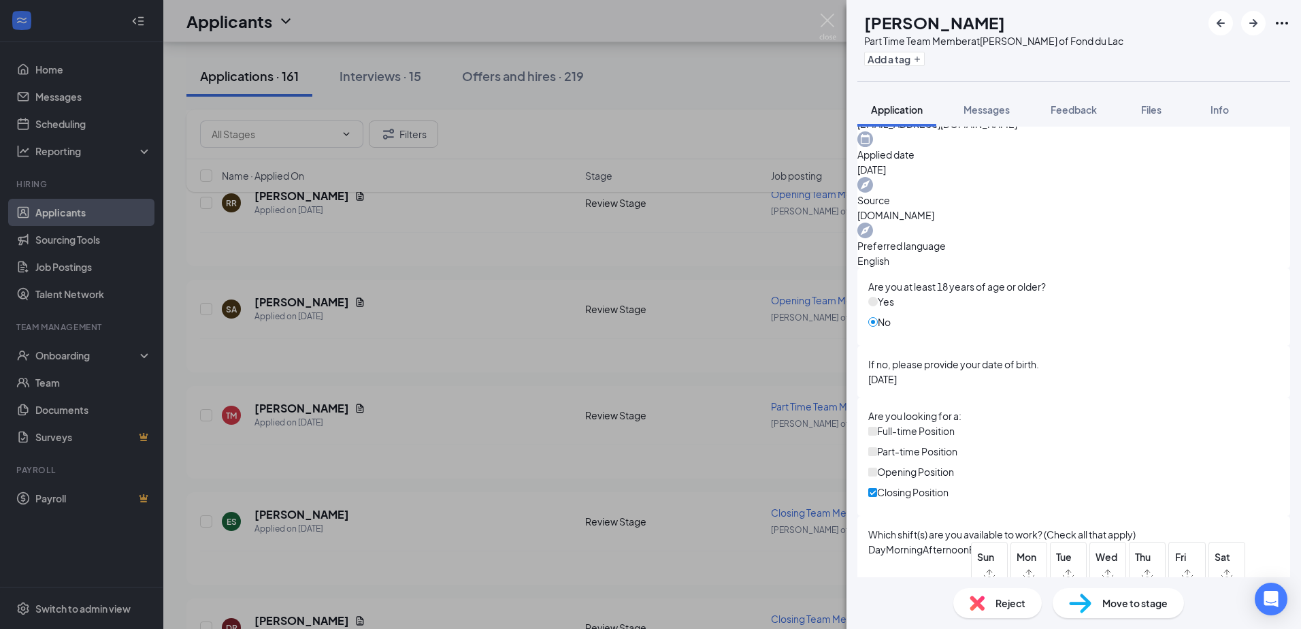
click at [479, 269] on div "TM [PERSON_NAME] Part Time Team Member at [PERSON_NAME] of Fond du Lac Add a ta…" at bounding box center [650, 314] width 1301 height 629
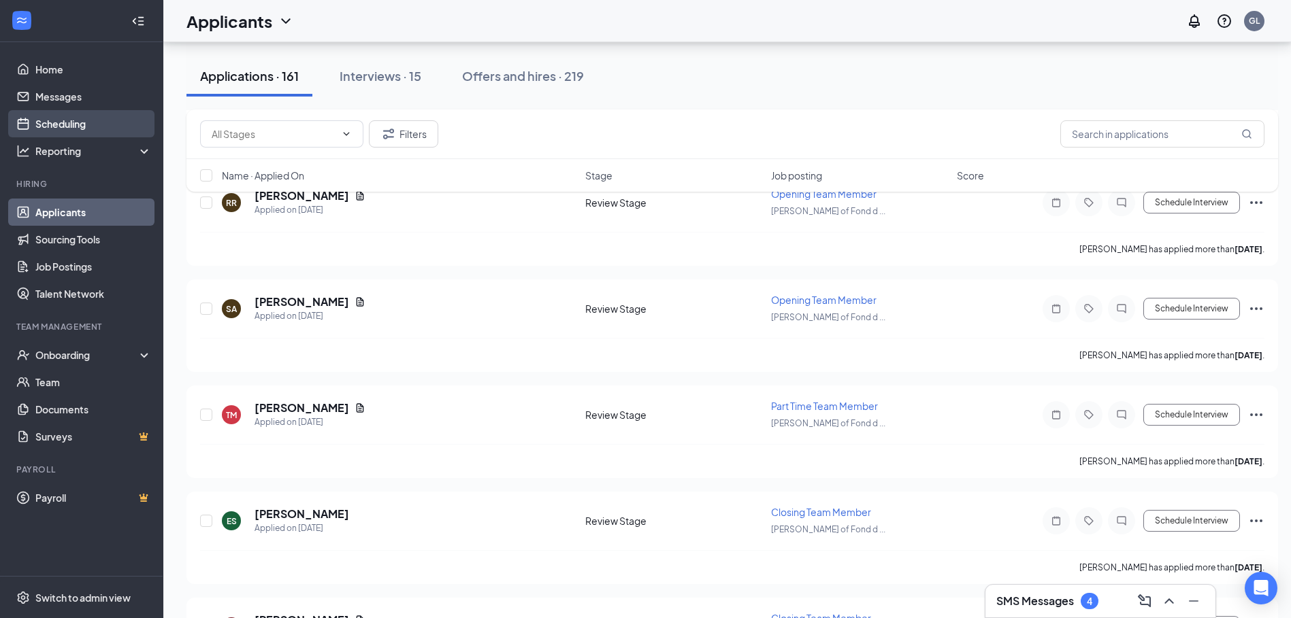
click at [59, 122] on link "Scheduling" at bounding box center [93, 123] width 116 height 27
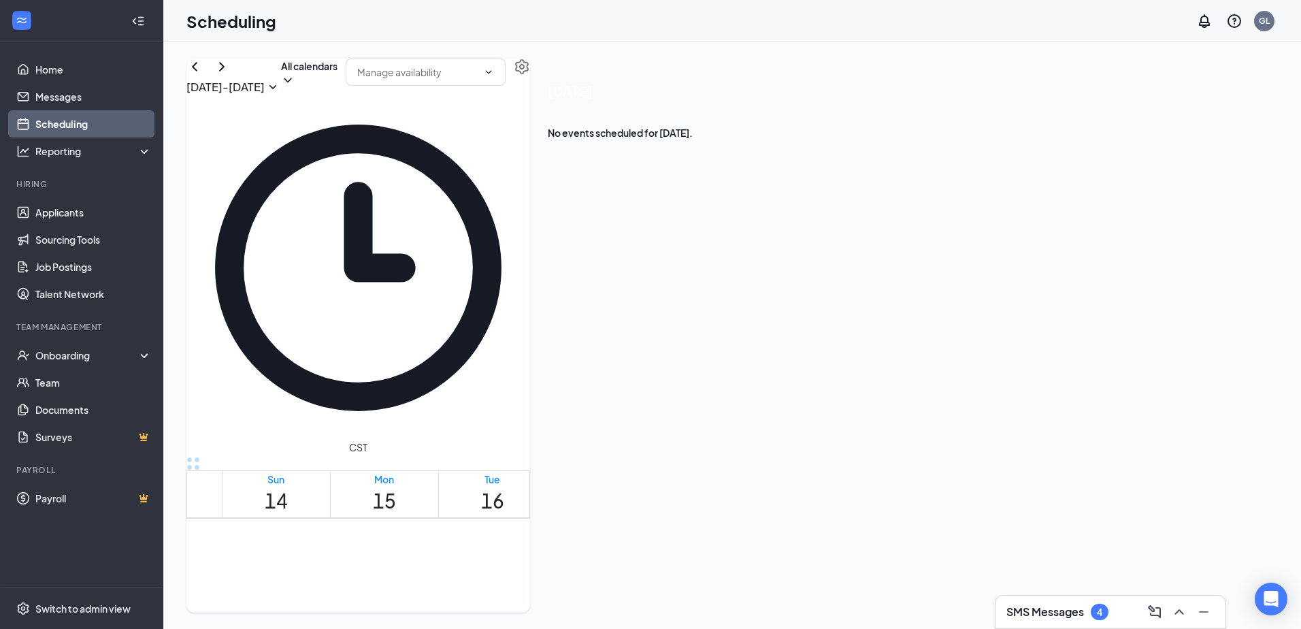
scroll to position [669, 0]
click at [67, 216] on link "Applicants" at bounding box center [93, 212] width 116 height 27
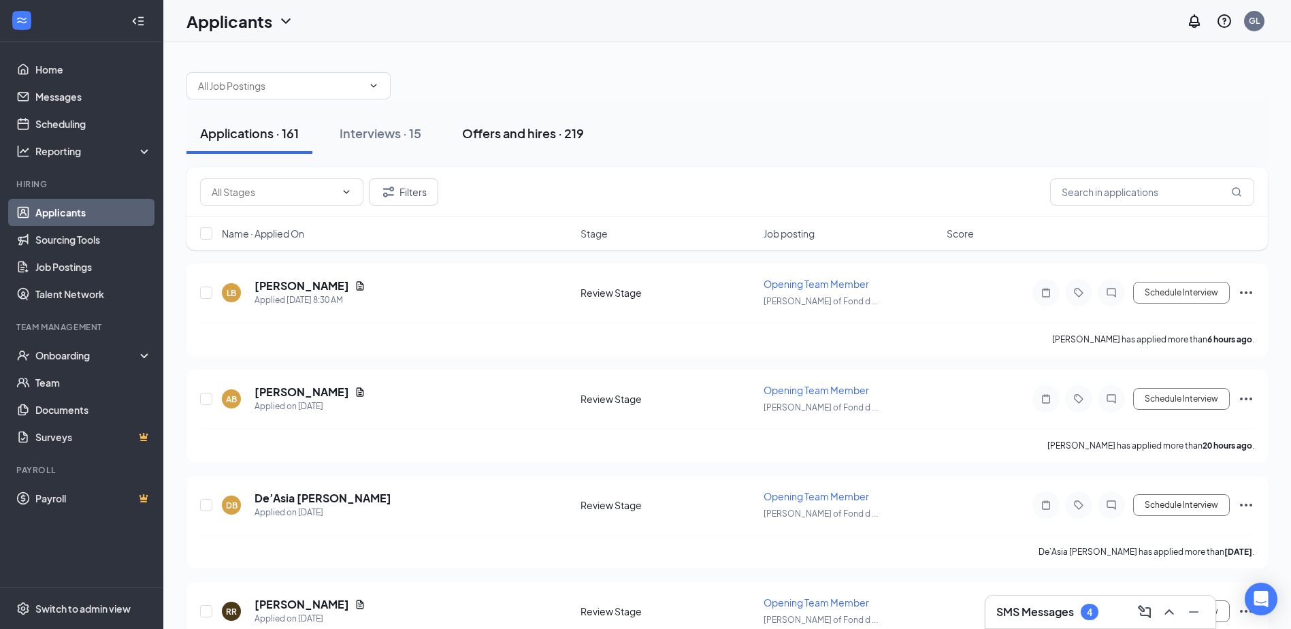
click at [531, 135] on div "Offers and hires · 219" at bounding box center [523, 133] width 122 height 17
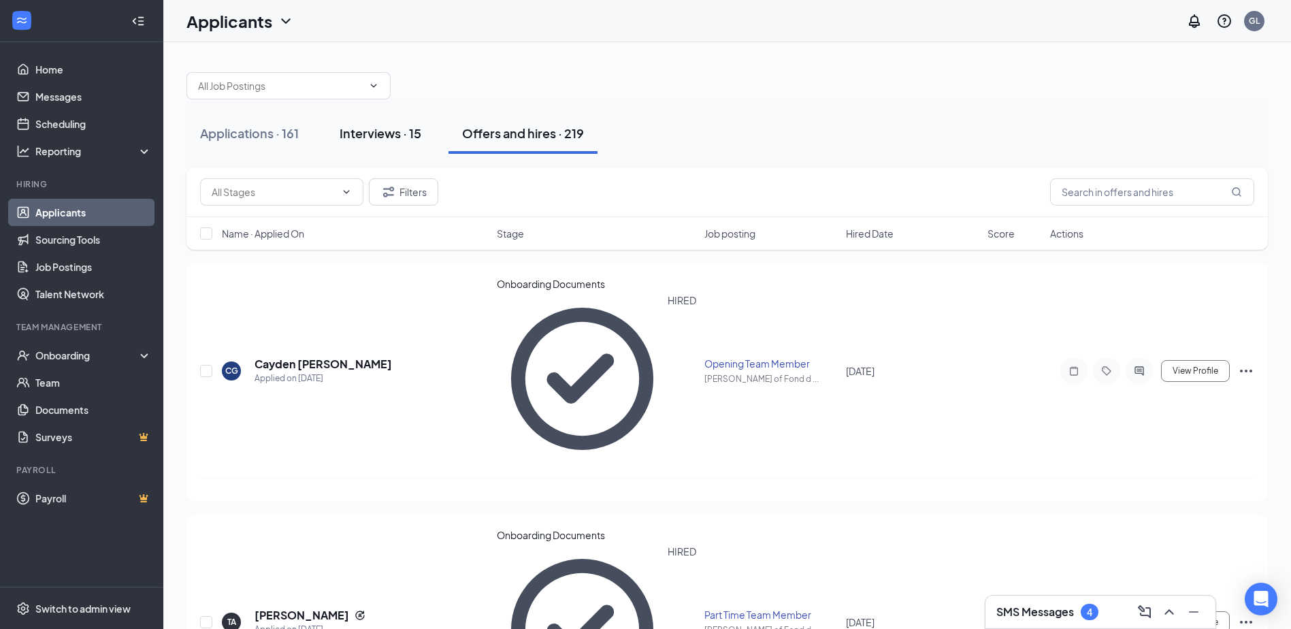
click at [380, 134] on div "Interviews · 15" at bounding box center [380, 133] width 82 height 17
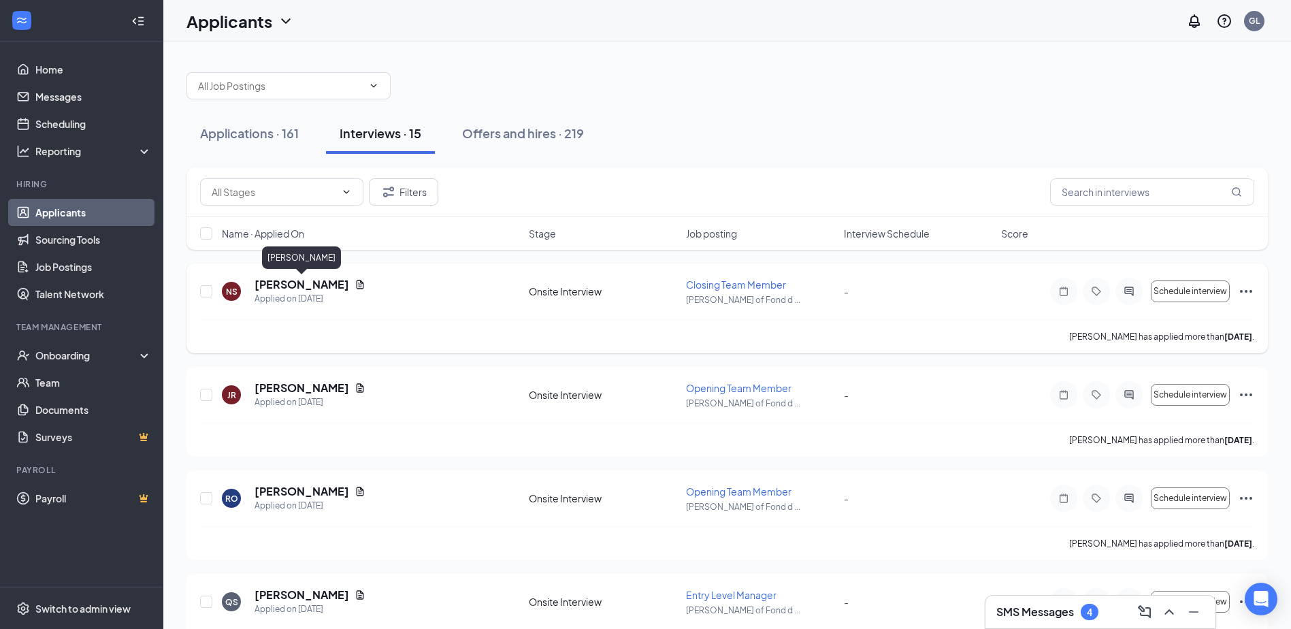
click at [305, 283] on h5 "[PERSON_NAME]" at bounding box center [301, 284] width 95 height 15
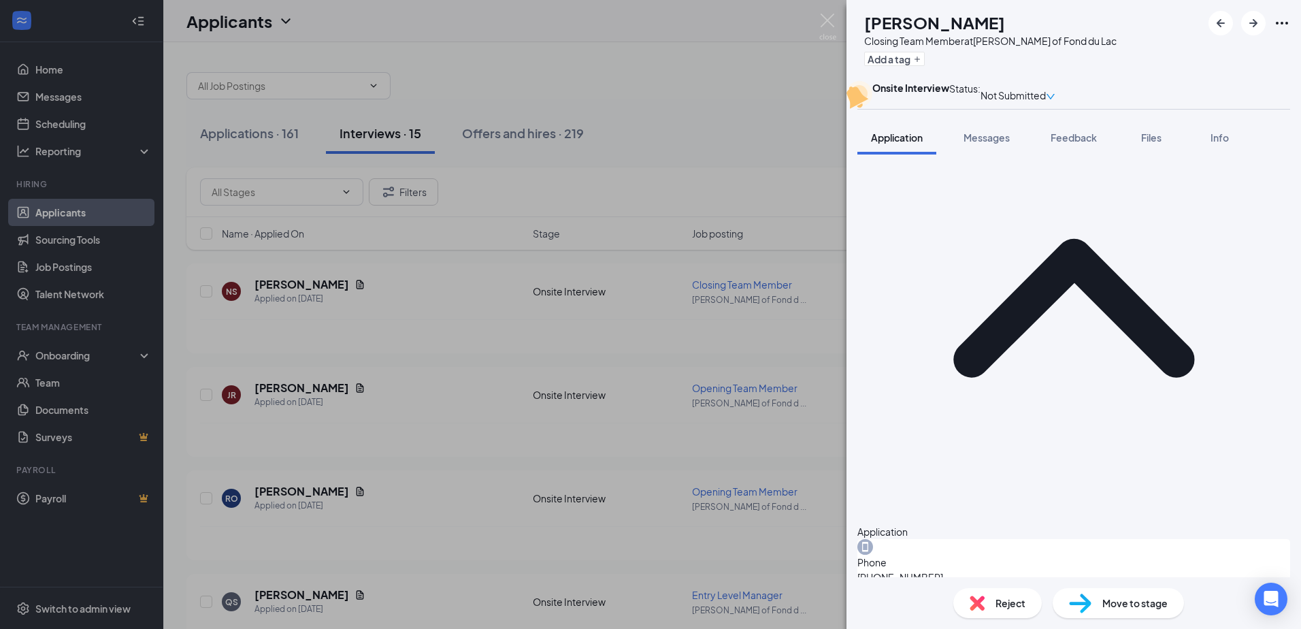
scroll to position [565, 0]
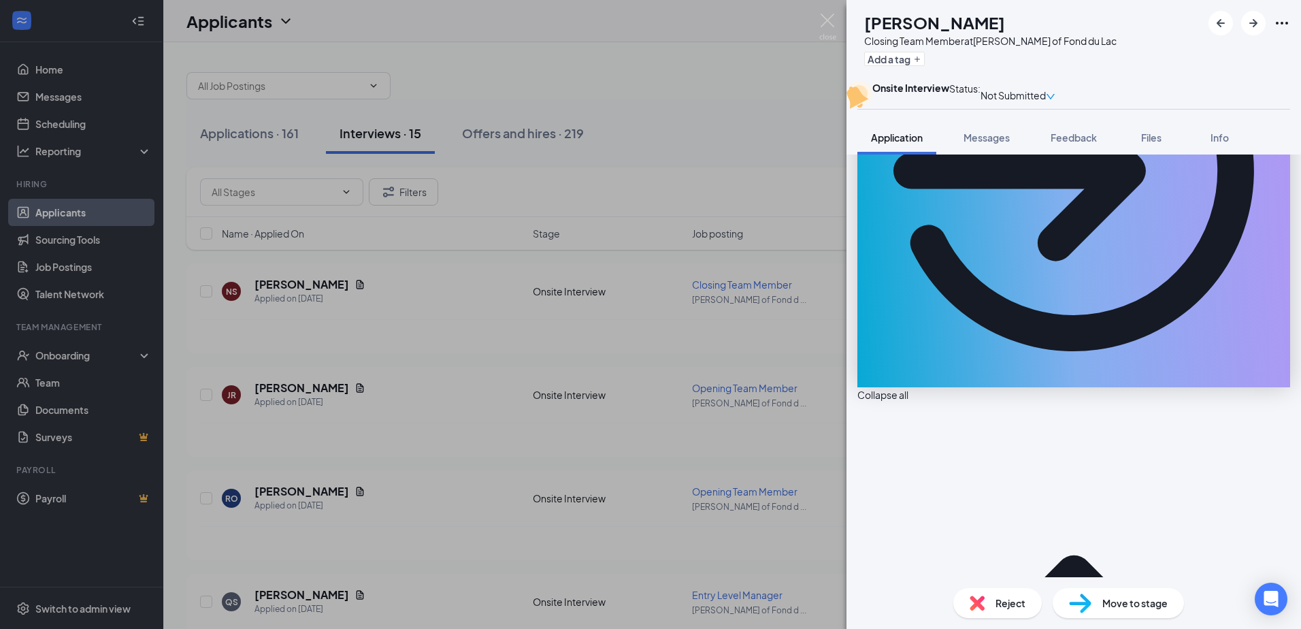
scroll to position [220, 0]
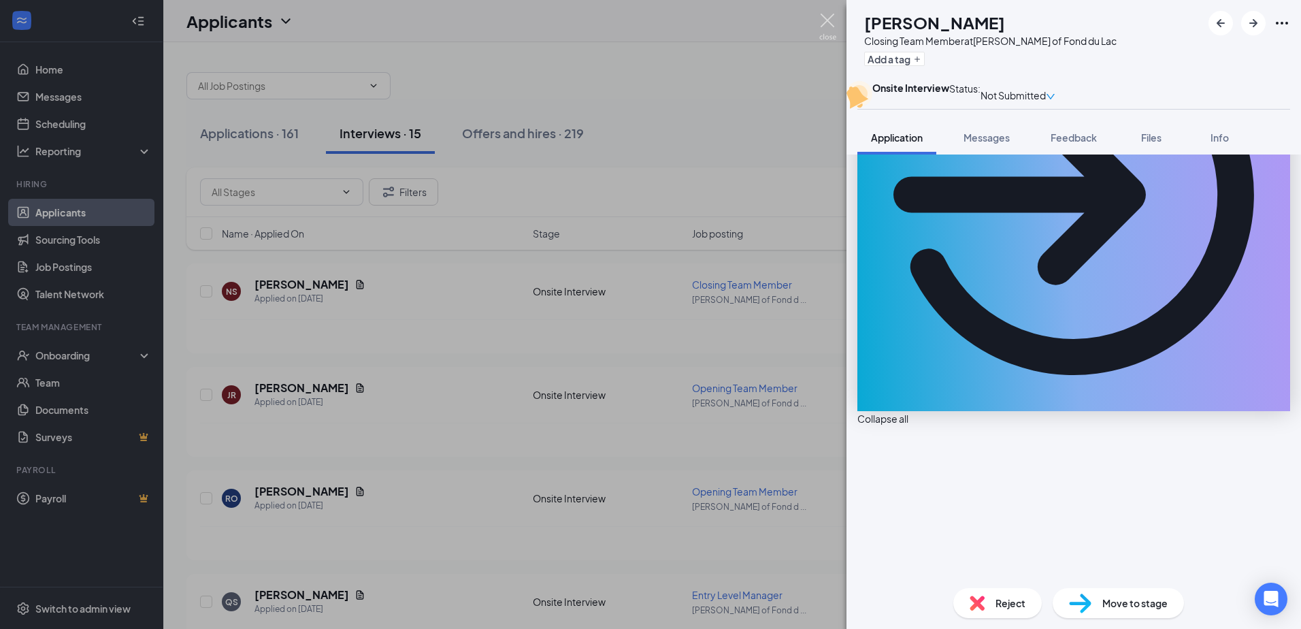
click at [827, 17] on img at bounding box center [827, 27] width 17 height 27
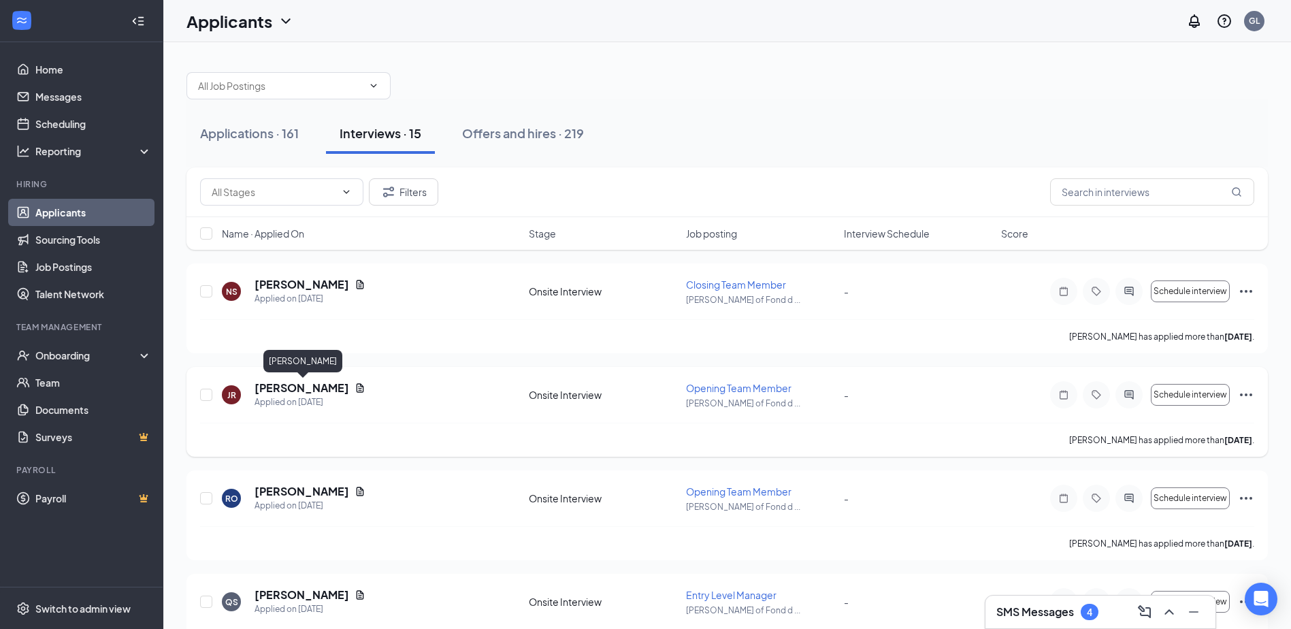
click at [294, 388] on h5 "[PERSON_NAME]" at bounding box center [301, 387] width 95 height 15
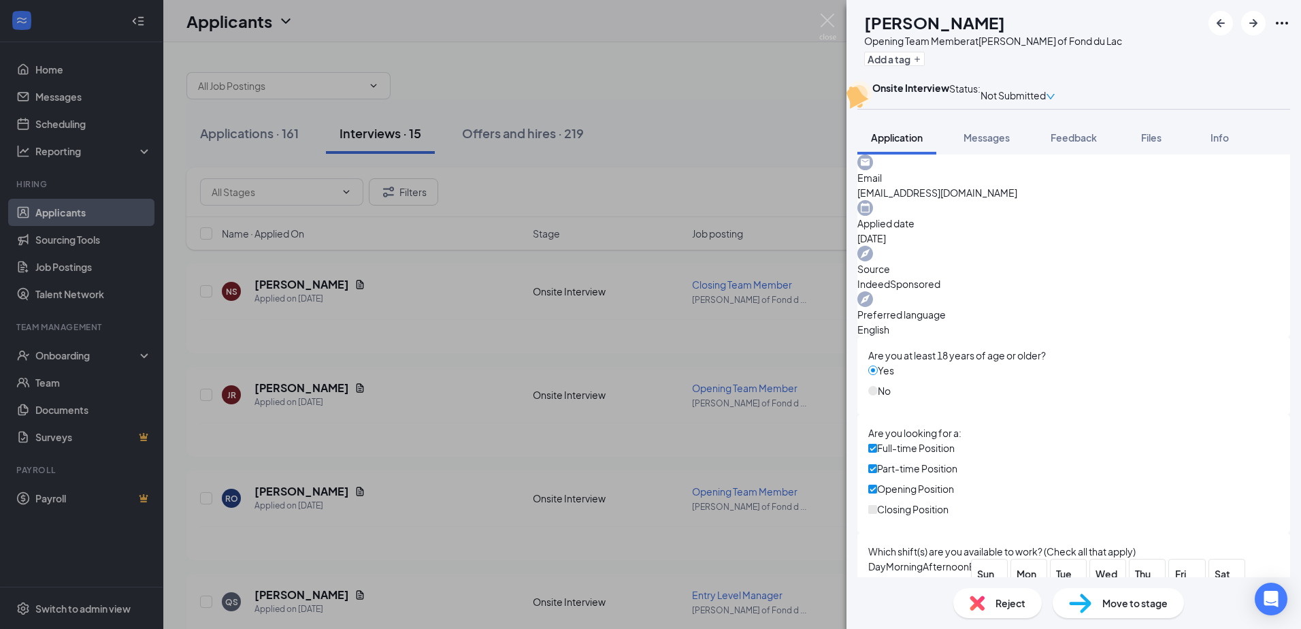
scroll to position [527, 0]
click at [412, 413] on div "JR [PERSON_NAME] Opening Team Member at [PERSON_NAME] of Fond du Lac Add a tag …" at bounding box center [650, 314] width 1301 height 629
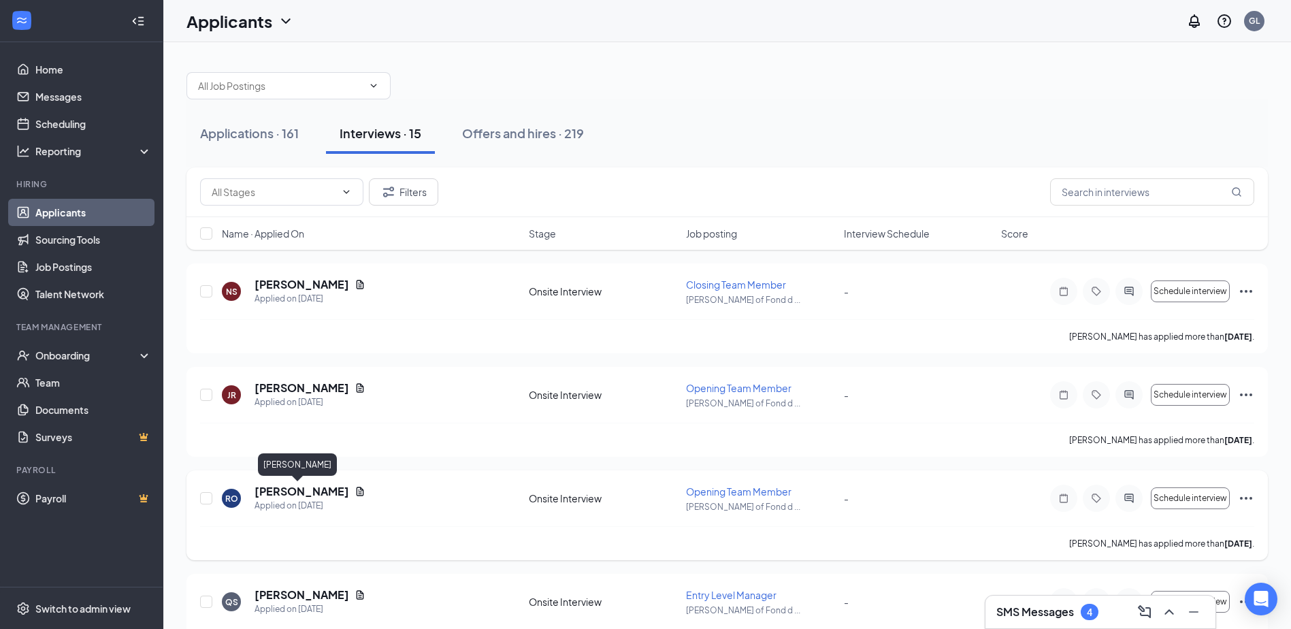
click at [301, 486] on h5 "[PERSON_NAME]" at bounding box center [301, 491] width 95 height 15
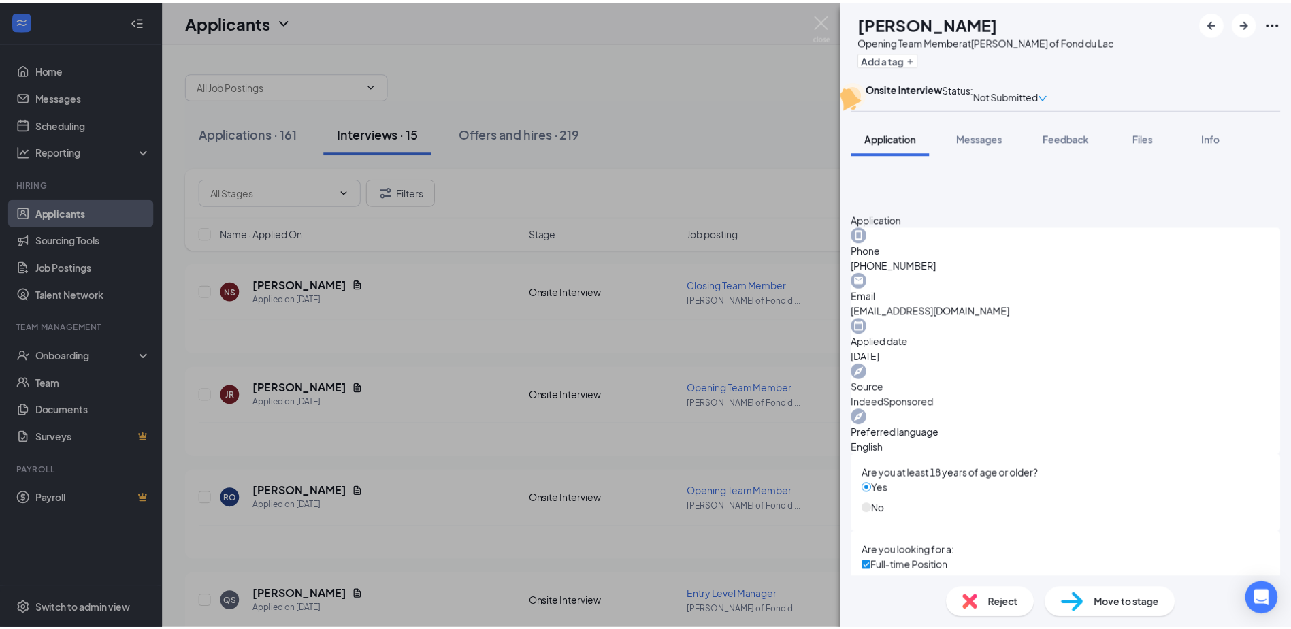
scroll to position [476, 0]
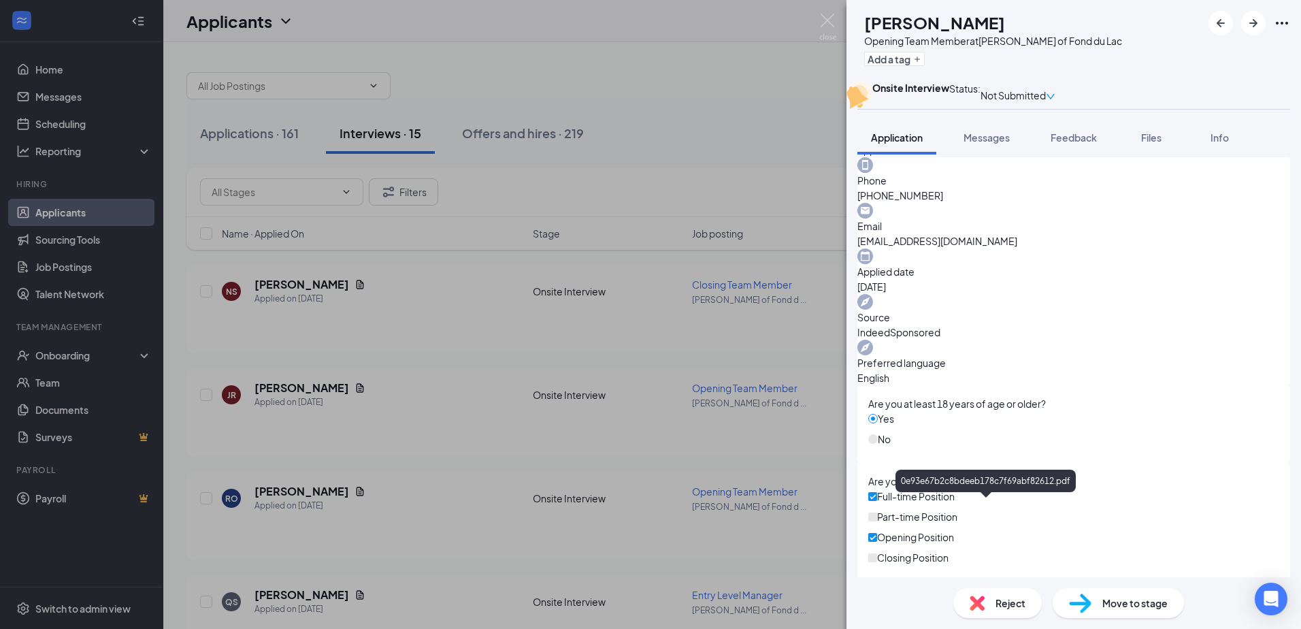
click at [447, 401] on div "RO [PERSON_NAME] Opening Team Member at [PERSON_NAME] of Fond du Lac Add a tag …" at bounding box center [650, 314] width 1301 height 629
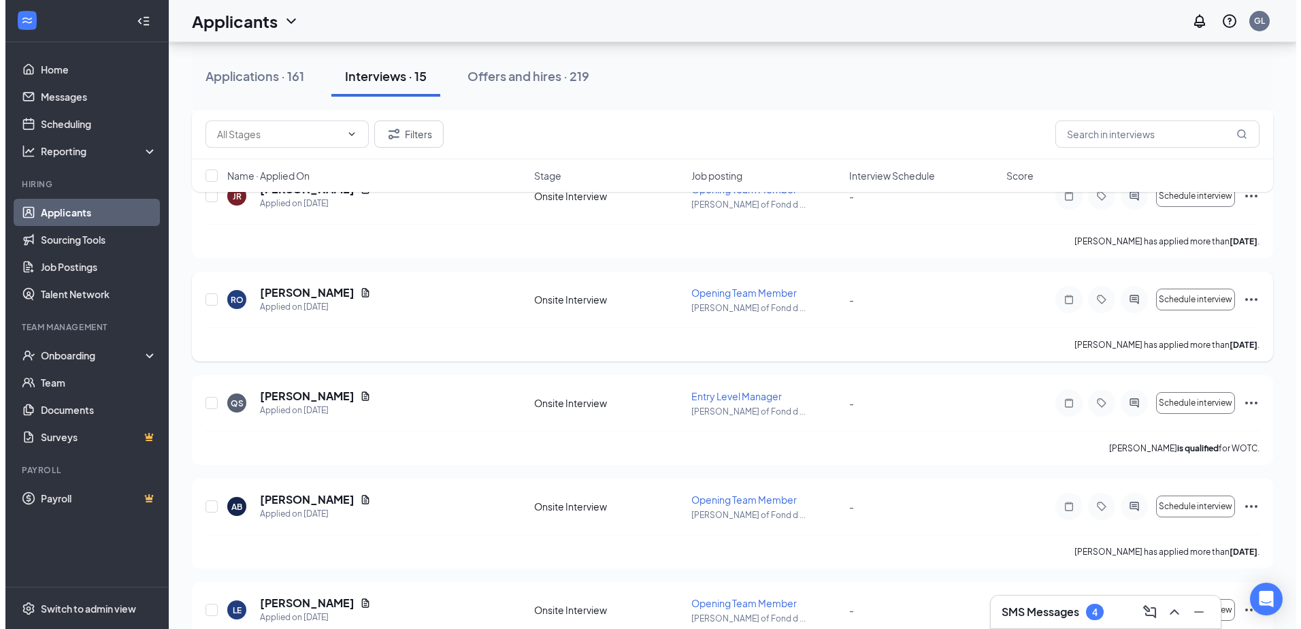
scroll to position [204, 0]
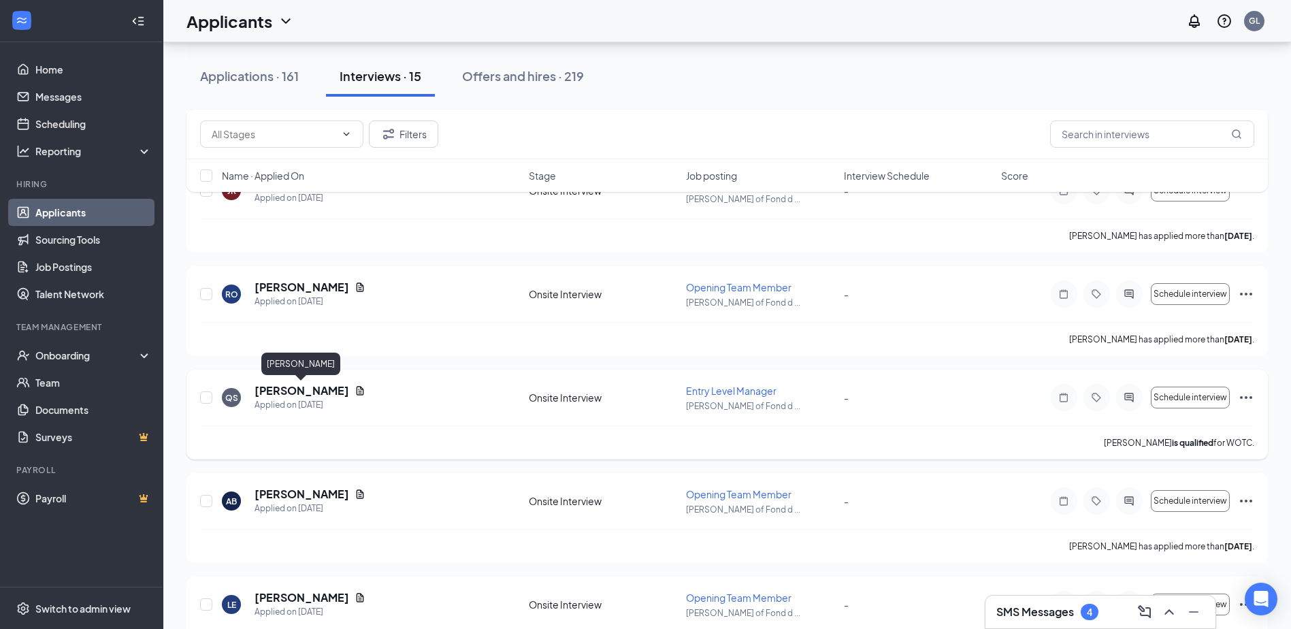
click at [318, 387] on h5 "[PERSON_NAME]" at bounding box center [301, 390] width 95 height 15
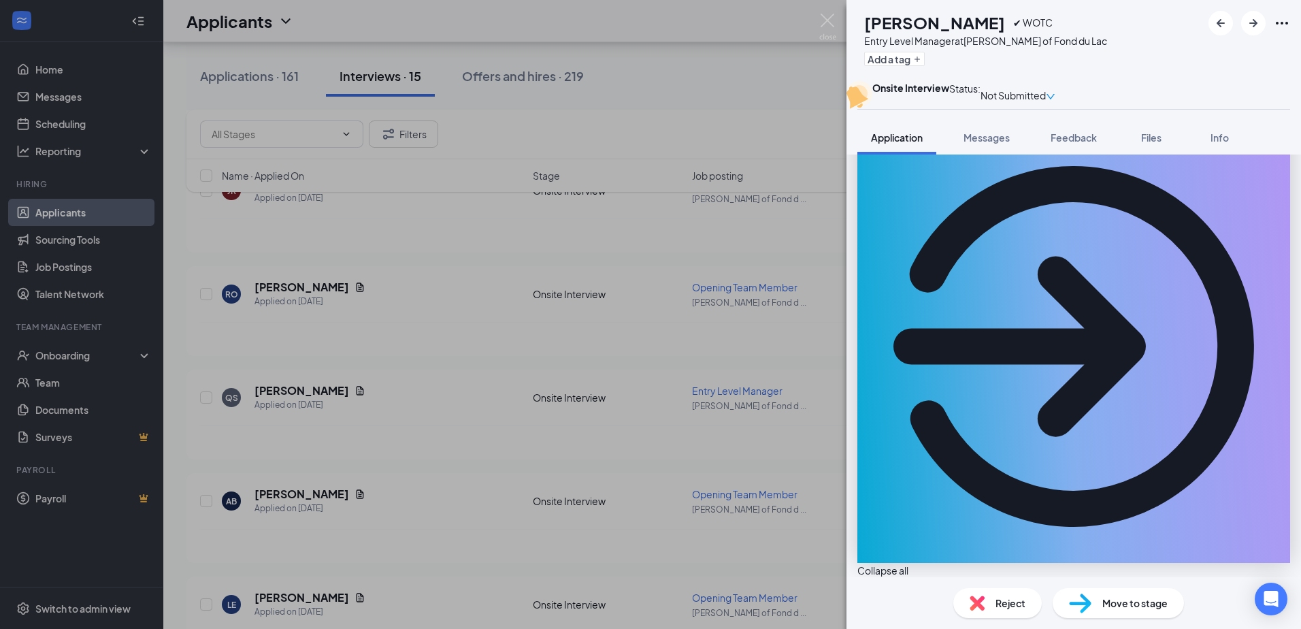
scroll to position [136, 0]
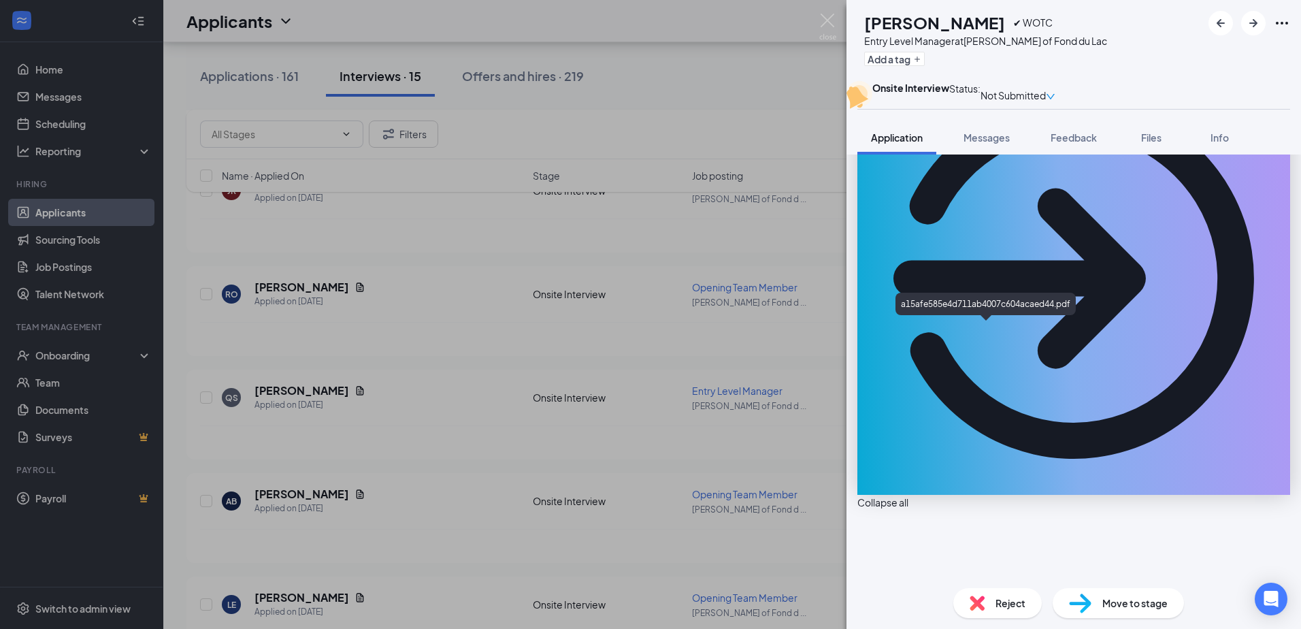
click at [387, 412] on div "QS [PERSON_NAME] ✔ WOTC Entry Level Manager at [PERSON_NAME] of Fond du Lac Add…" at bounding box center [650, 314] width 1301 height 629
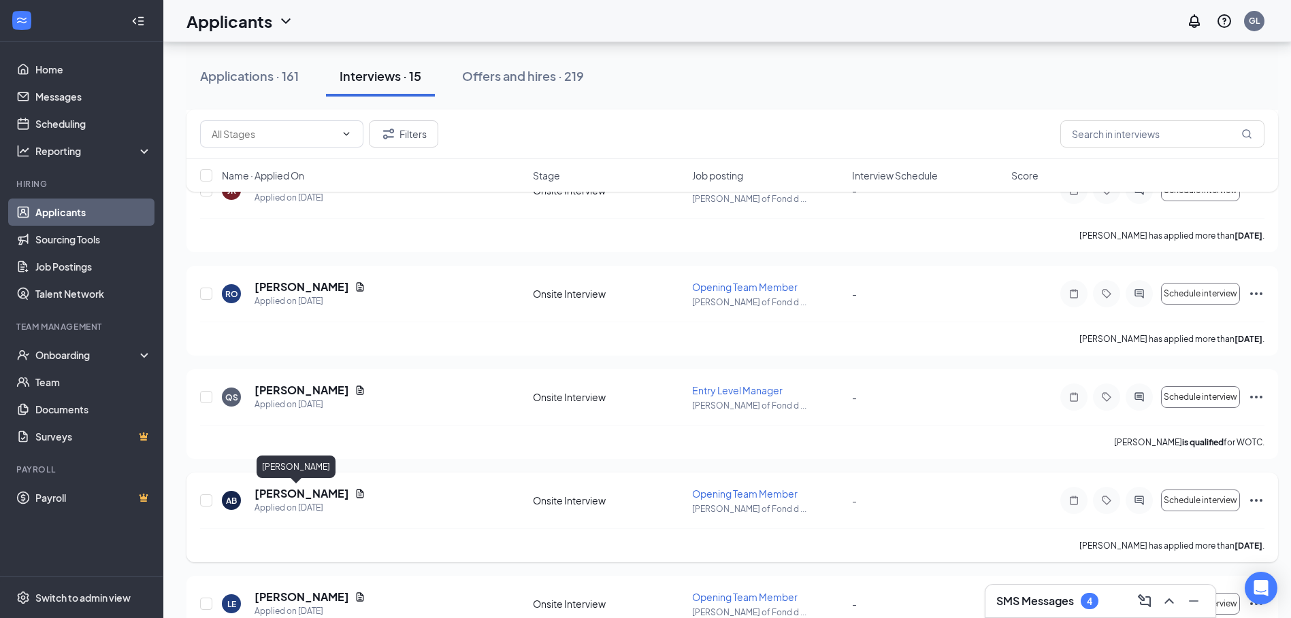
click at [286, 493] on h5 "[PERSON_NAME]" at bounding box center [301, 493] width 95 height 15
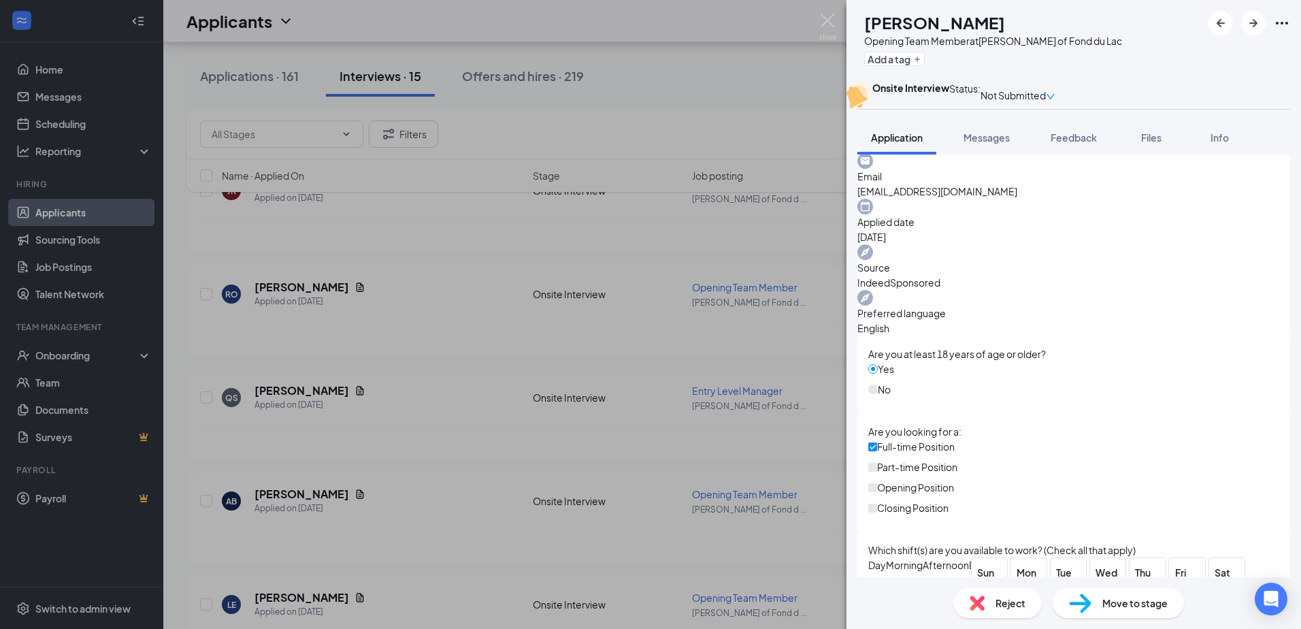
scroll to position [527, 0]
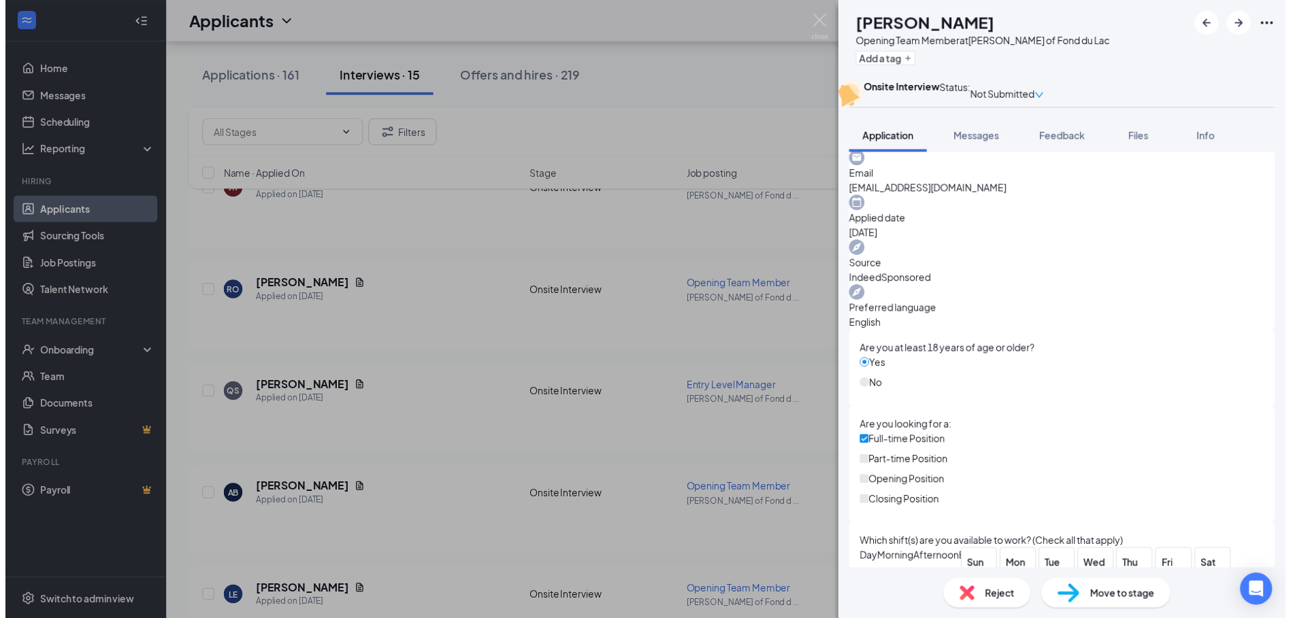
scroll to position [522, 0]
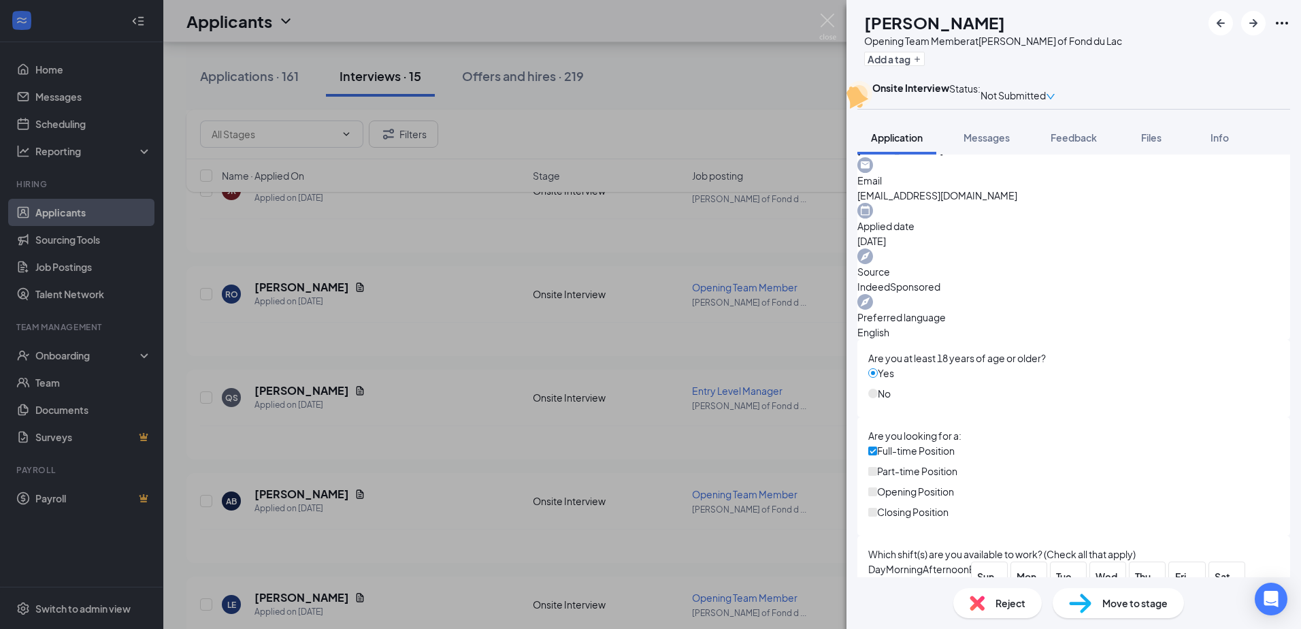
click at [678, 322] on div "AB [PERSON_NAME] Opening Team Member at [PERSON_NAME] of Fond du Lac Add a tag …" at bounding box center [650, 314] width 1301 height 629
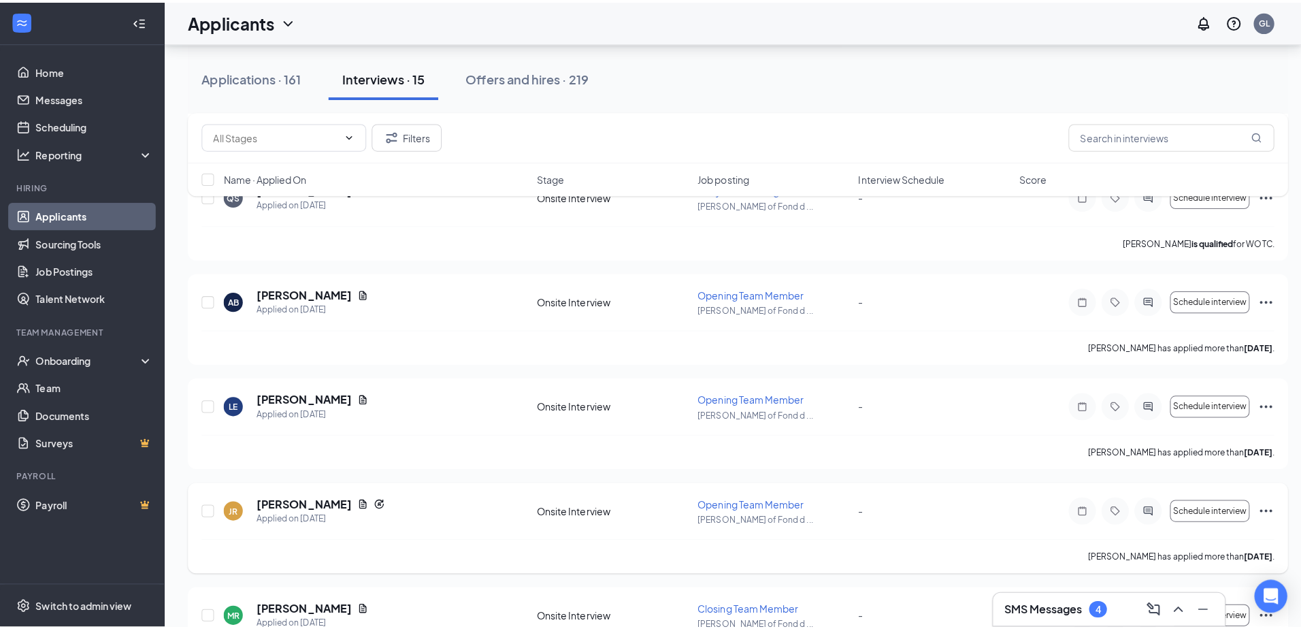
scroll to position [408, 0]
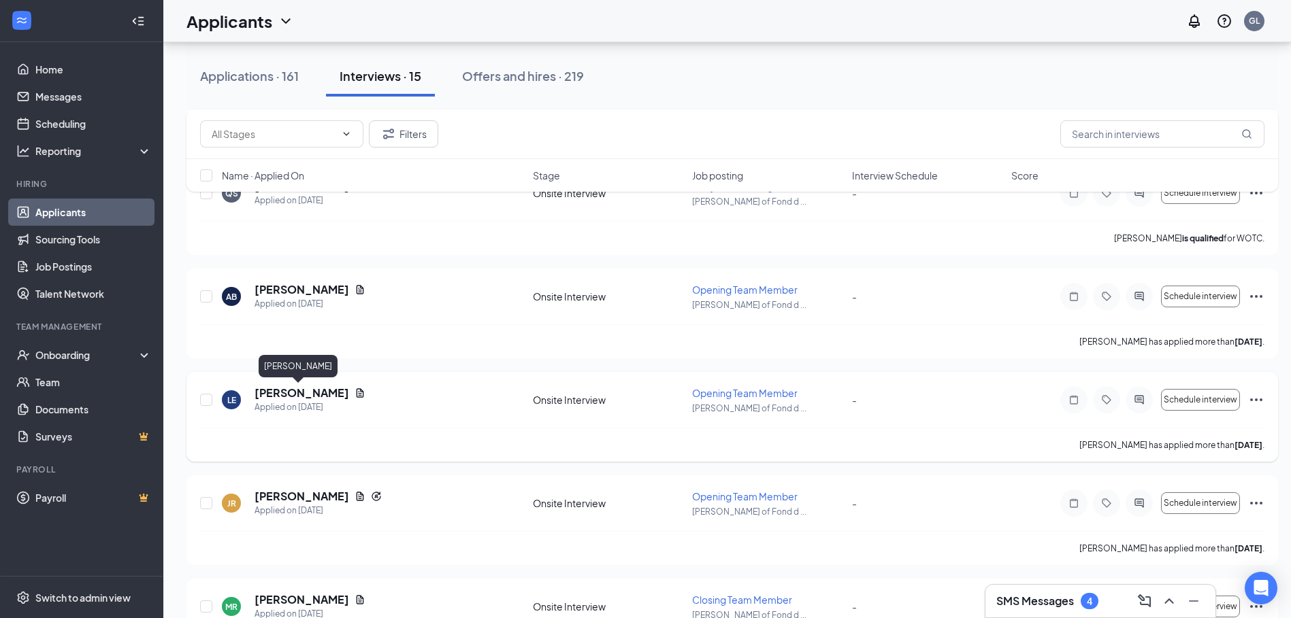
click at [291, 393] on h5 "[PERSON_NAME]" at bounding box center [301, 393] width 95 height 15
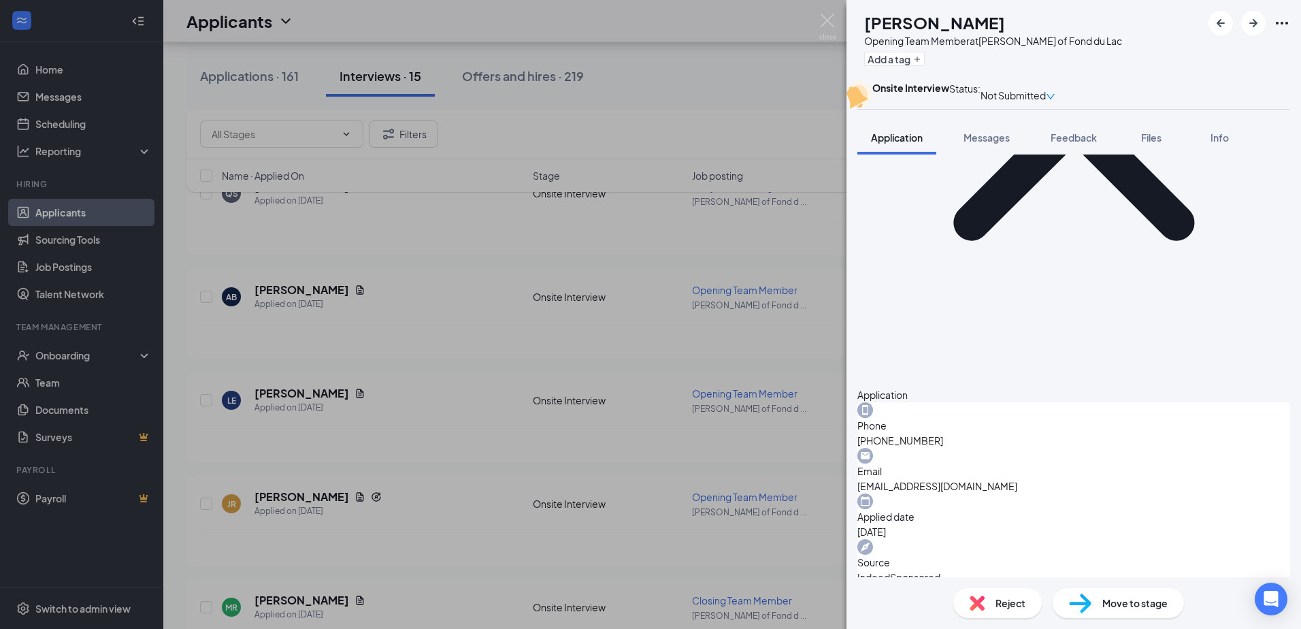
scroll to position [476, 0]
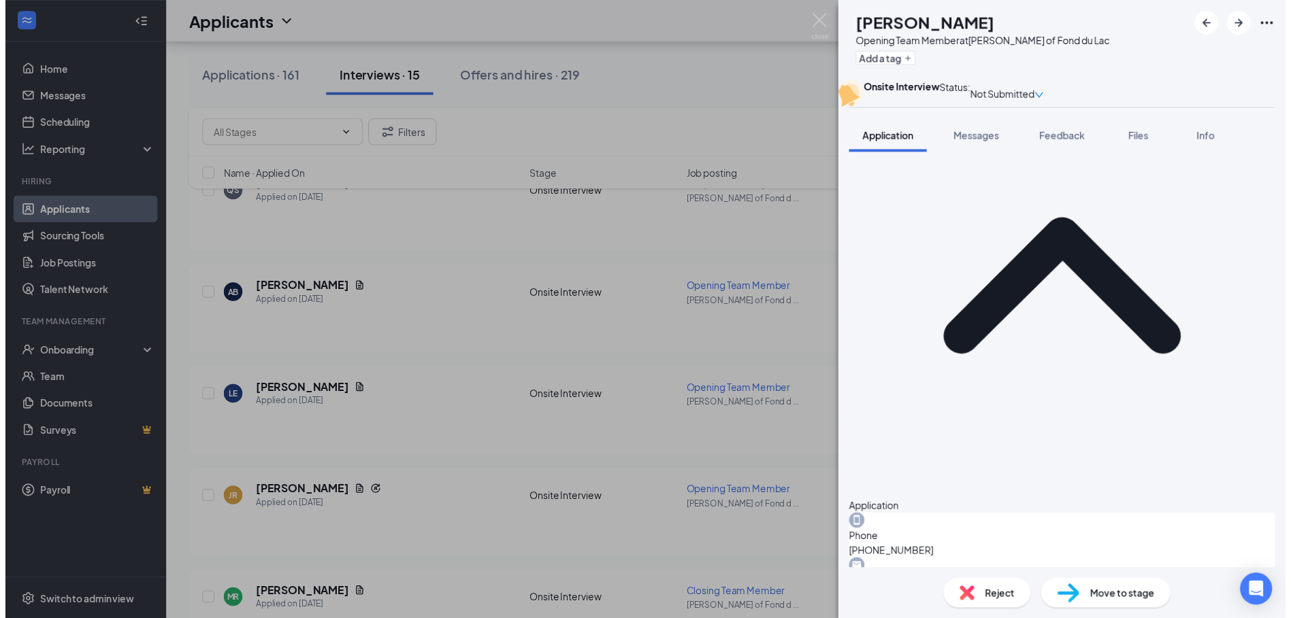
scroll to position [0, 0]
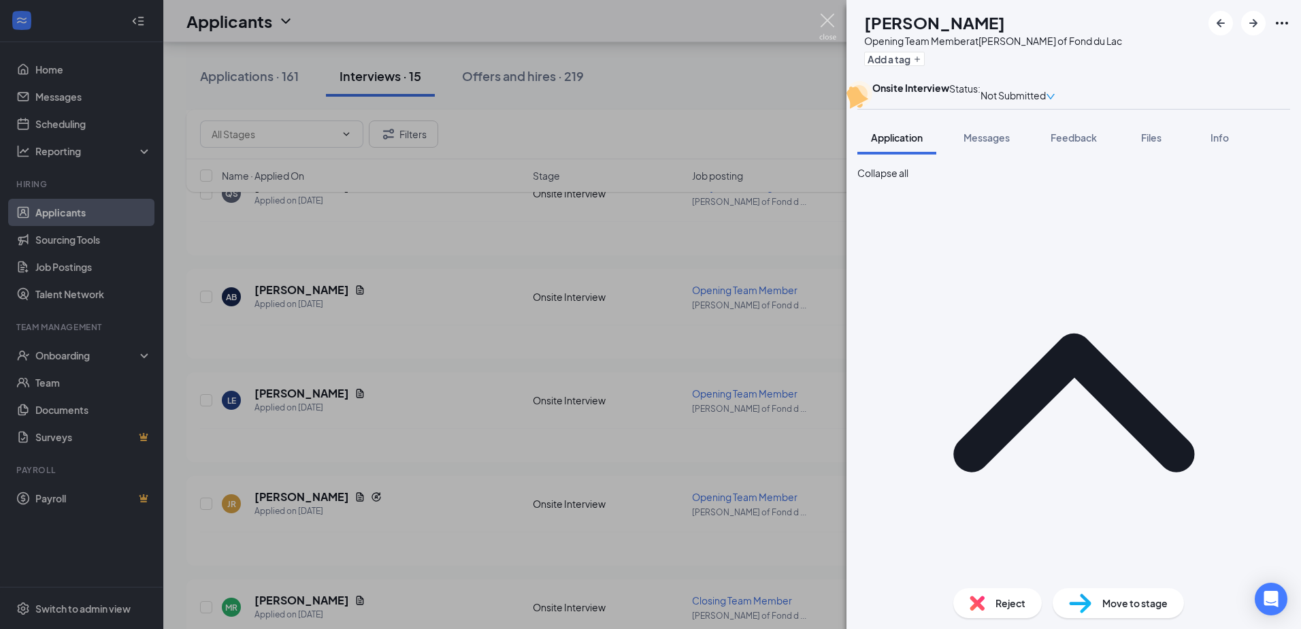
click at [829, 23] on img at bounding box center [827, 27] width 17 height 27
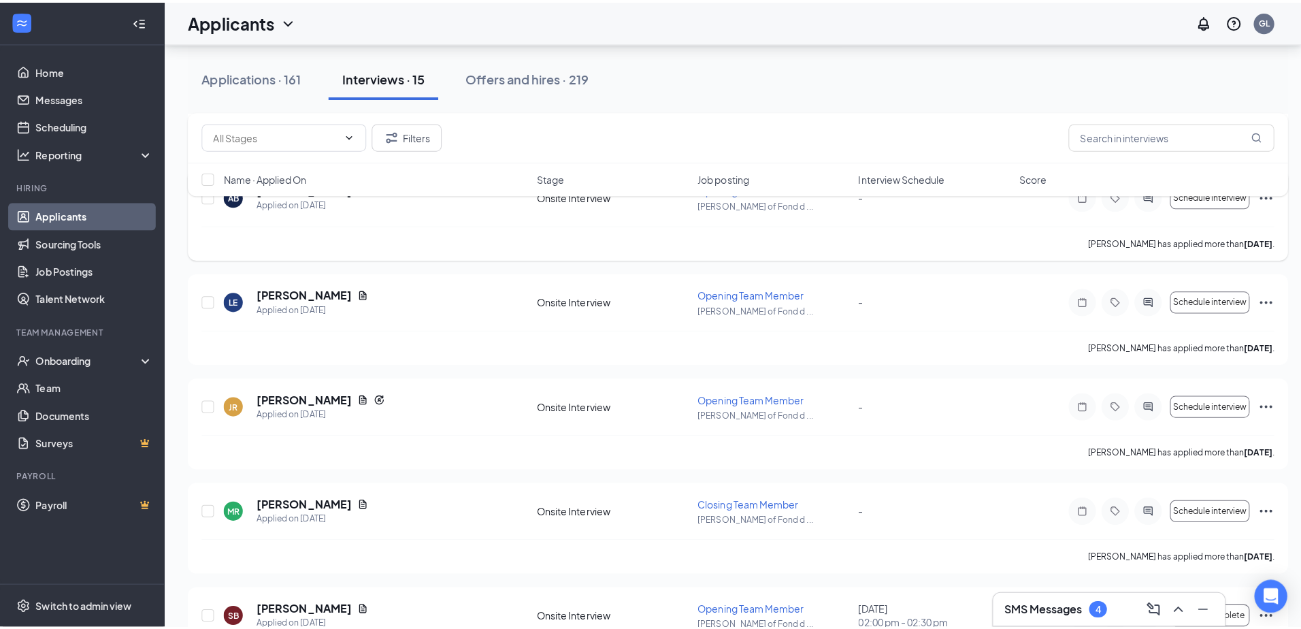
scroll to position [544, 0]
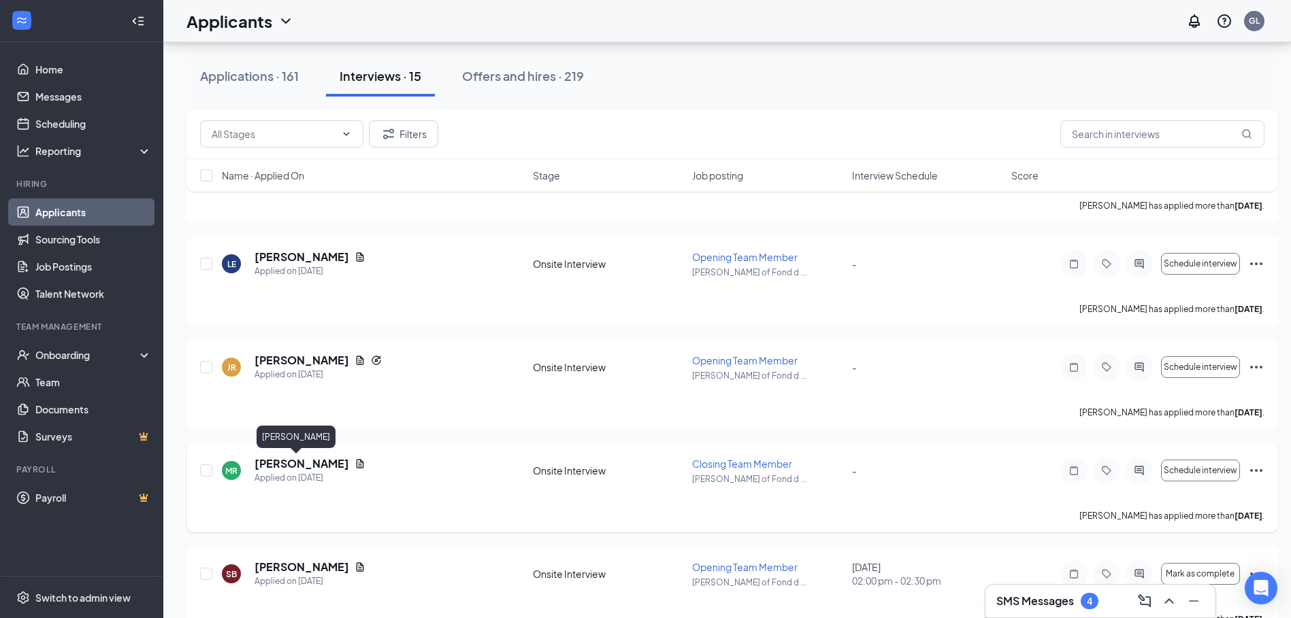
click at [275, 461] on h5 "[PERSON_NAME]" at bounding box center [301, 464] width 95 height 15
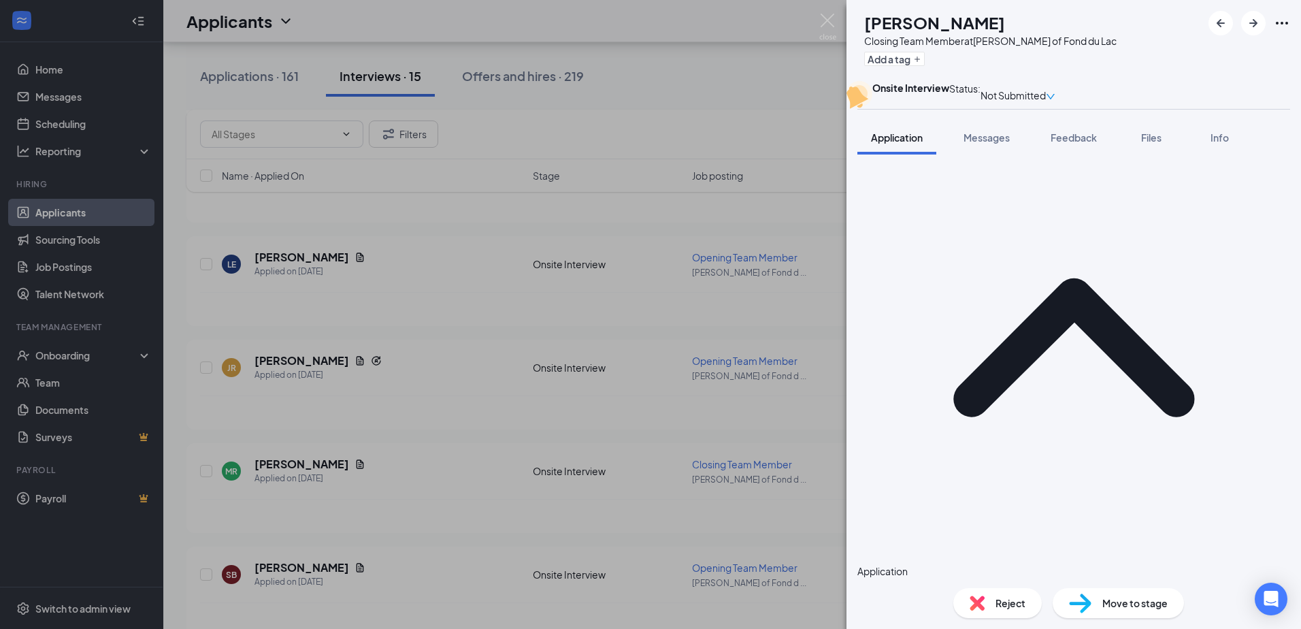
scroll to position [544, 0]
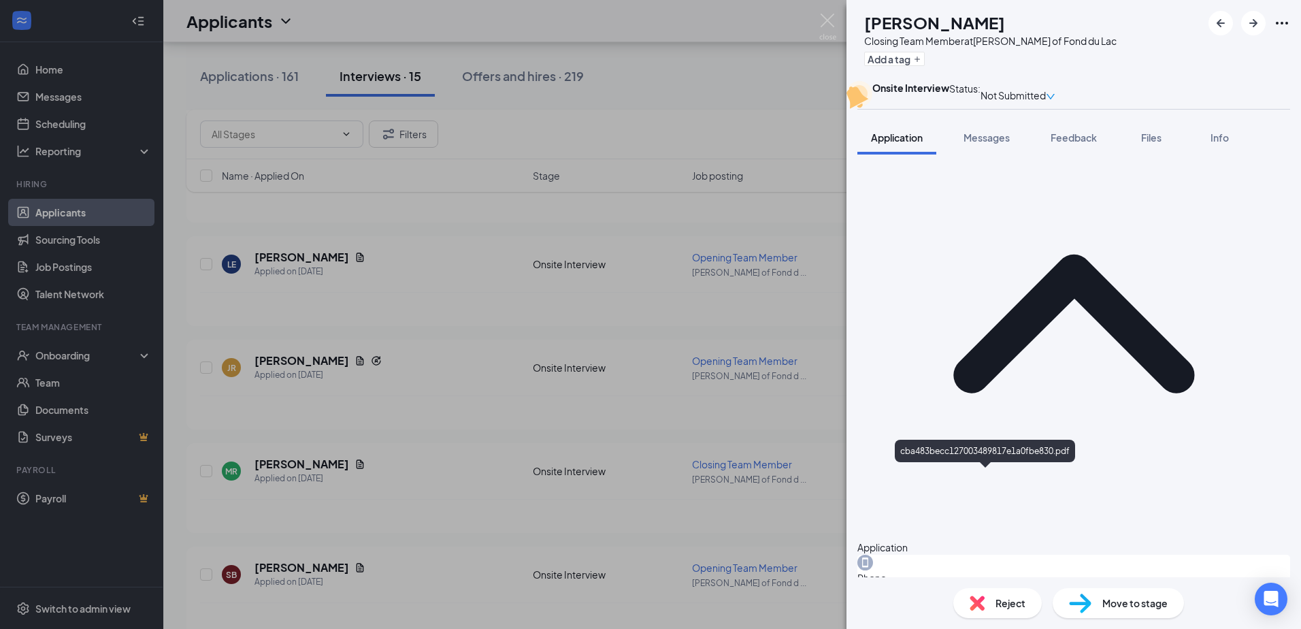
click at [374, 429] on div "[PERSON_NAME] Closing Team Member at [PERSON_NAME] of Fond du Lac Add a tag Ons…" at bounding box center [650, 314] width 1301 height 629
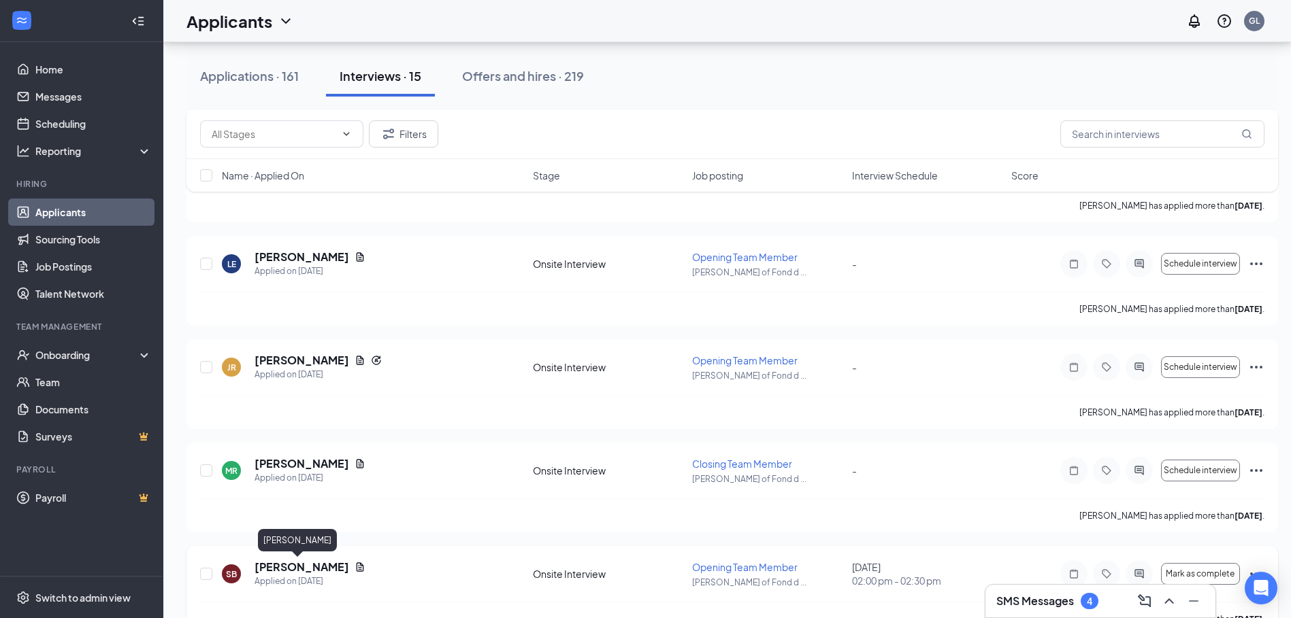
click at [304, 569] on h5 "[PERSON_NAME]" at bounding box center [301, 567] width 95 height 15
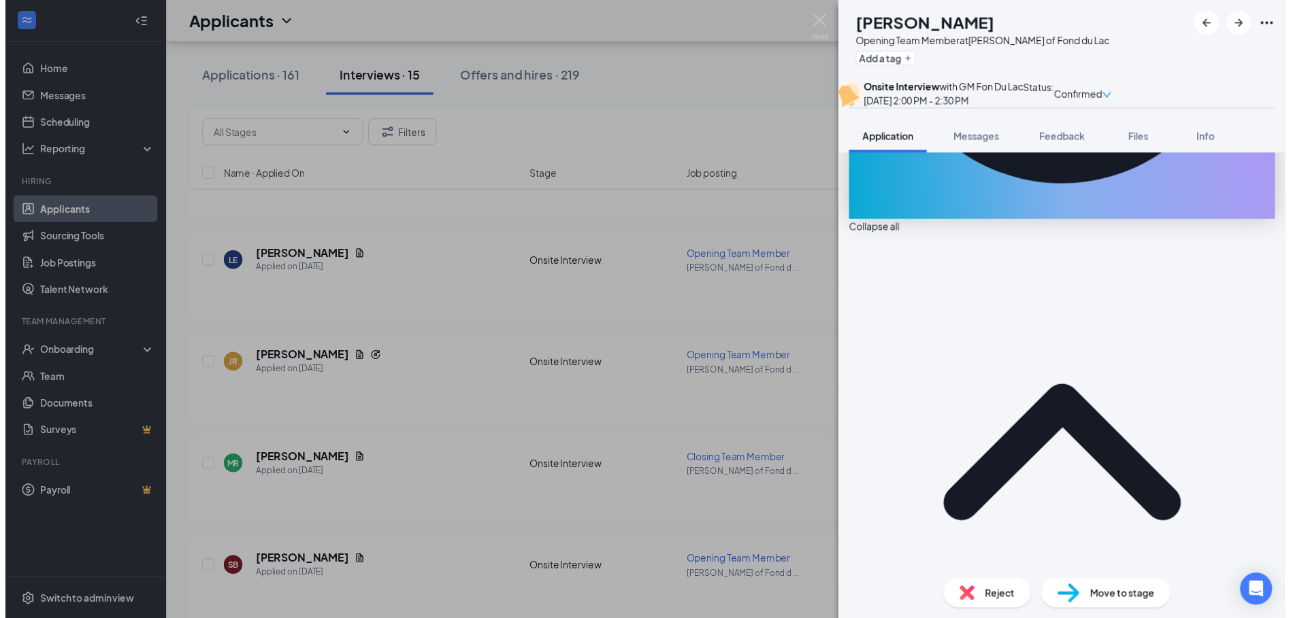
scroll to position [544, 0]
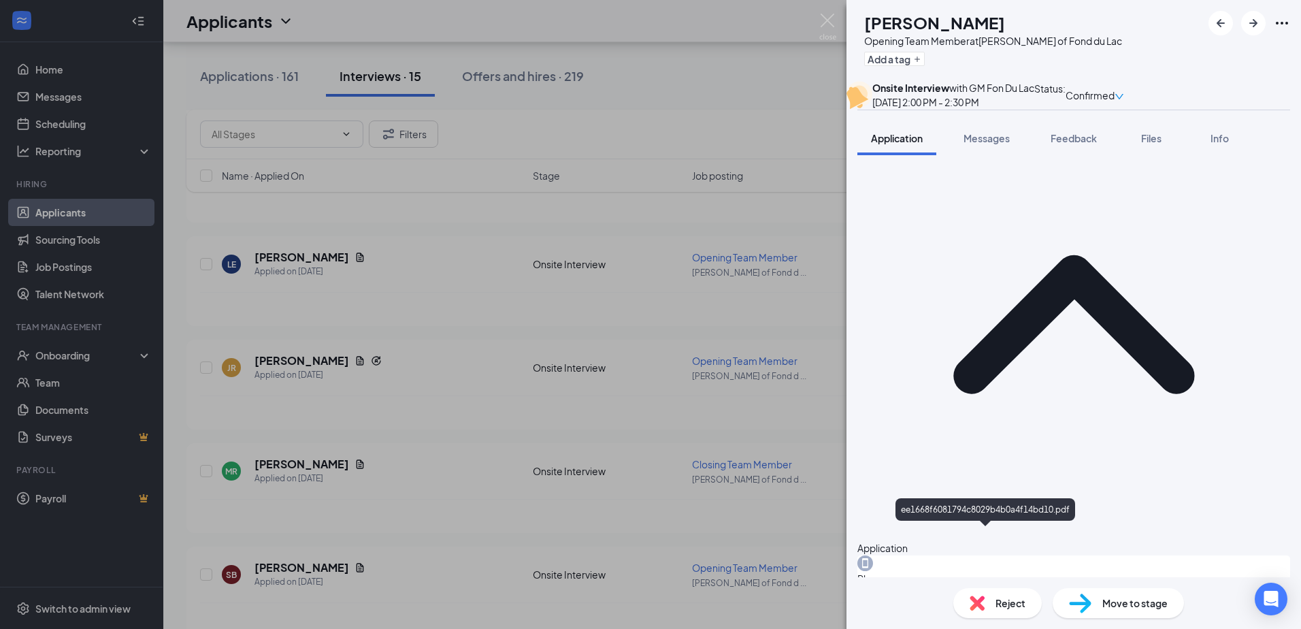
click at [552, 317] on div "SB [PERSON_NAME] Opening Team Member at [PERSON_NAME] of Fond du Lac Add a tag …" at bounding box center [650, 314] width 1301 height 629
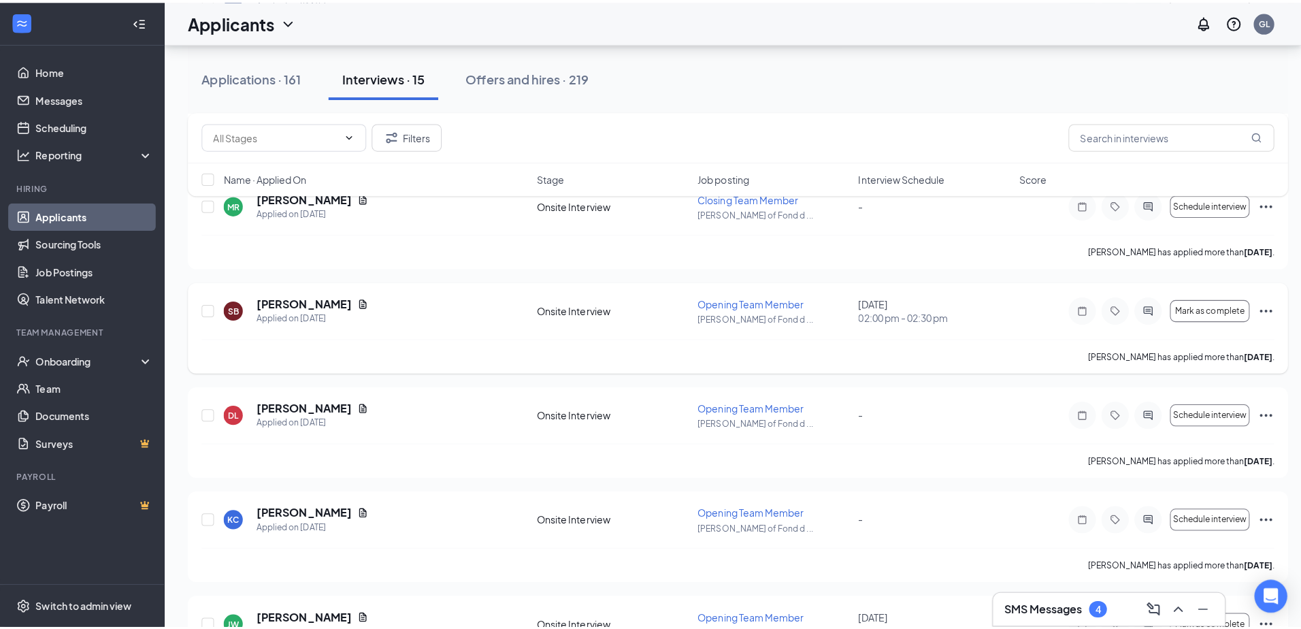
scroll to position [816, 0]
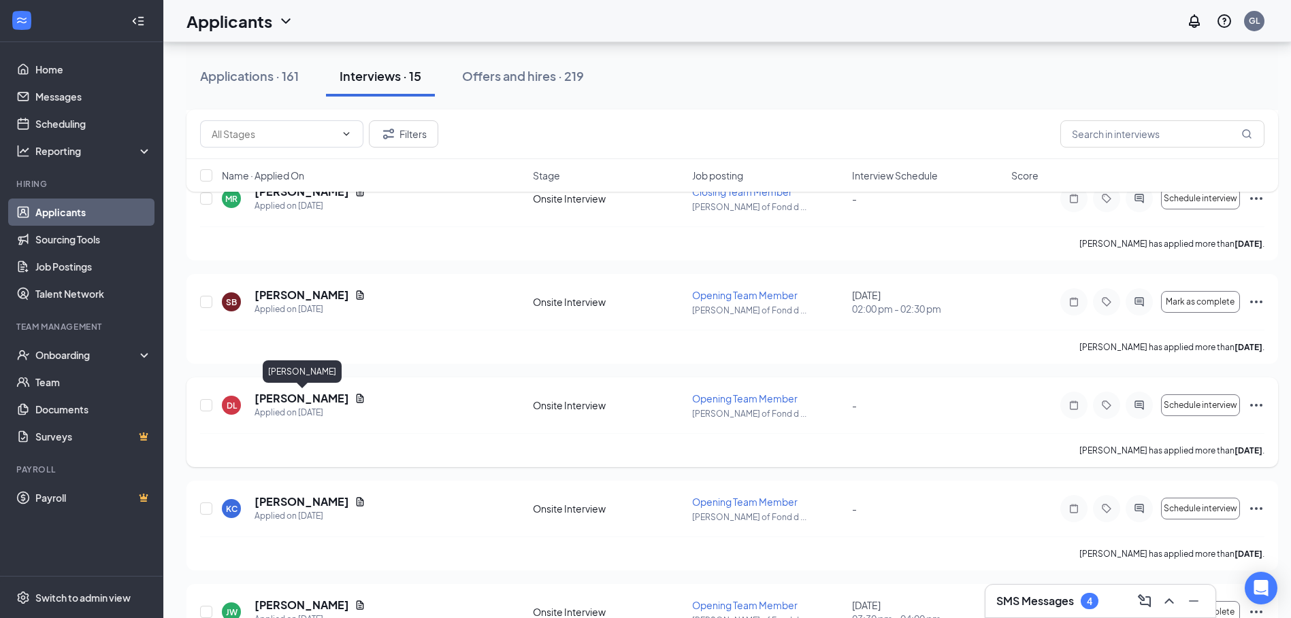
click at [324, 395] on h5 "[PERSON_NAME]" at bounding box center [301, 398] width 95 height 15
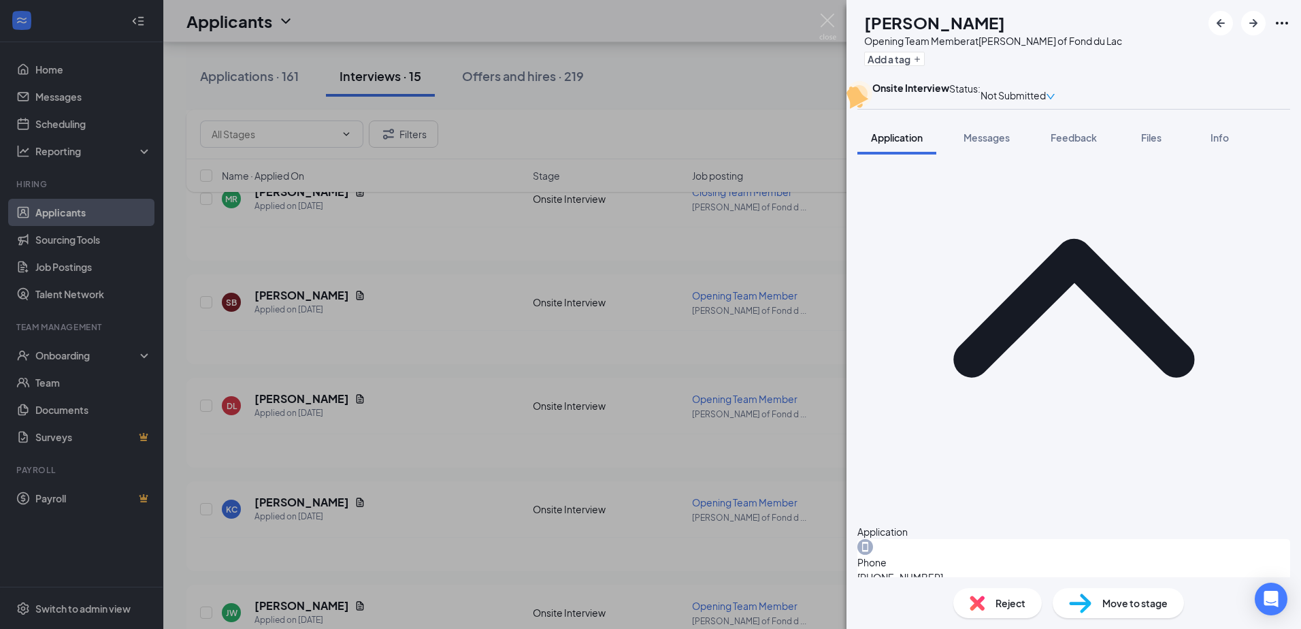
scroll to position [565, 0]
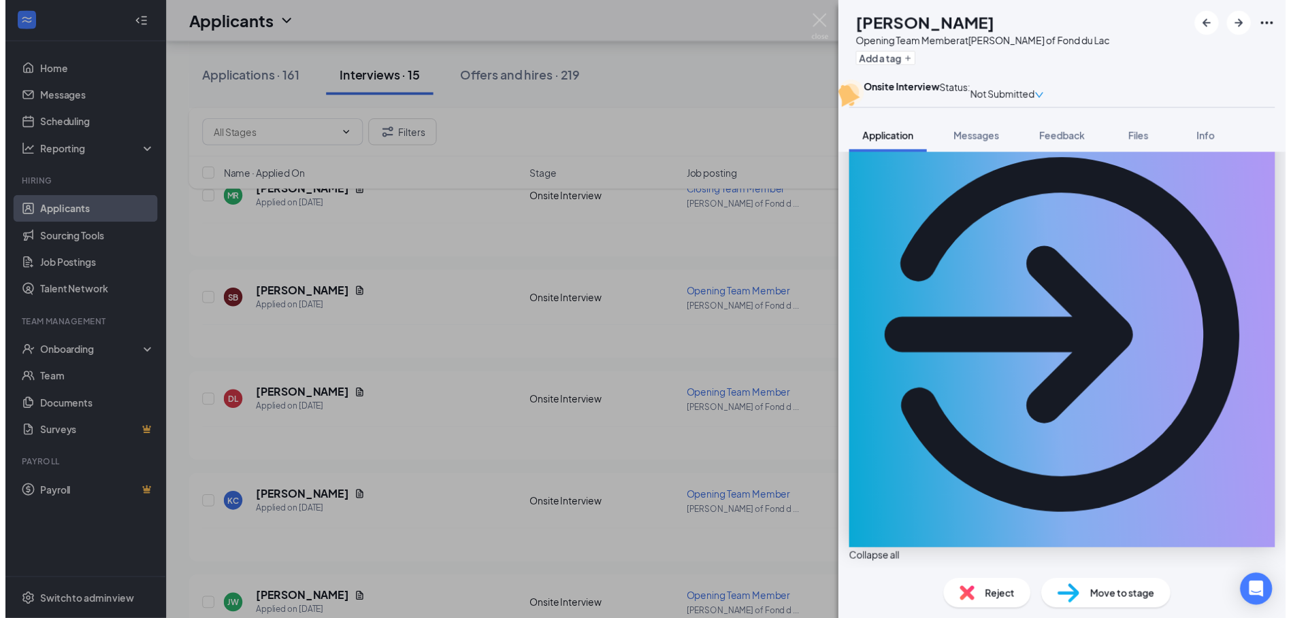
scroll to position [0, 0]
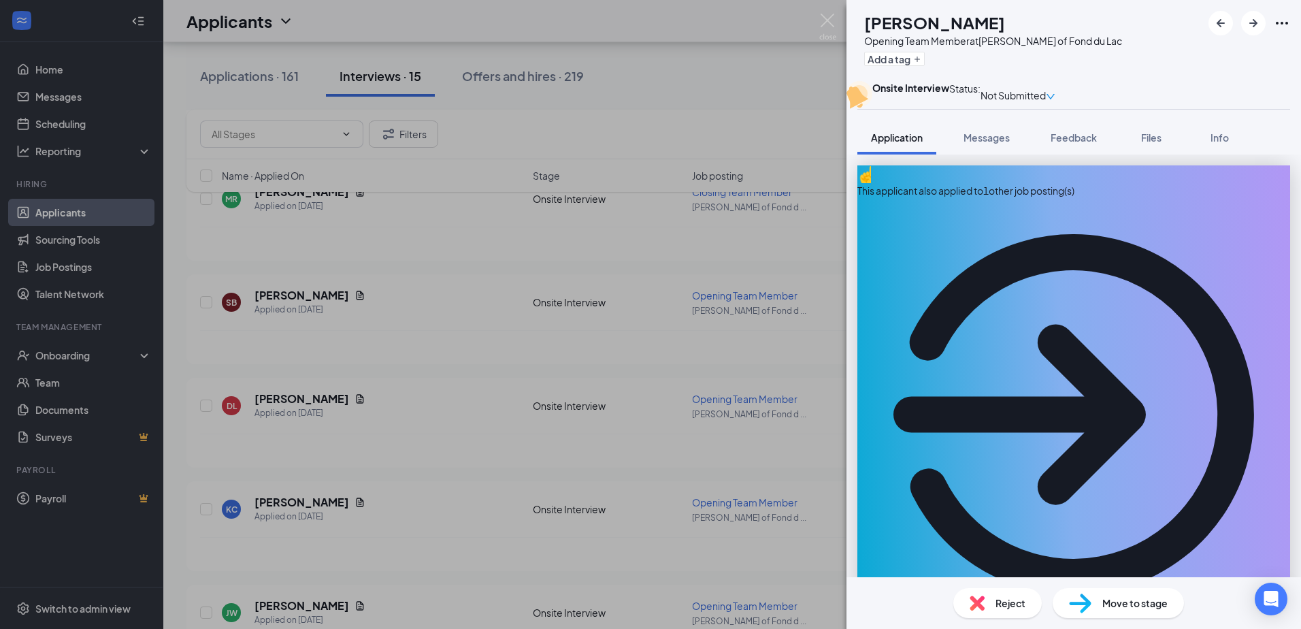
click at [437, 275] on div "[PERSON_NAME] Opening Team Member at [PERSON_NAME] of Fond du Lac Add a tag Ons…" at bounding box center [650, 314] width 1301 height 629
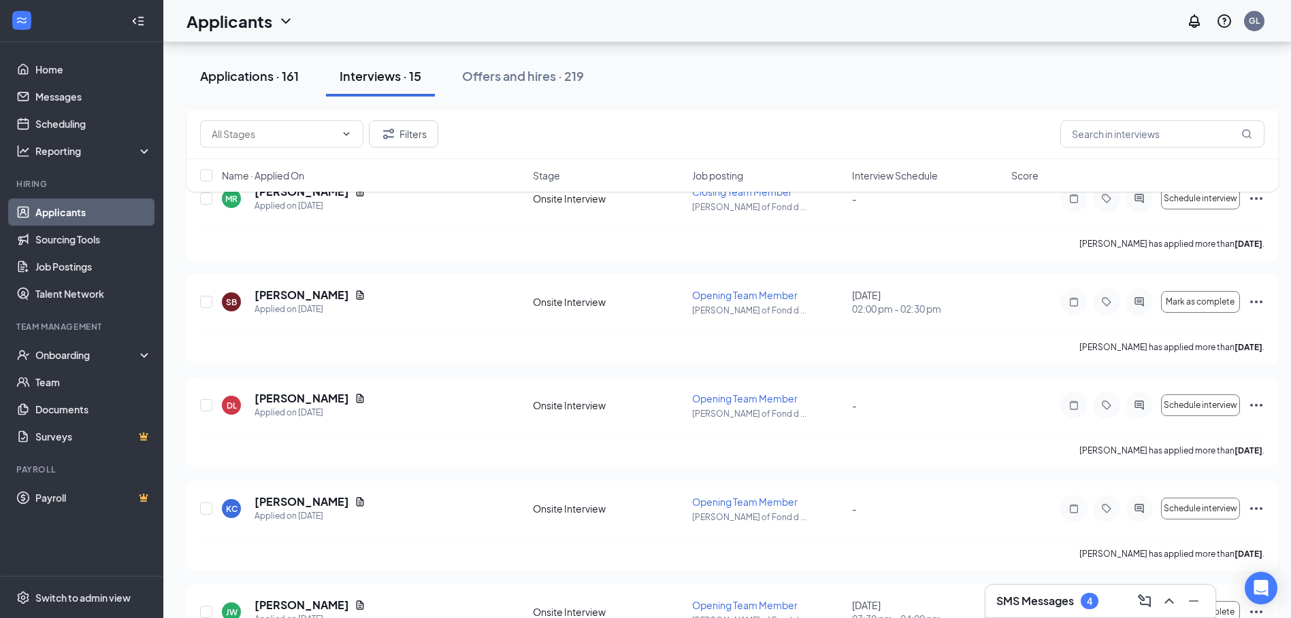
click at [267, 80] on div "Applications · 161" at bounding box center [249, 75] width 99 height 17
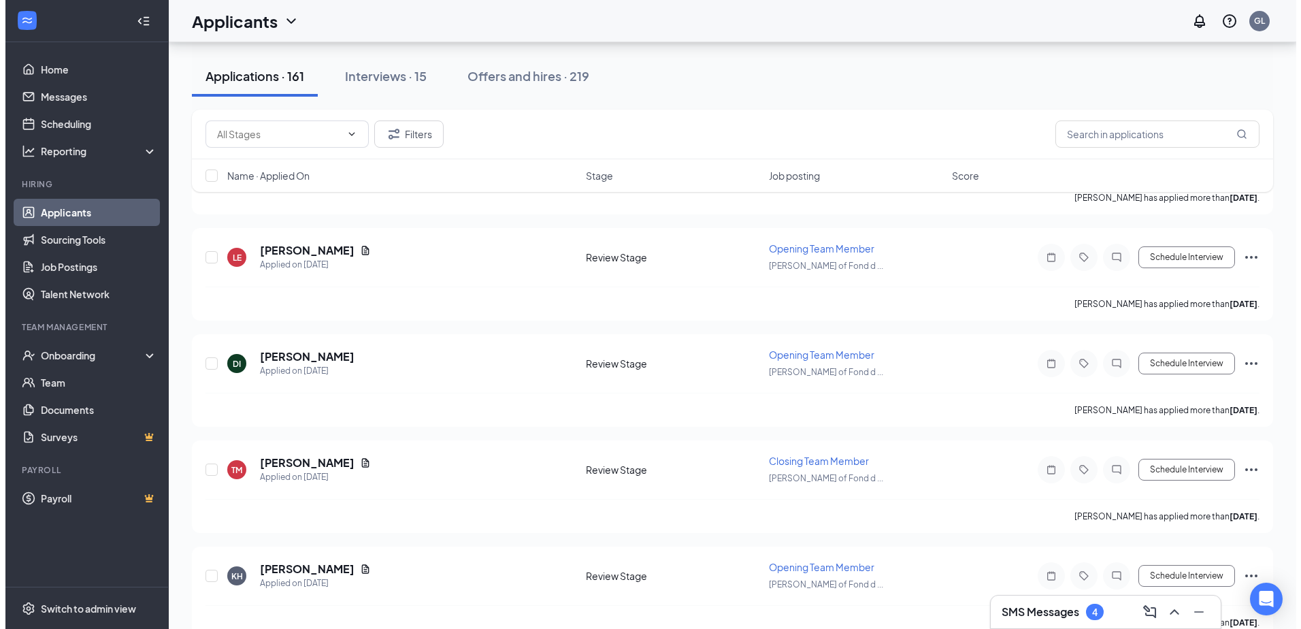
scroll to position [952, 0]
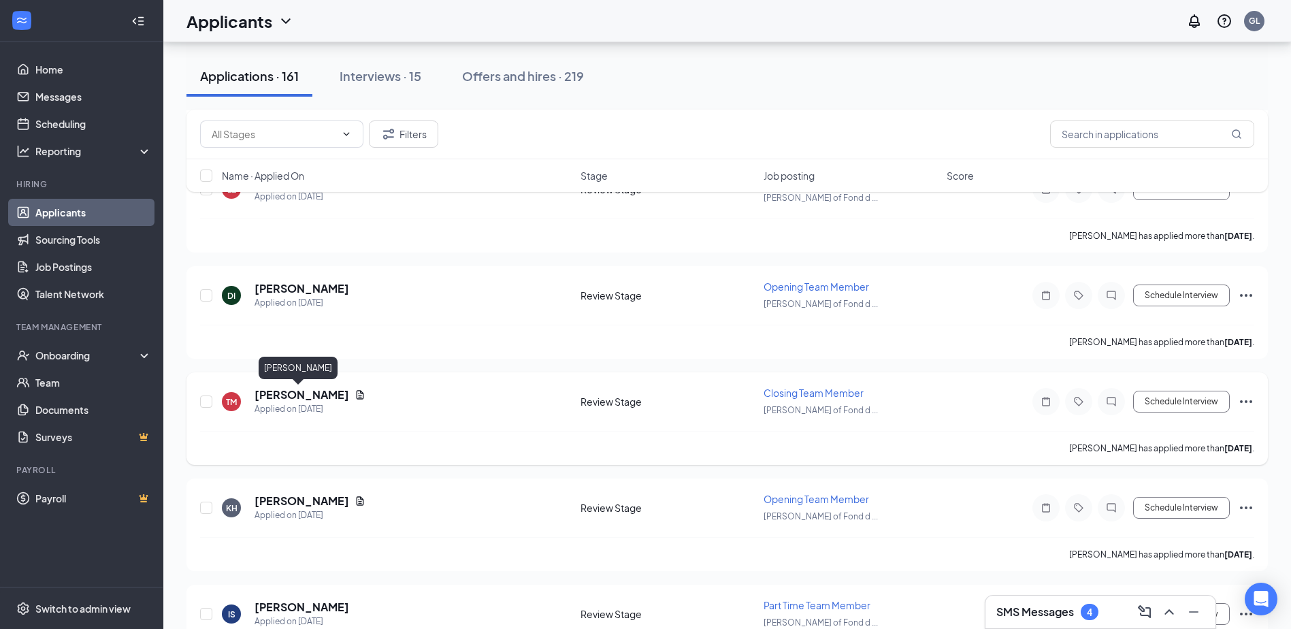
click at [307, 393] on h5 "[PERSON_NAME]" at bounding box center [301, 394] width 95 height 15
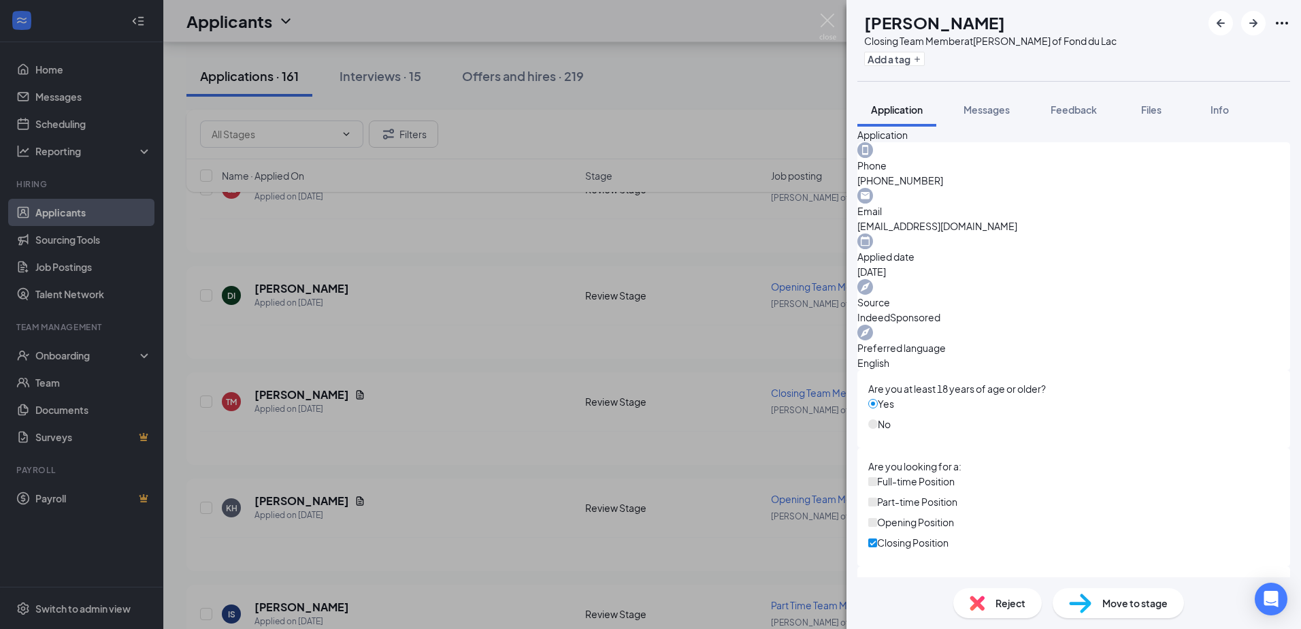
scroll to position [469, 0]
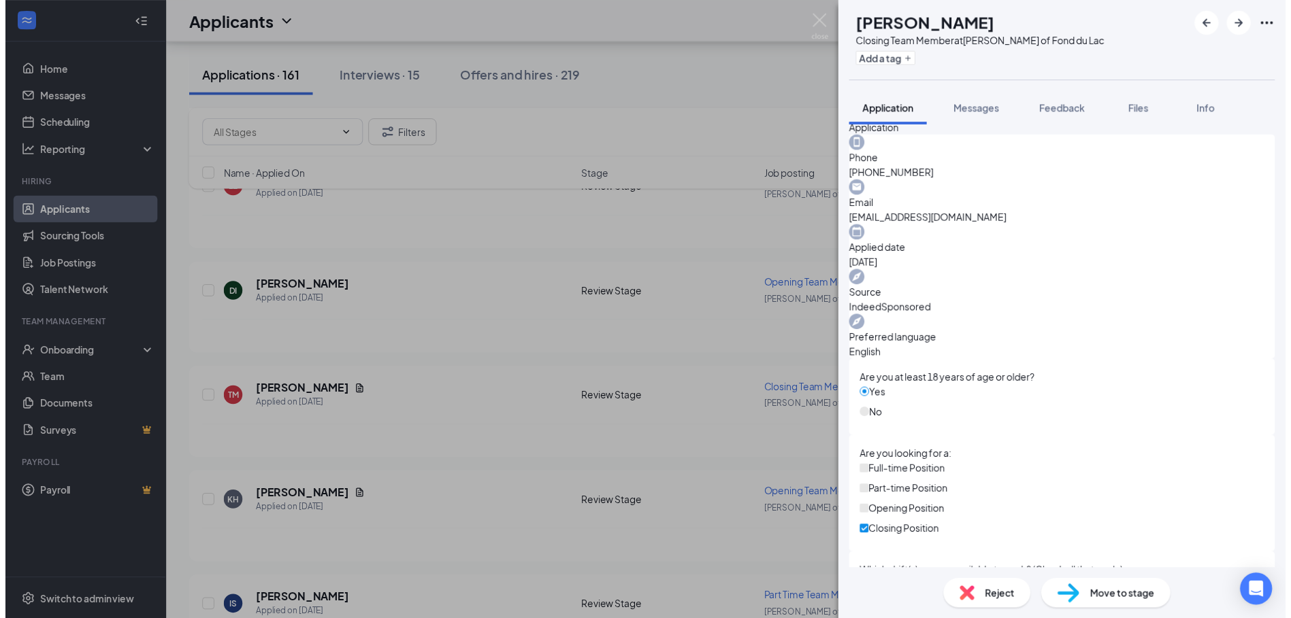
scroll to position [464, 0]
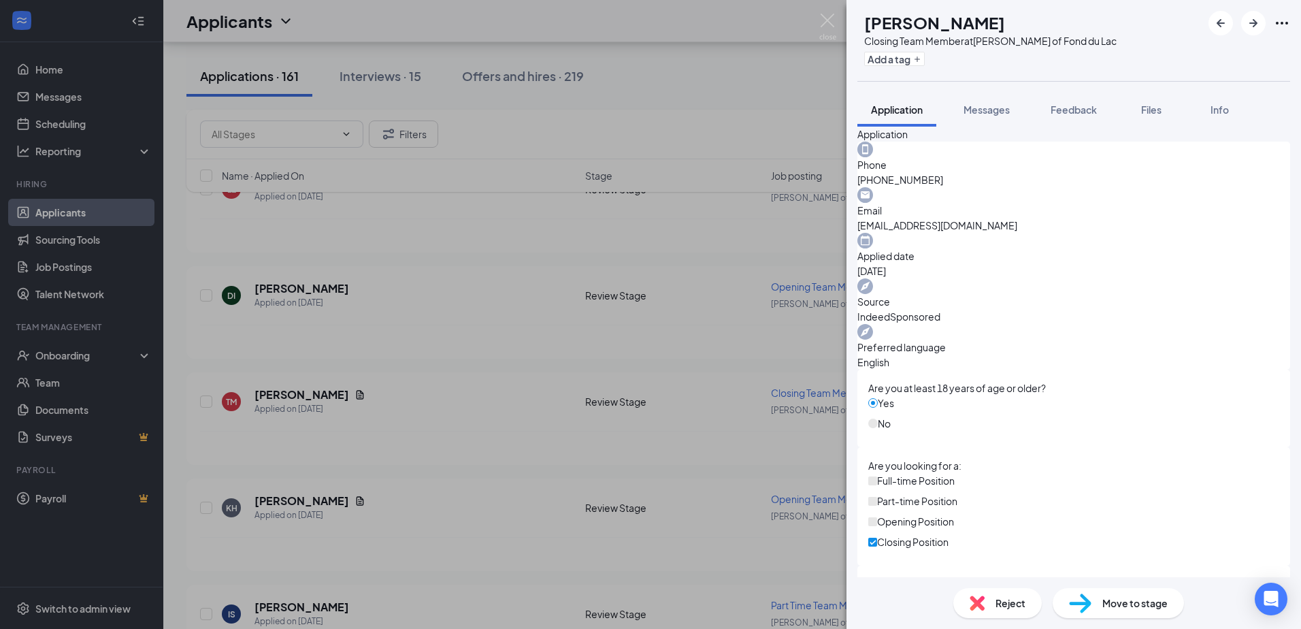
click at [69, 125] on div "TM [PERSON_NAME] Closing Team Member at [PERSON_NAME] of Fond du Lac Add a tag …" at bounding box center [650, 314] width 1301 height 629
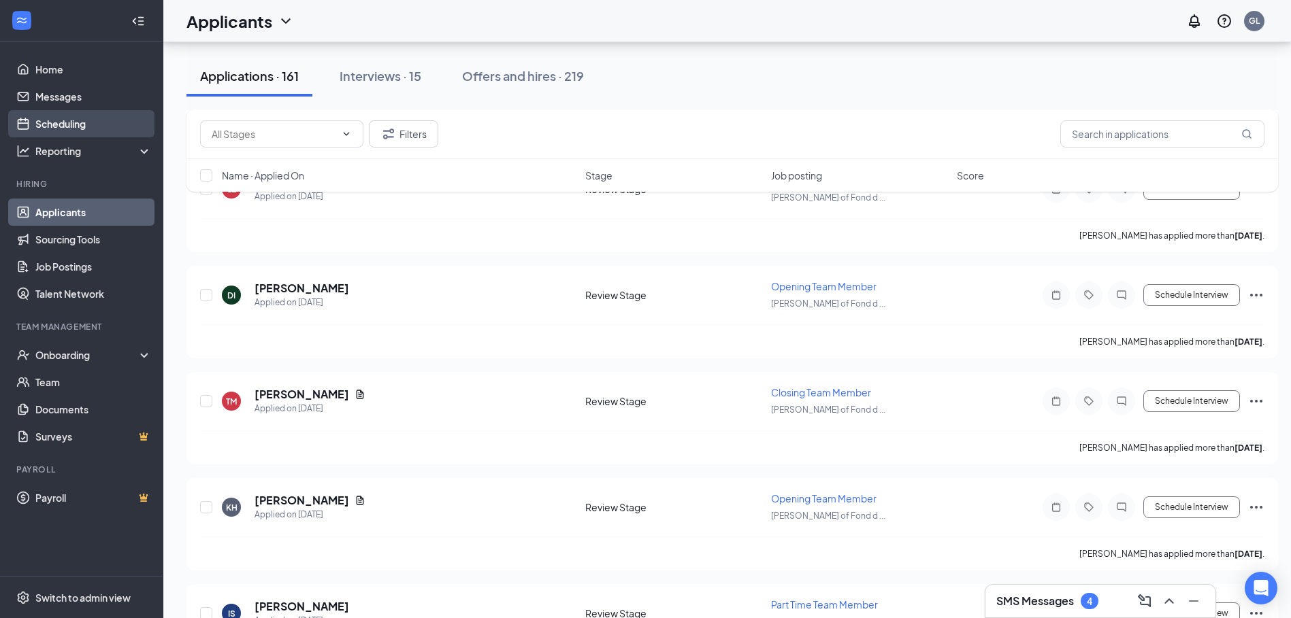
click at [56, 122] on link "Scheduling" at bounding box center [93, 123] width 116 height 27
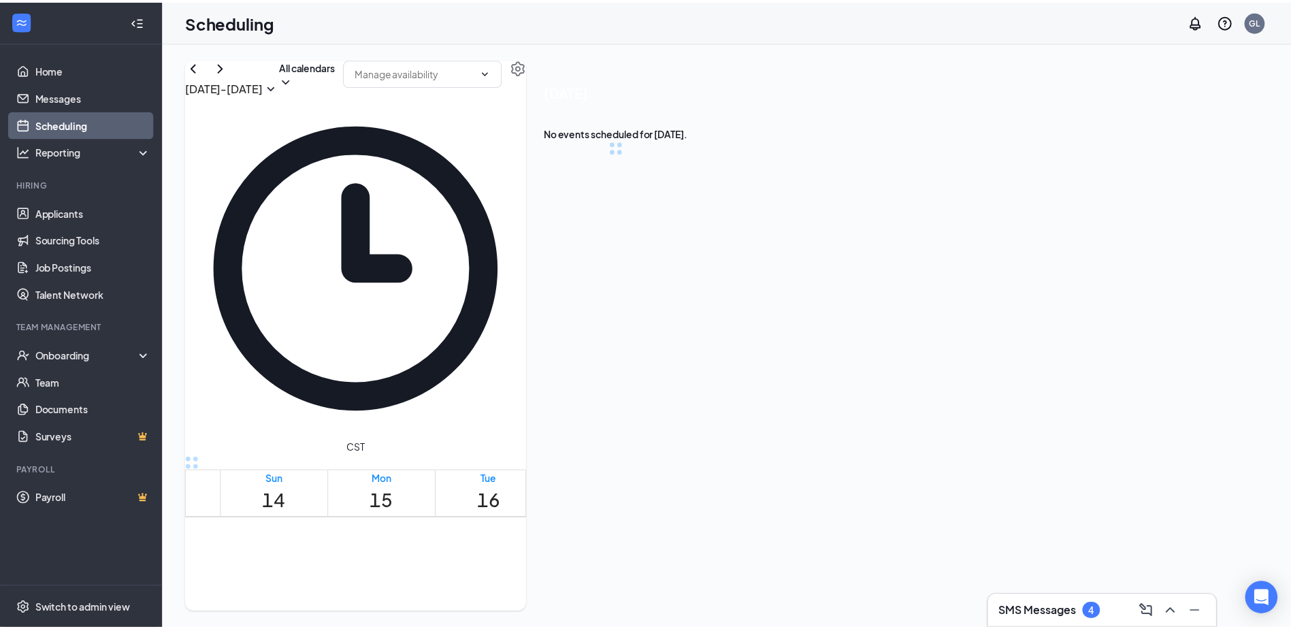
scroll to position [669, 0]
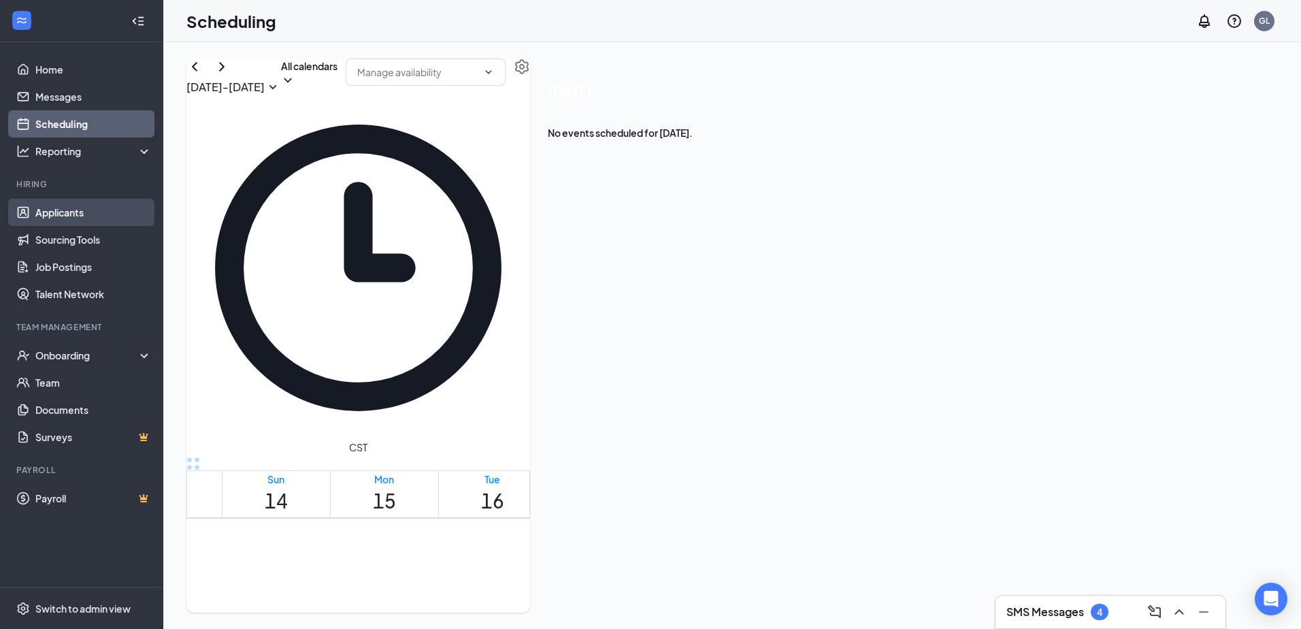
click at [69, 209] on link "Applicants" at bounding box center [93, 212] width 116 height 27
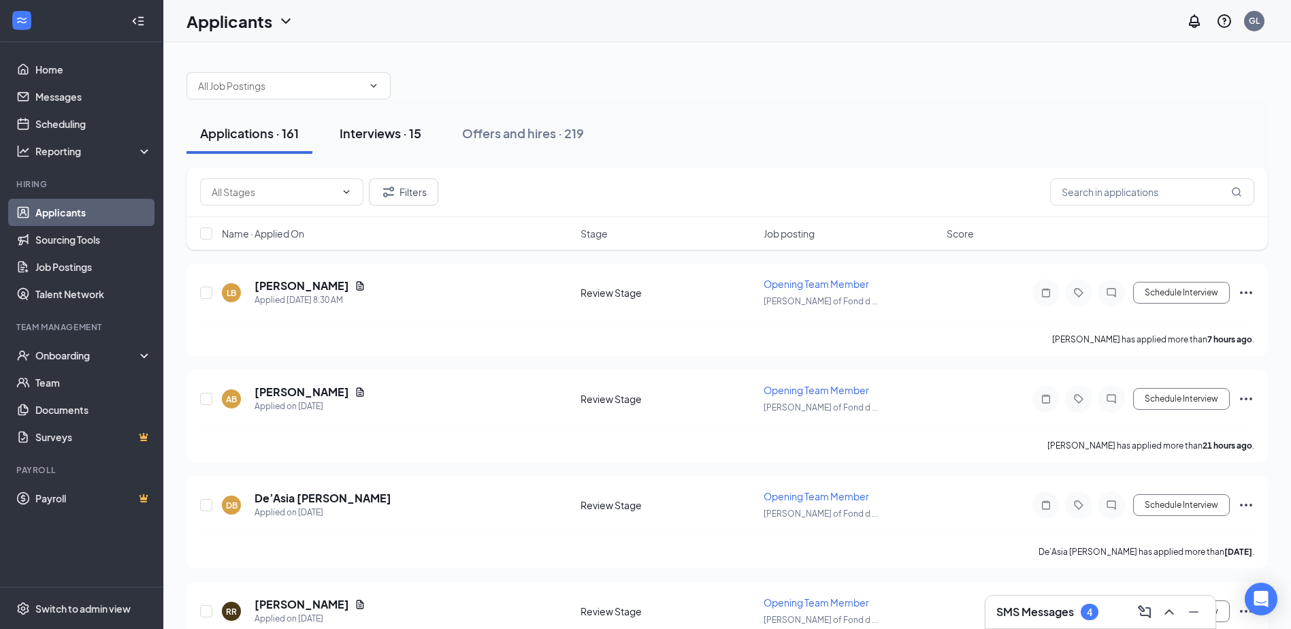
click at [404, 135] on div "Interviews · 15" at bounding box center [380, 133] width 82 height 17
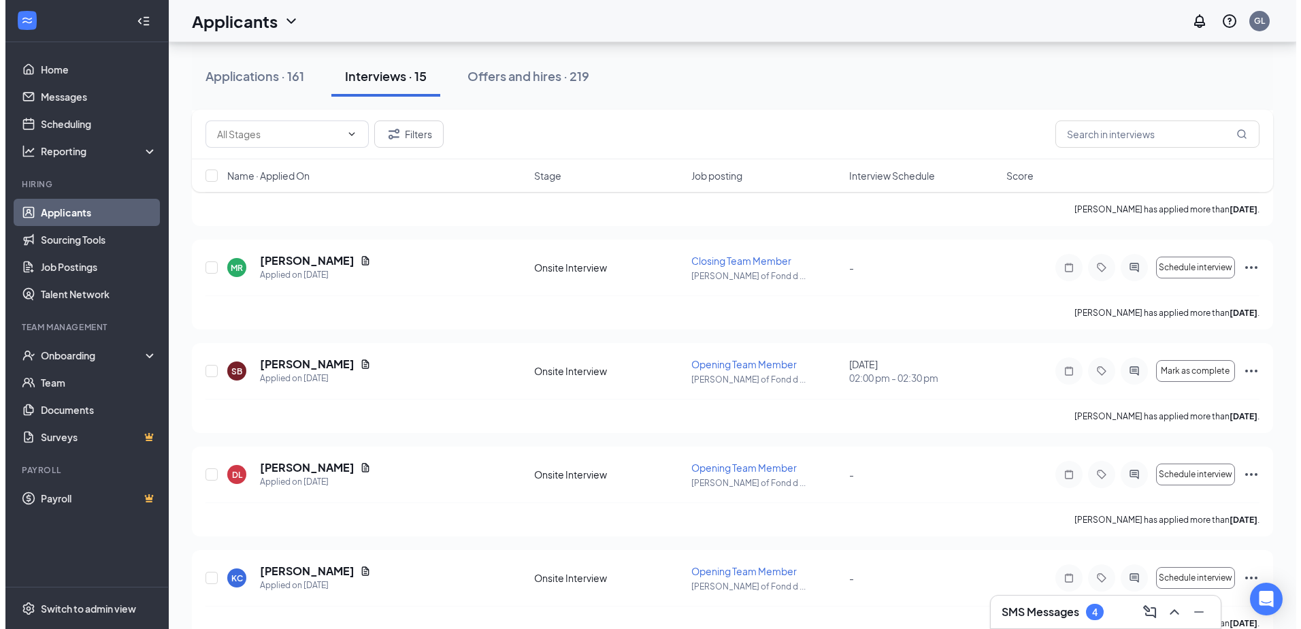
scroll to position [816, 0]
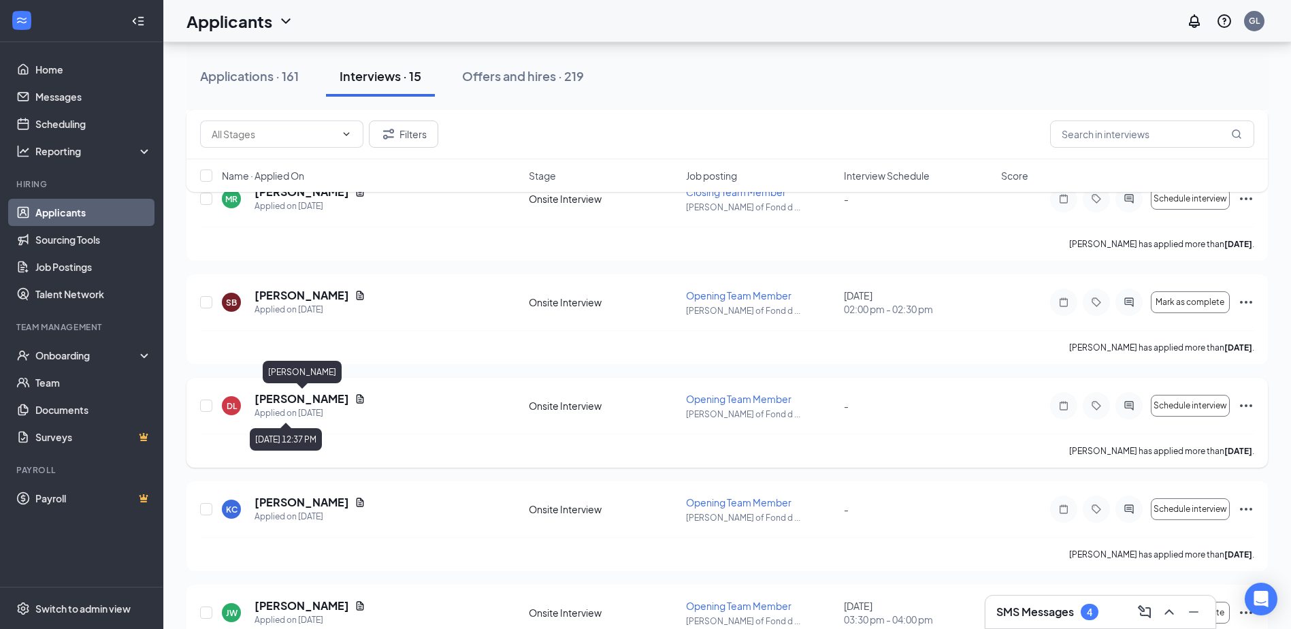
click at [305, 403] on h5 "[PERSON_NAME]" at bounding box center [301, 398] width 95 height 15
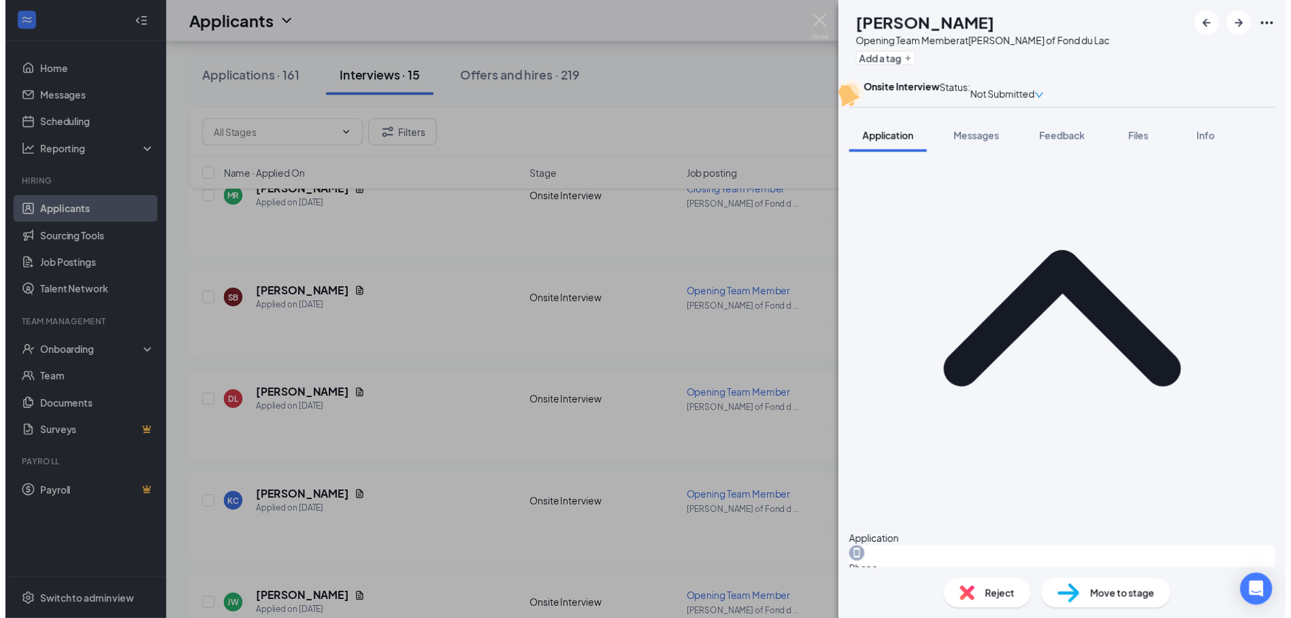
scroll to position [560, 0]
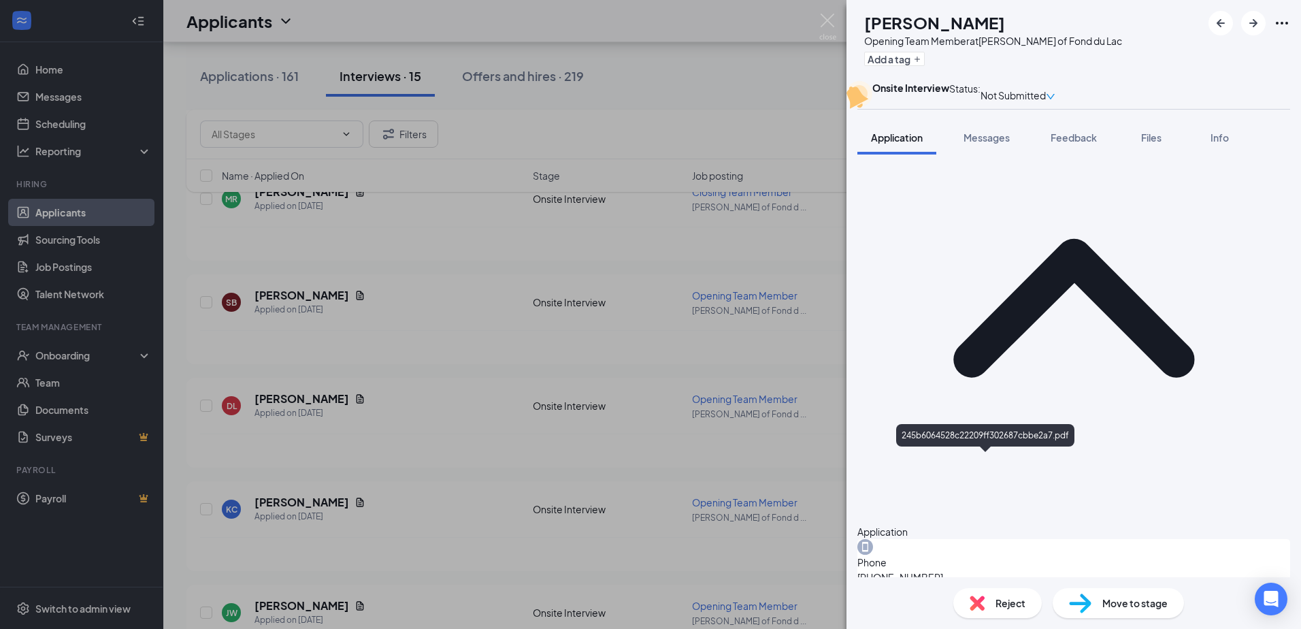
click at [216, 80] on div "[PERSON_NAME] Opening Team Member at [PERSON_NAME] of Fond du Lac Add a tag Ons…" at bounding box center [650, 314] width 1301 height 629
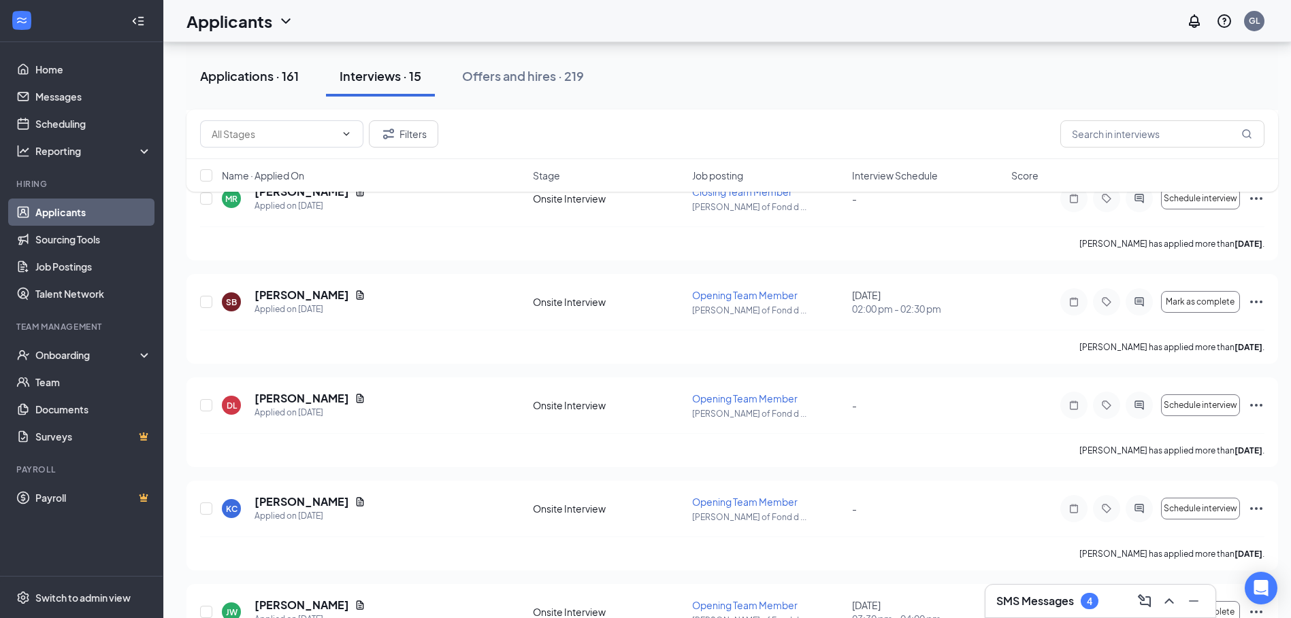
click at [263, 78] on div "Applications · 161" at bounding box center [249, 75] width 99 height 17
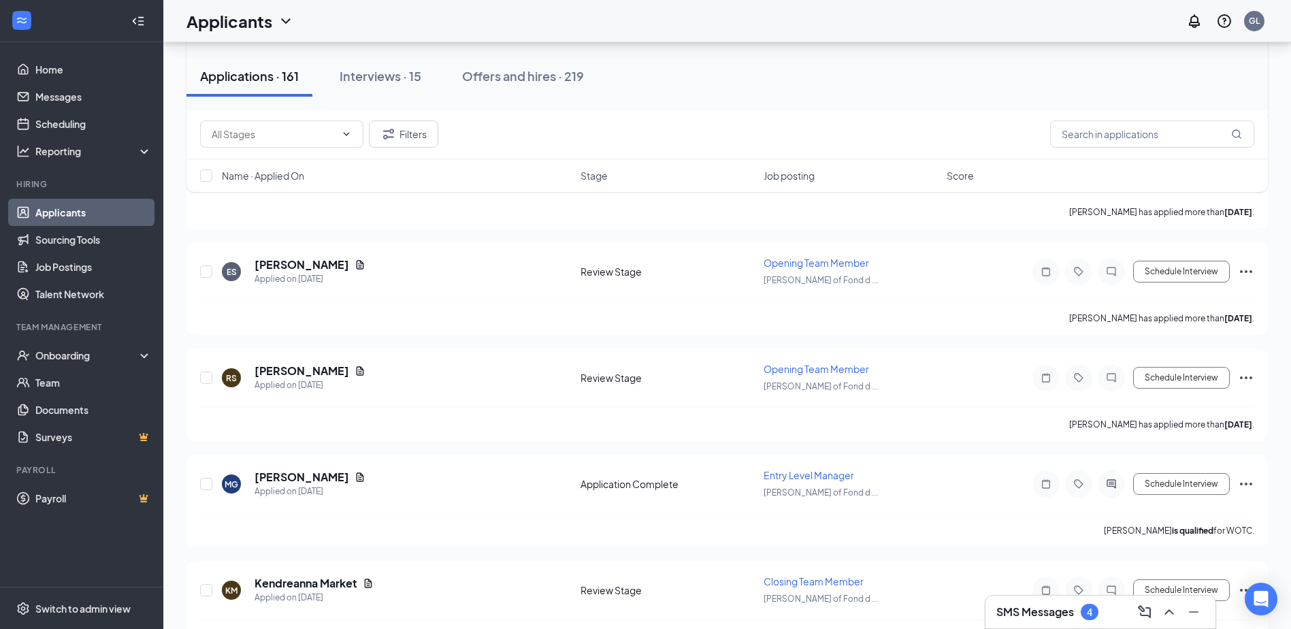
scroll to position [2245, 0]
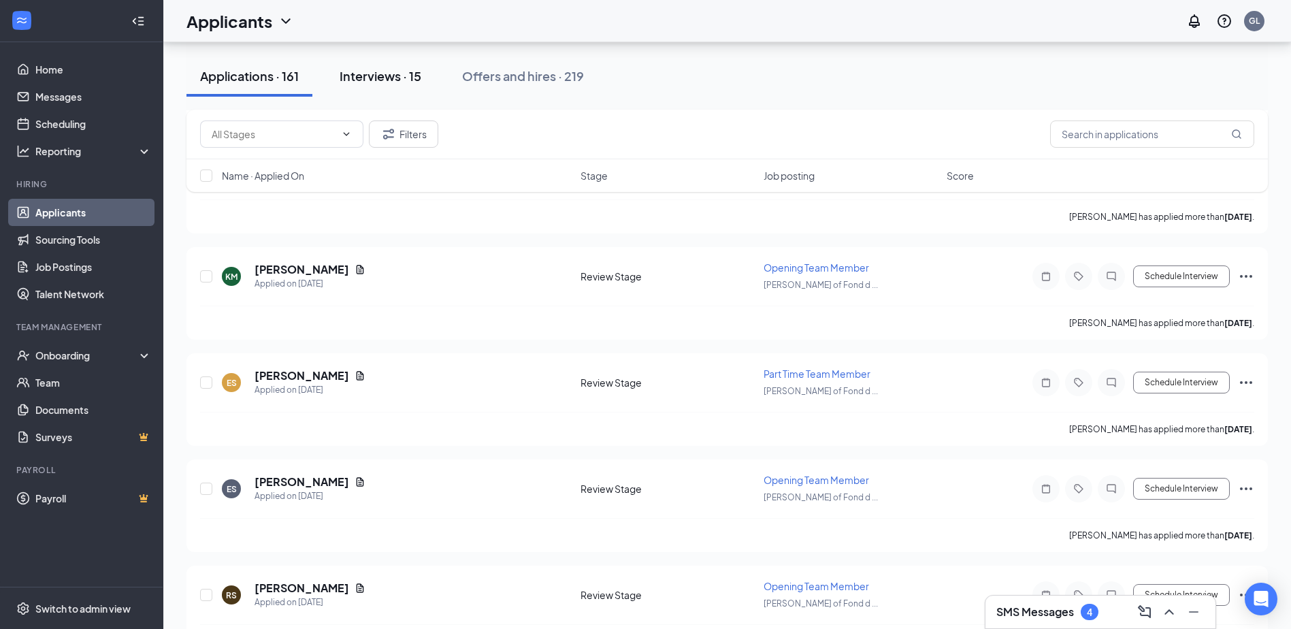
click at [384, 76] on div "Interviews · 15" at bounding box center [380, 75] width 82 height 17
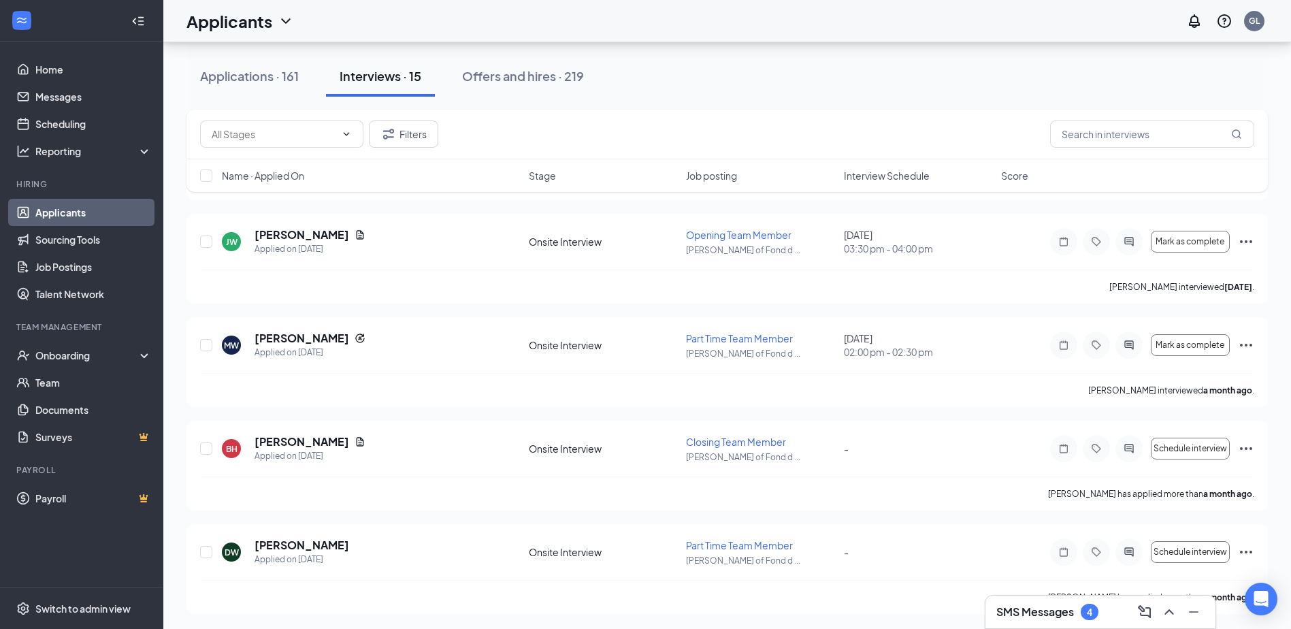
scroll to position [1189, 0]
click at [63, 359] on div "Onboarding" at bounding box center [87, 355] width 105 height 14
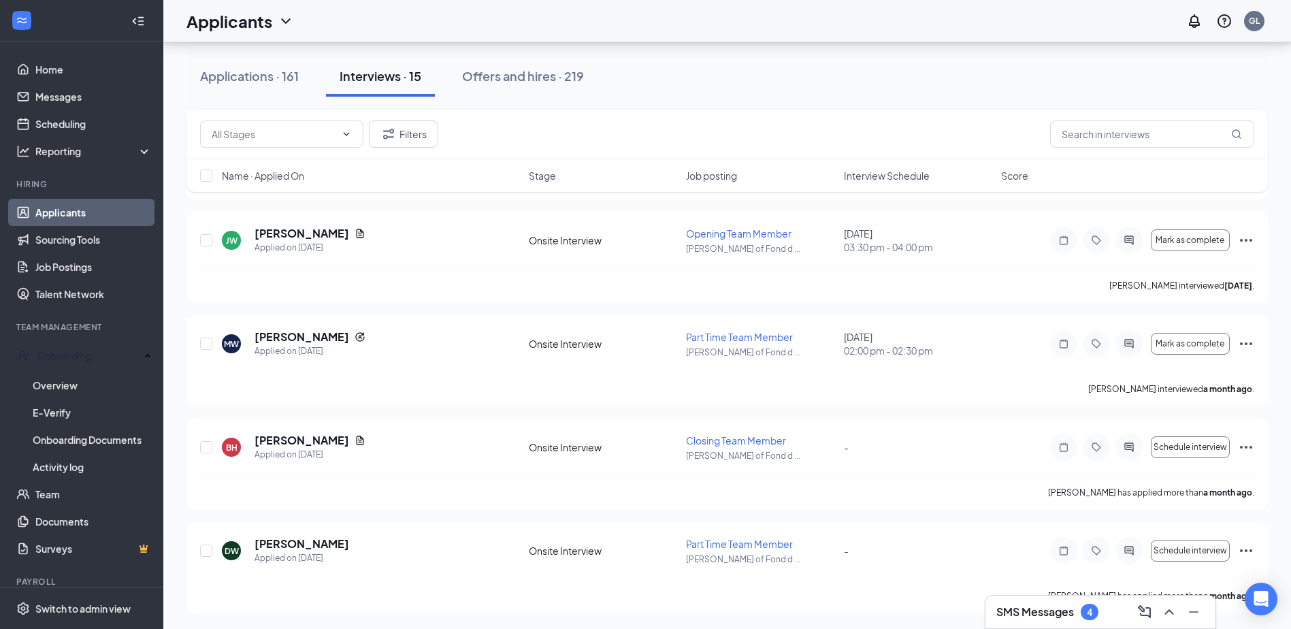
click at [688, 88] on div "Applications · 161 Interviews · 15 Offers and hires · 219" at bounding box center [726, 76] width 1081 height 41
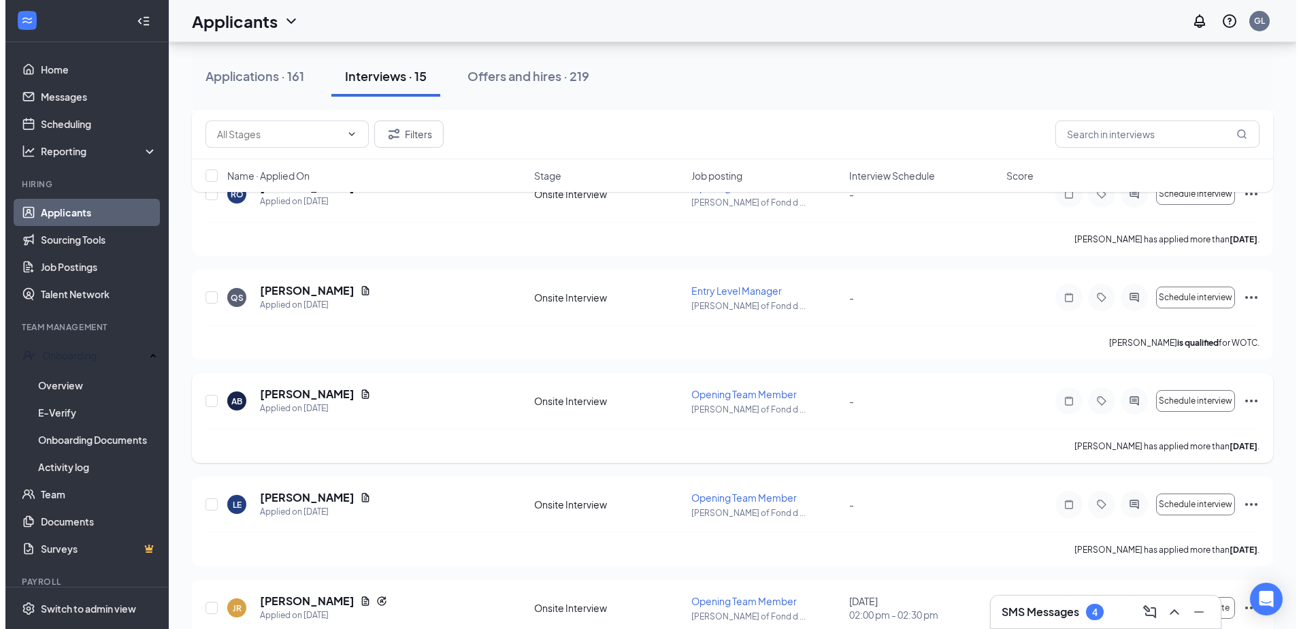
scroll to position [372, 0]
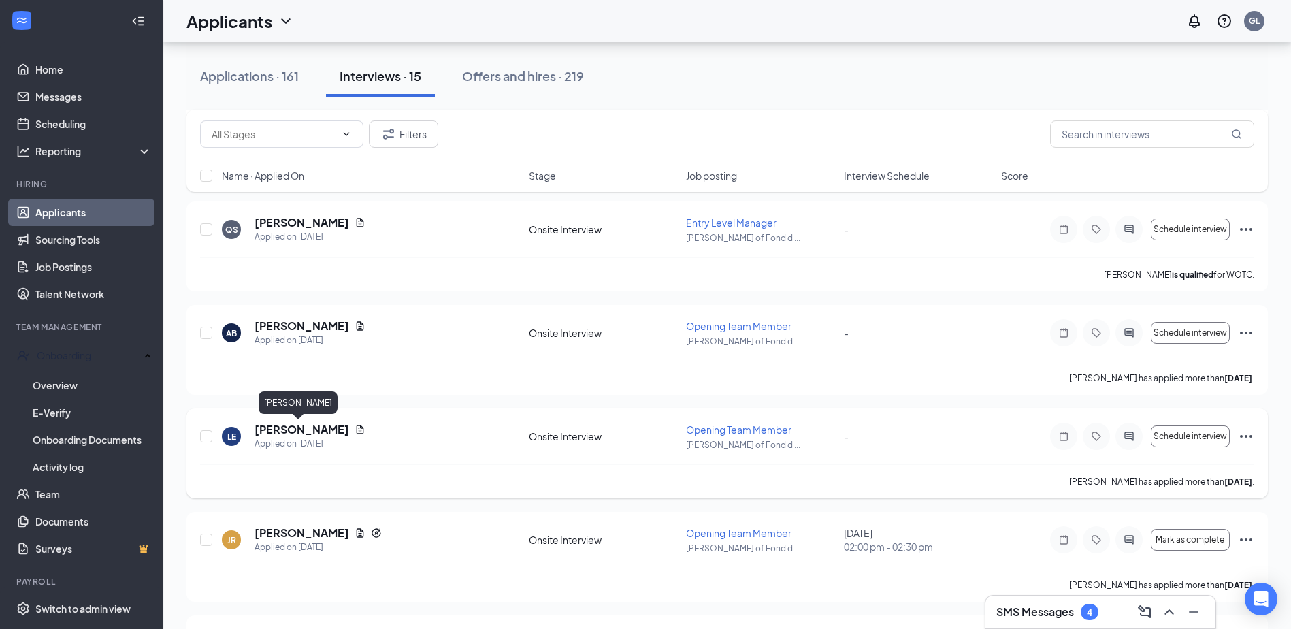
click at [286, 429] on h5 "[PERSON_NAME]" at bounding box center [301, 429] width 95 height 15
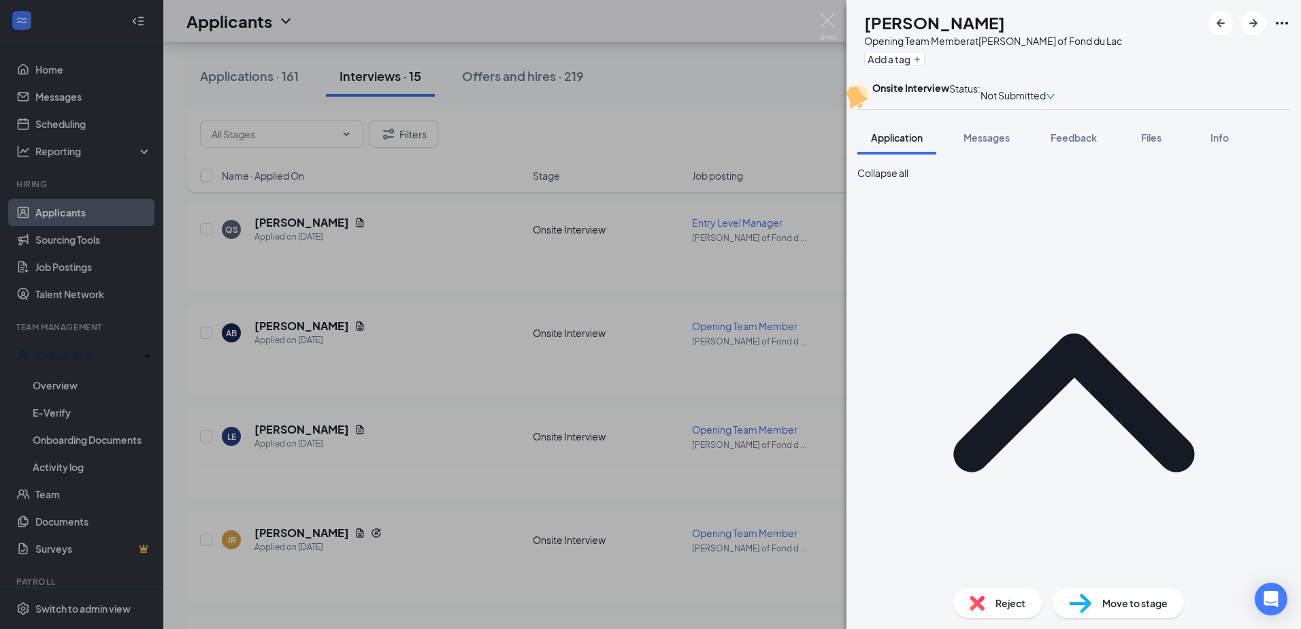
click at [299, 432] on div "LE [PERSON_NAME] Opening Team Member at [GEOGRAPHIC_DATA][PERSON_NAME] of Fond …" at bounding box center [650, 314] width 1301 height 629
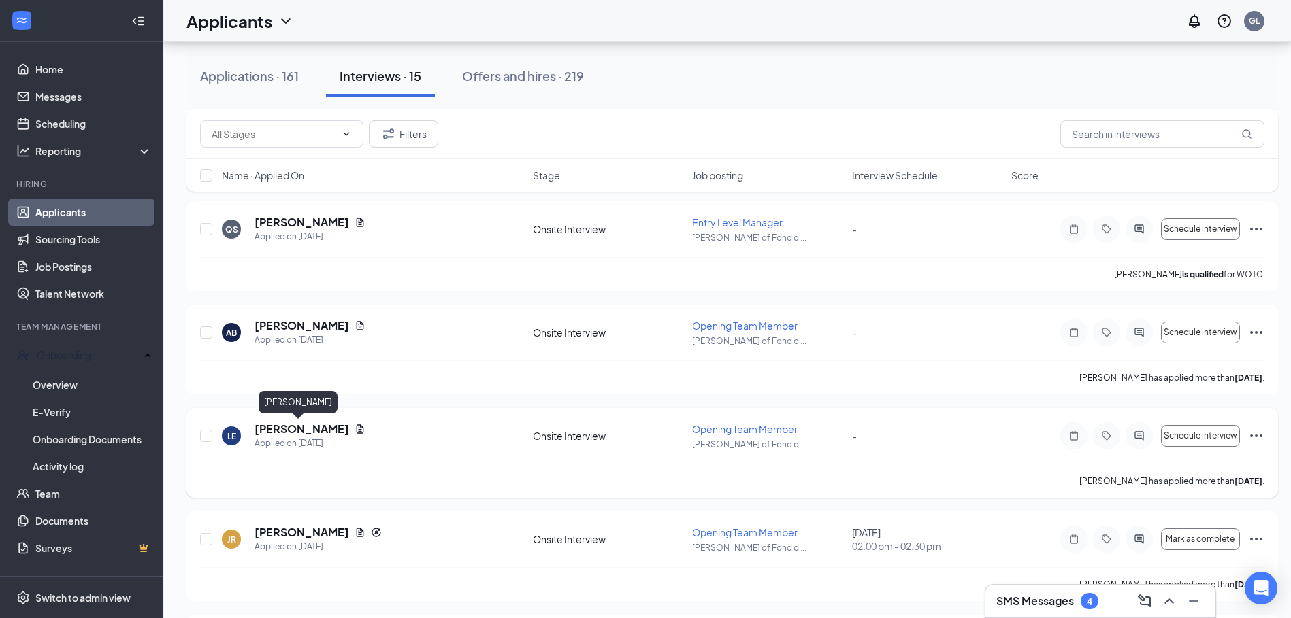
click at [303, 429] on h5 "[PERSON_NAME]" at bounding box center [301, 429] width 95 height 15
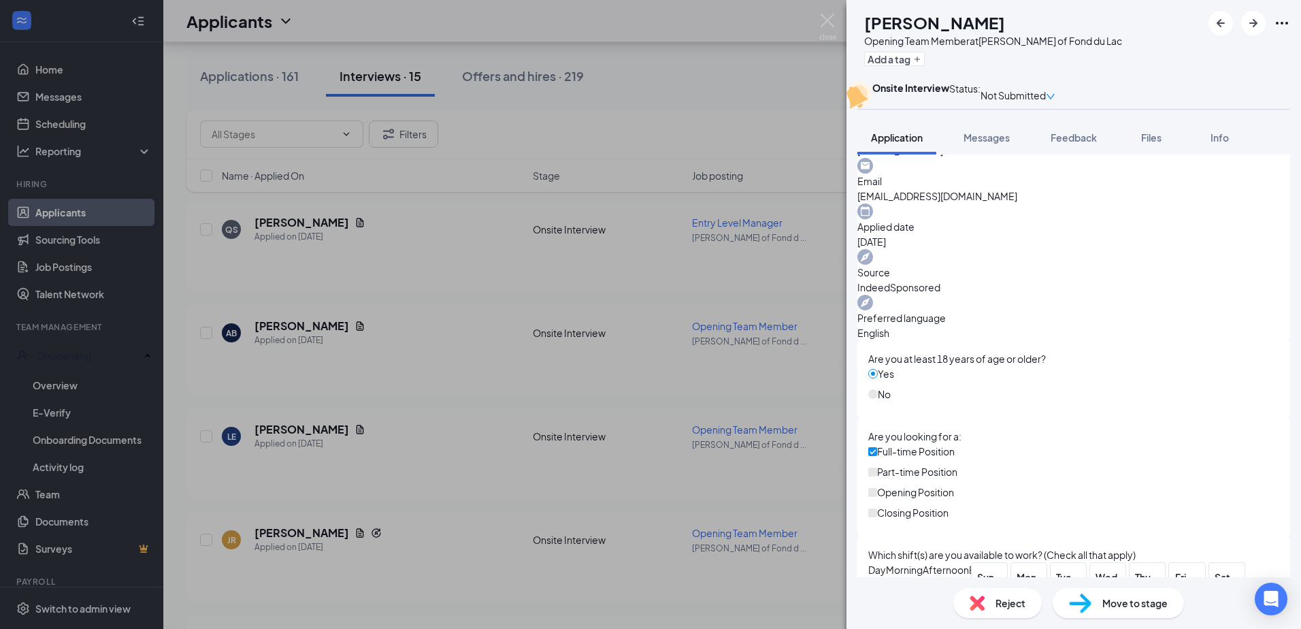
scroll to position [527, 0]
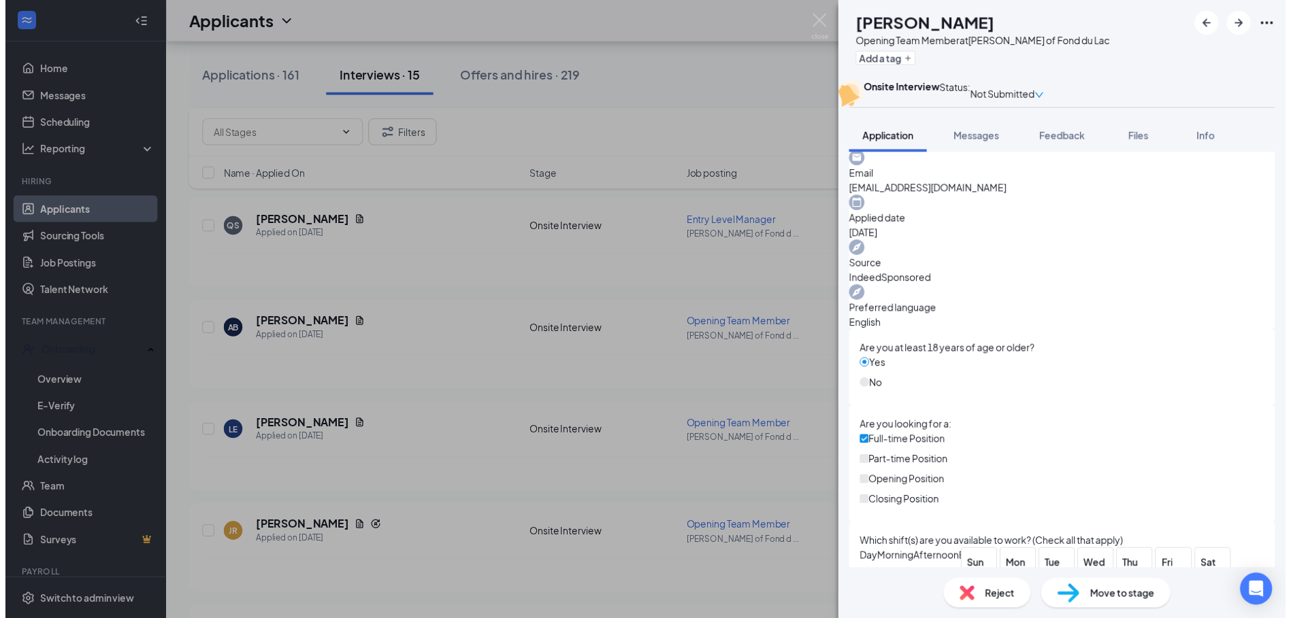
scroll to position [522, 0]
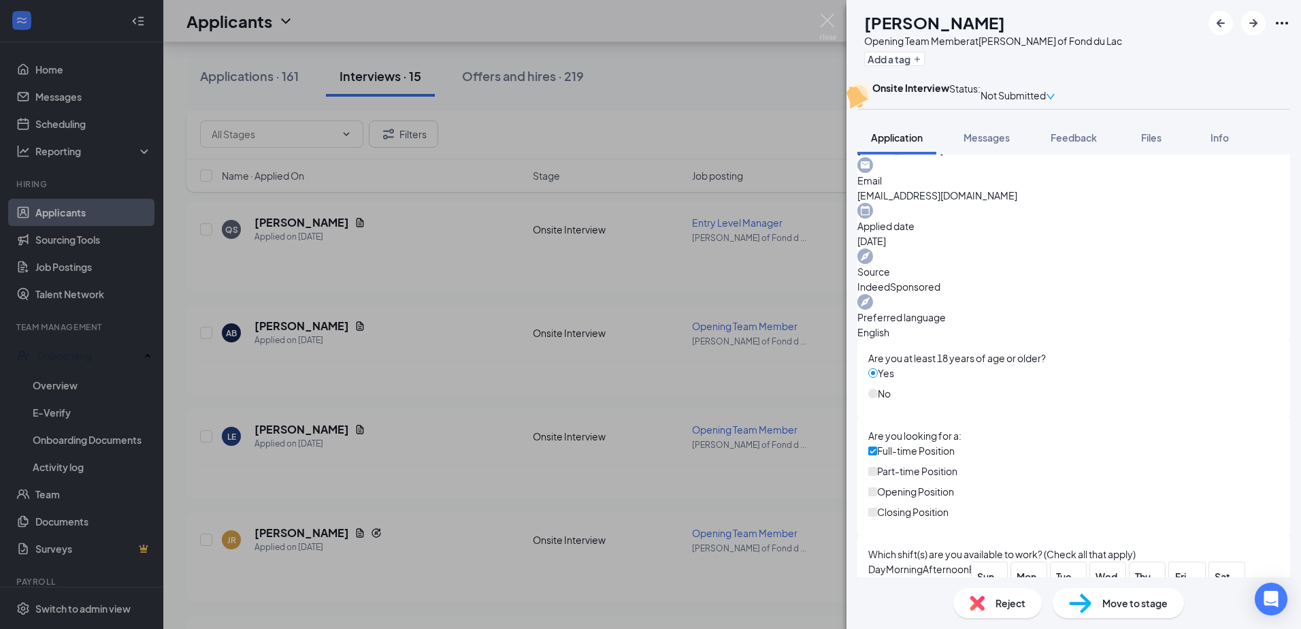
click at [59, 210] on div "LE [PERSON_NAME] Opening Team Member at [GEOGRAPHIC_DATA][PERSON_NAME] of Fond …" at bounding box center [650, 314] width 1301 height 629
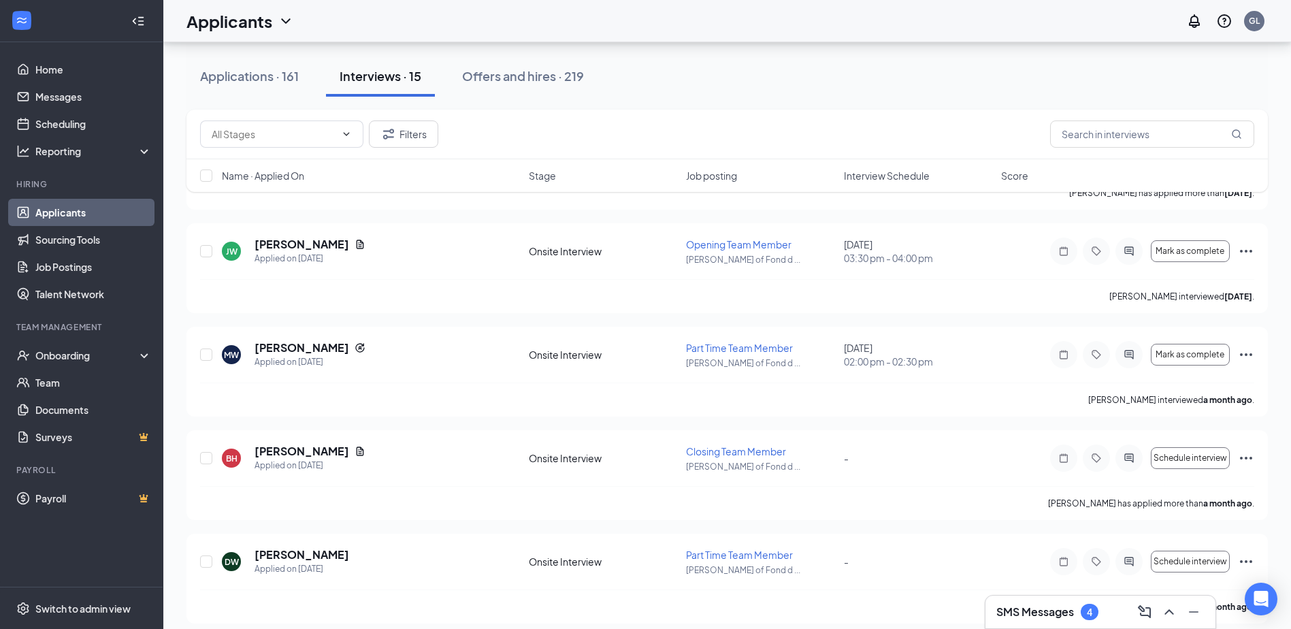
scroll to position [1189, 0]
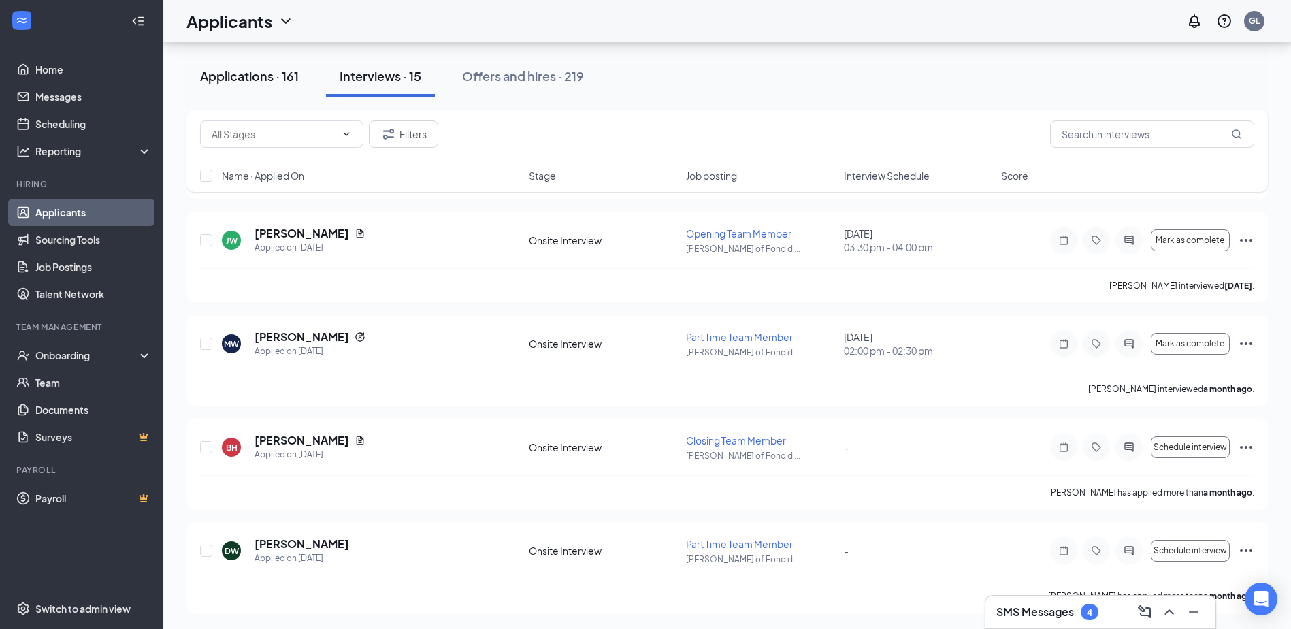
click at [232, 79] on div "Applications · 161" at bounding box center [249, 75] width 99 height 17
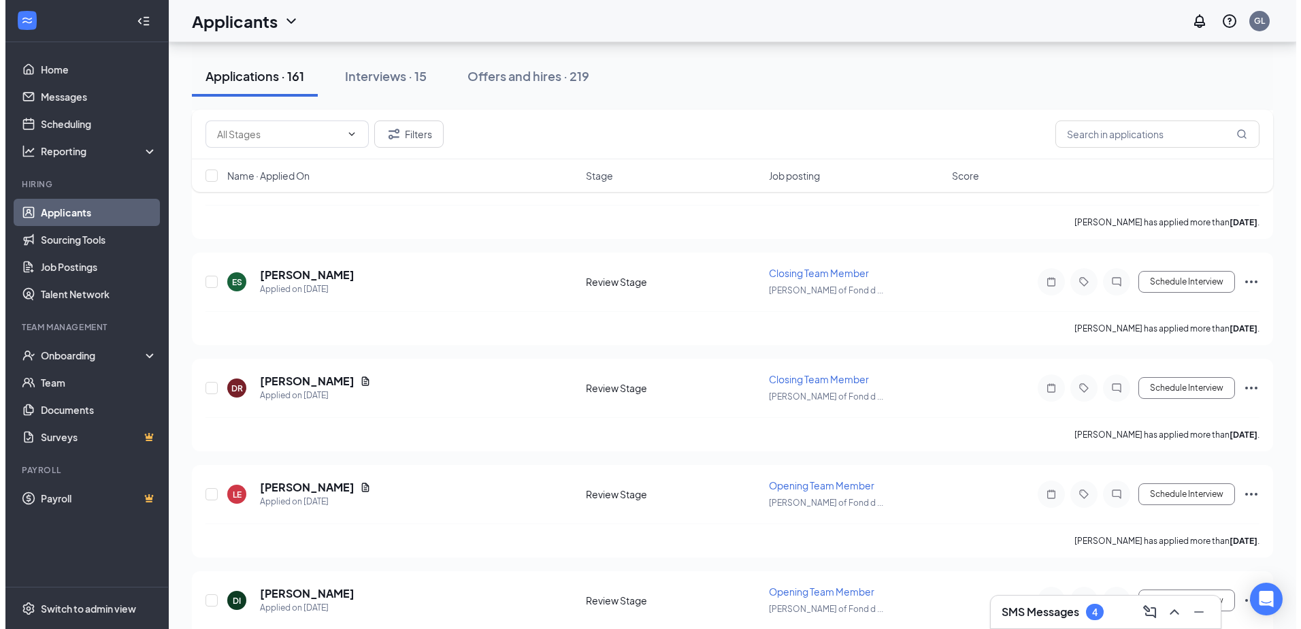
scroll to position [680, 0]
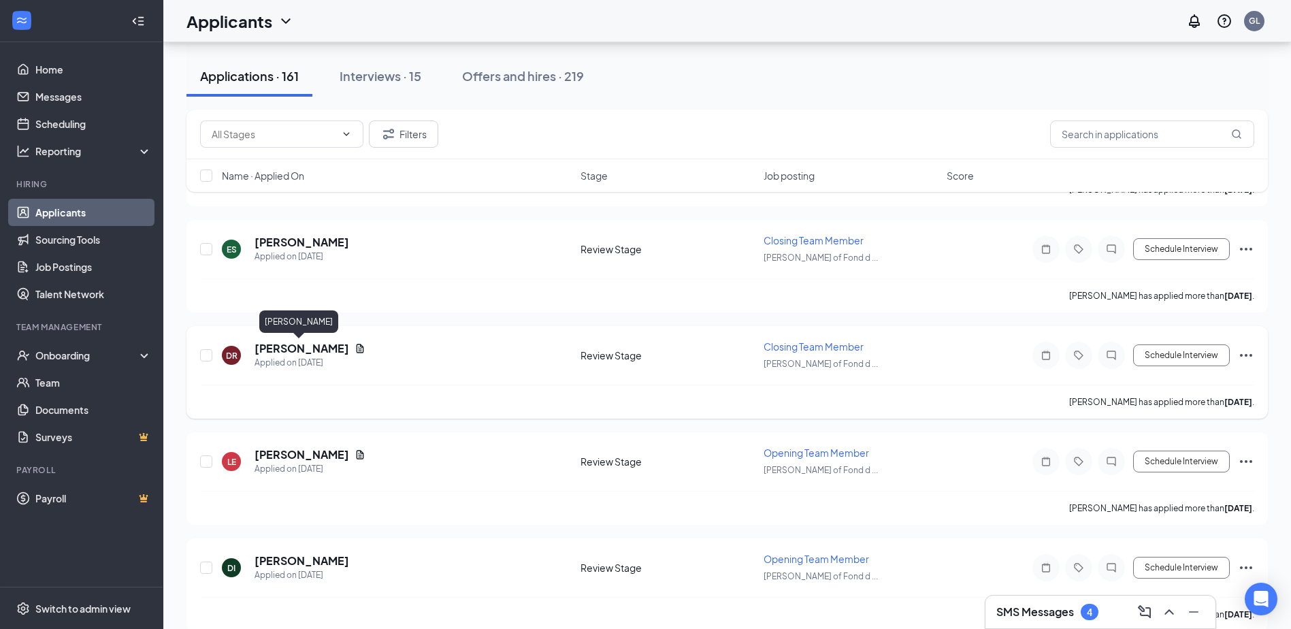
click at [322, 346] on h5 "[PERSON_NAME]" at bounding box center [301, 348] width 95 height 15
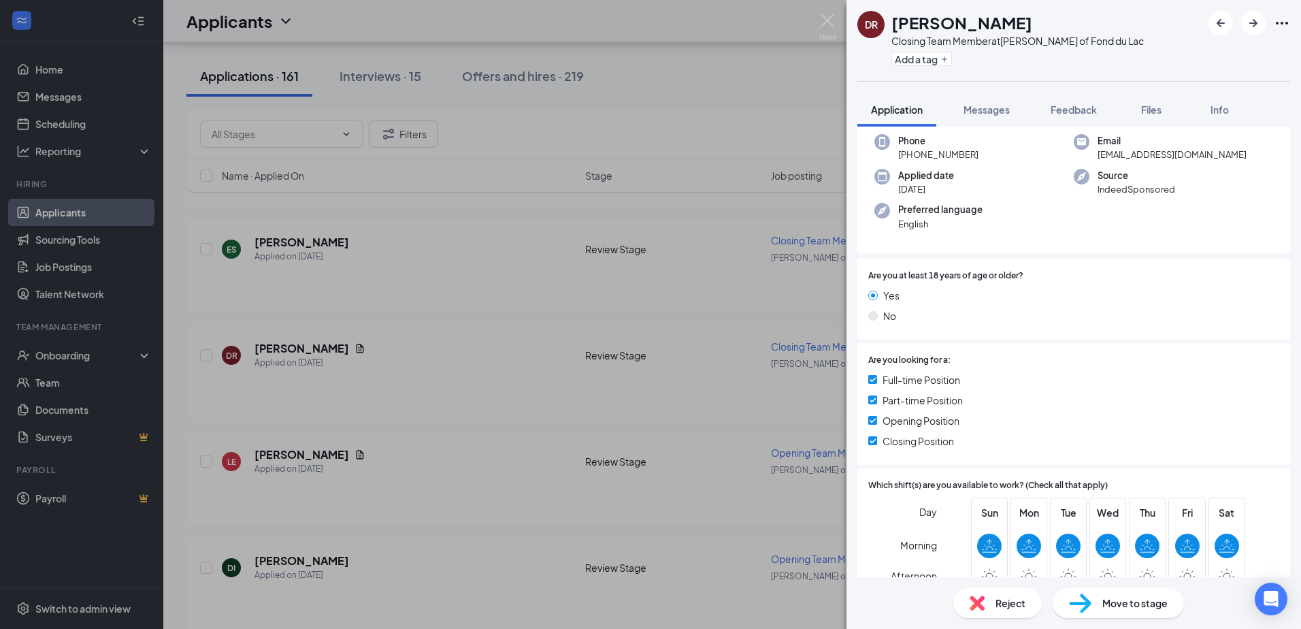
scroll to position [469, 0]
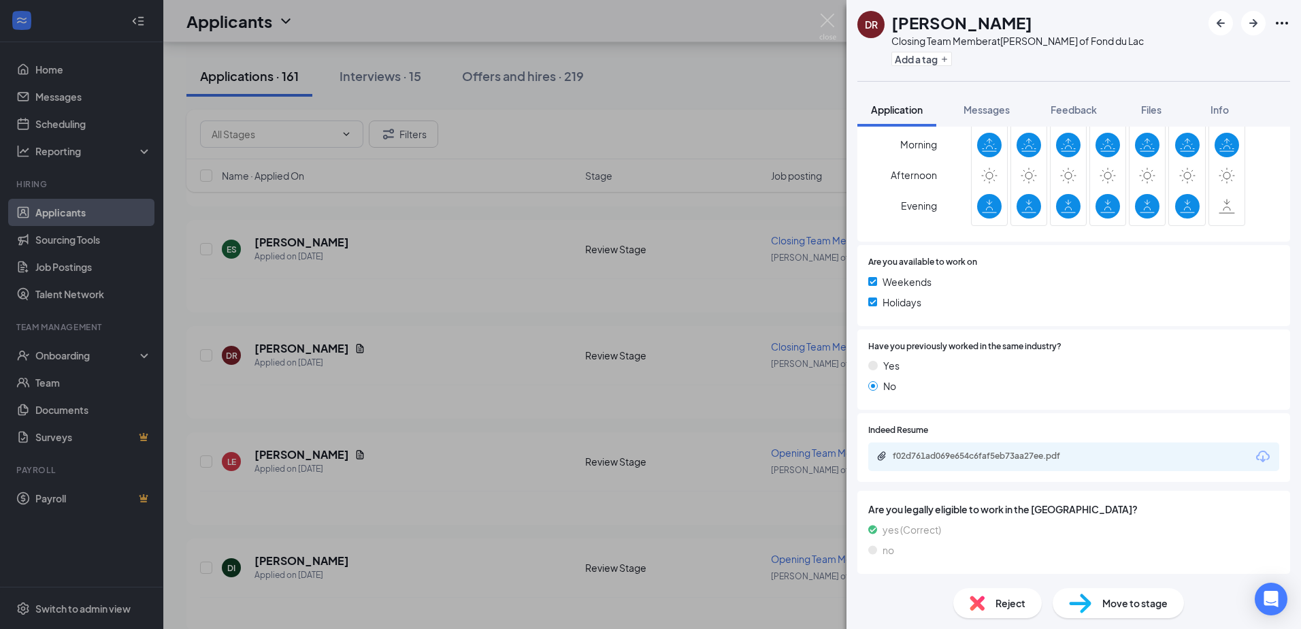
click at [1003, 448] on div "f02d761ad069e654c6faf5eb73aa27ee.pdf" at bounding box center [1073, 456] width 411 height 29
click at [993, 460] on div "f02d761ad069e654c6faf5eb73aa27ee.pdf" at bounding box center [988, 455] width 190 height 11
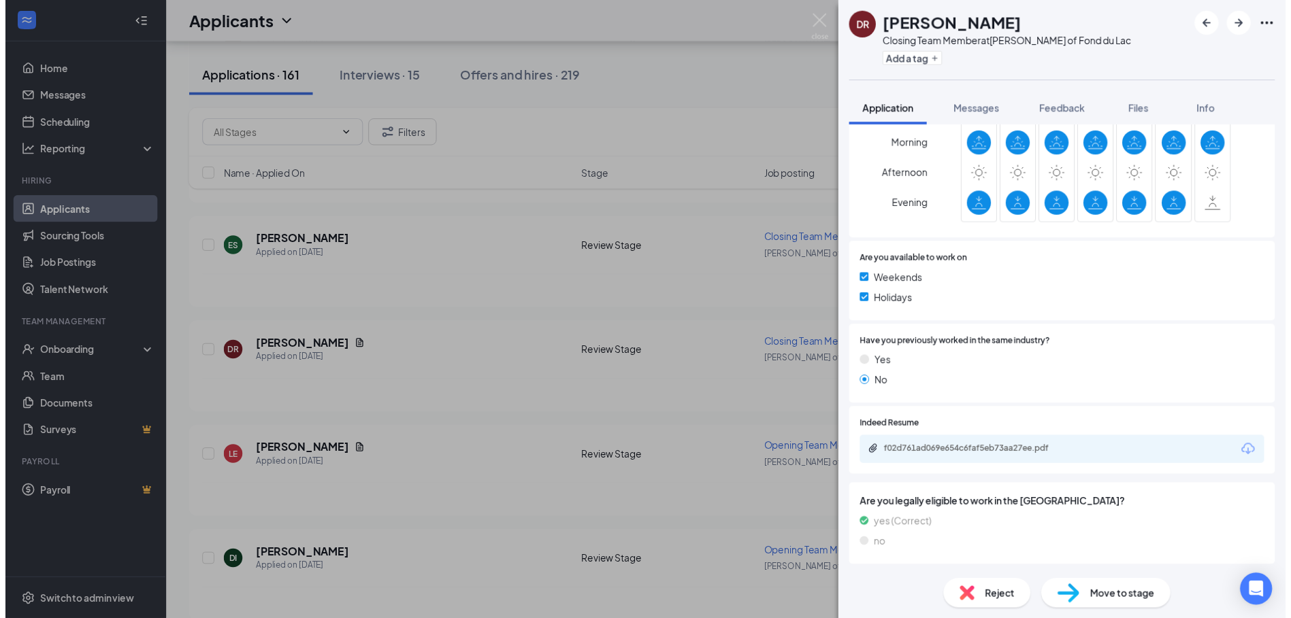
scroll to position [464, 0]
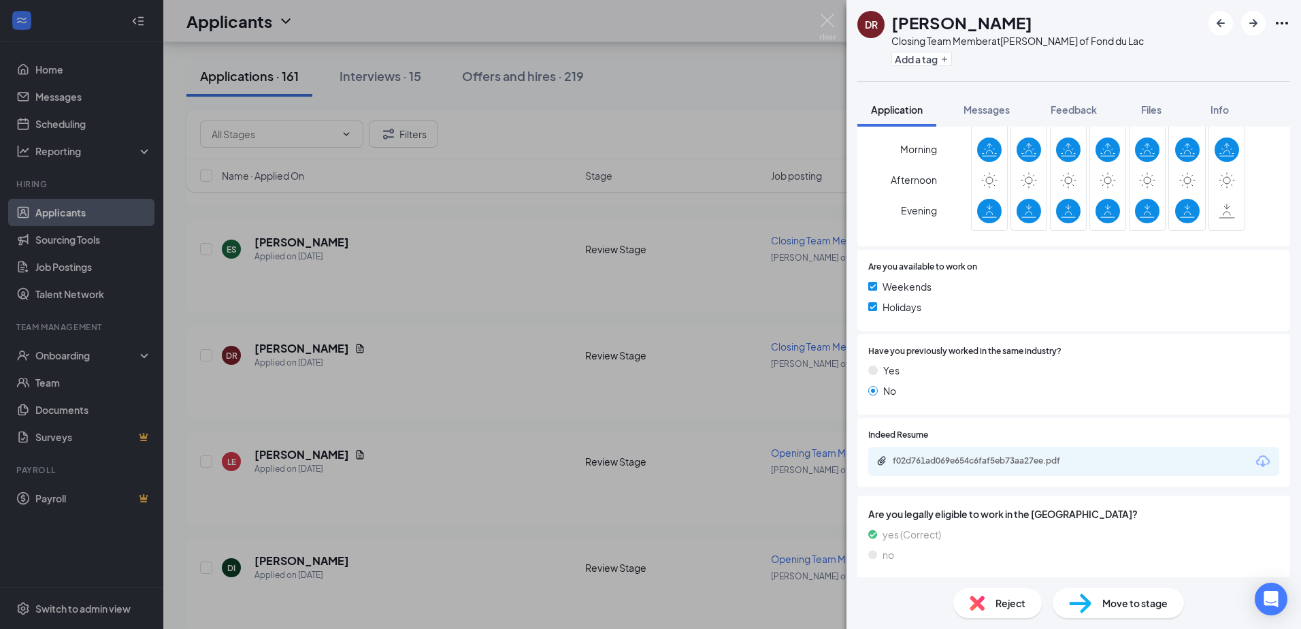
click at [436, 320] on div "DR Dorothy Robb Closing Team Member at Culver's of Fond du Lac Add a tag Applic…" at bounding box center [650, 314] width 1301 height 629
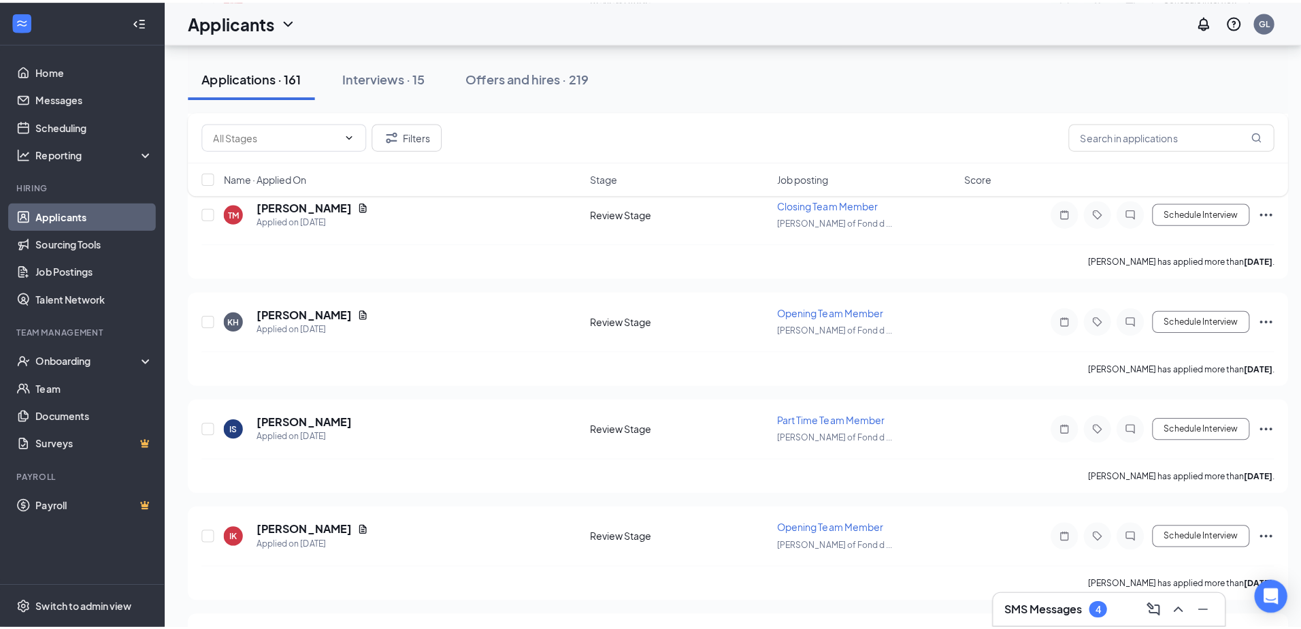
scroll to position [1225, 0]
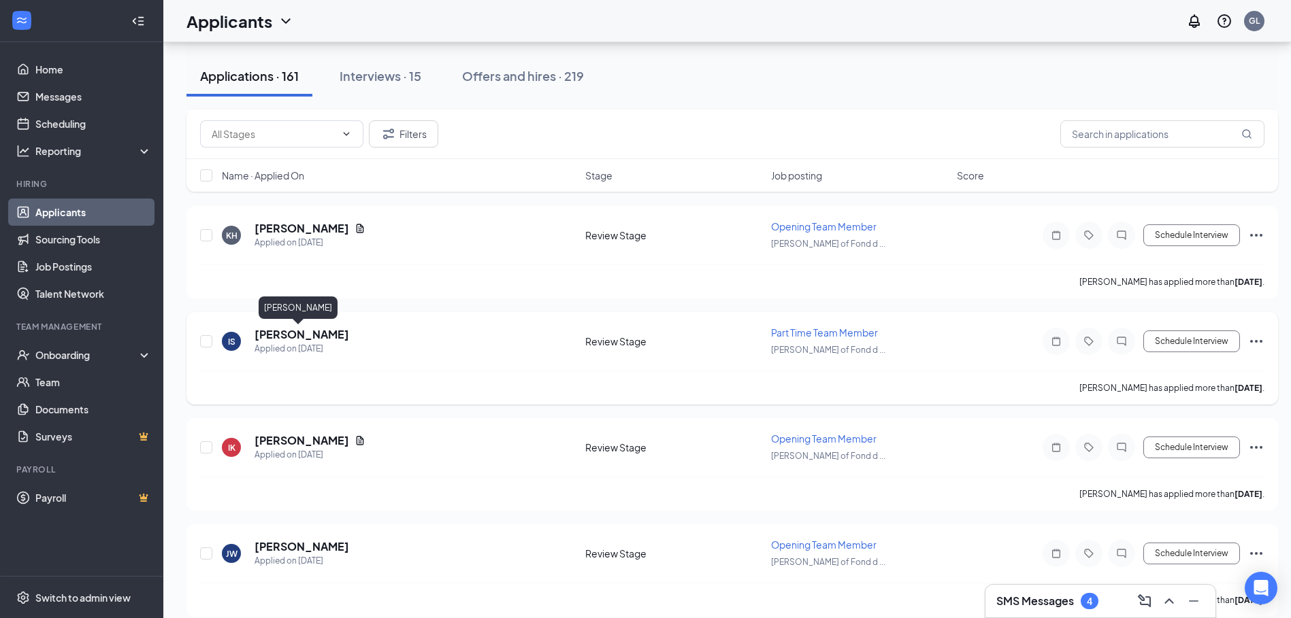
click at [312, 339] on h5 "[PERSON_NAME]" at bounding box center [301, 334] width 95 height 15
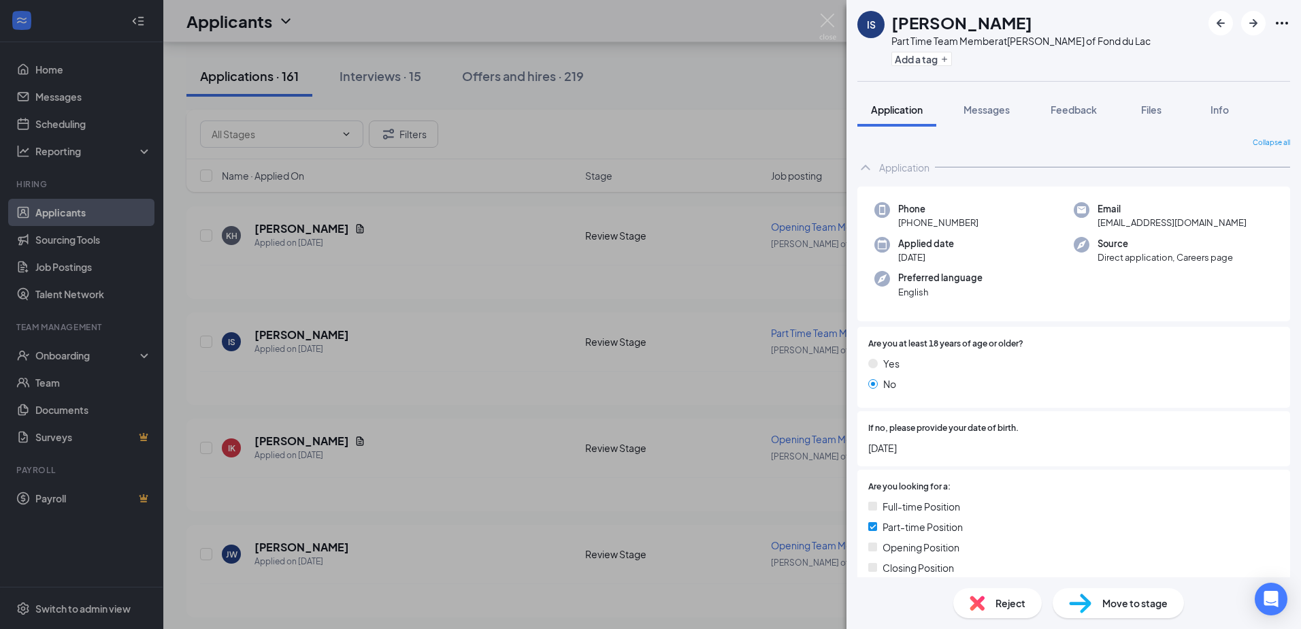
click at [432, 305] on div "IS Isabella snow Part Time Team Member at Culver's of Fond du Lac Add a tag App…" at bounding box center [650, 314] width 1301 height 629
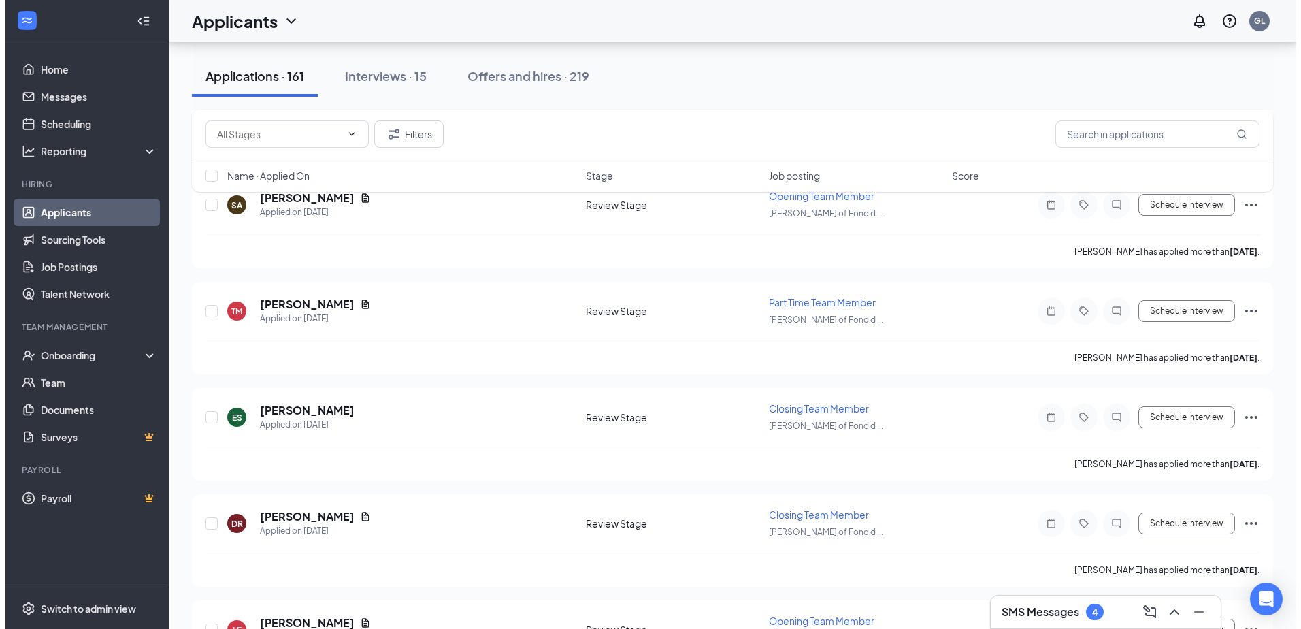
scroll to position [544, 0]
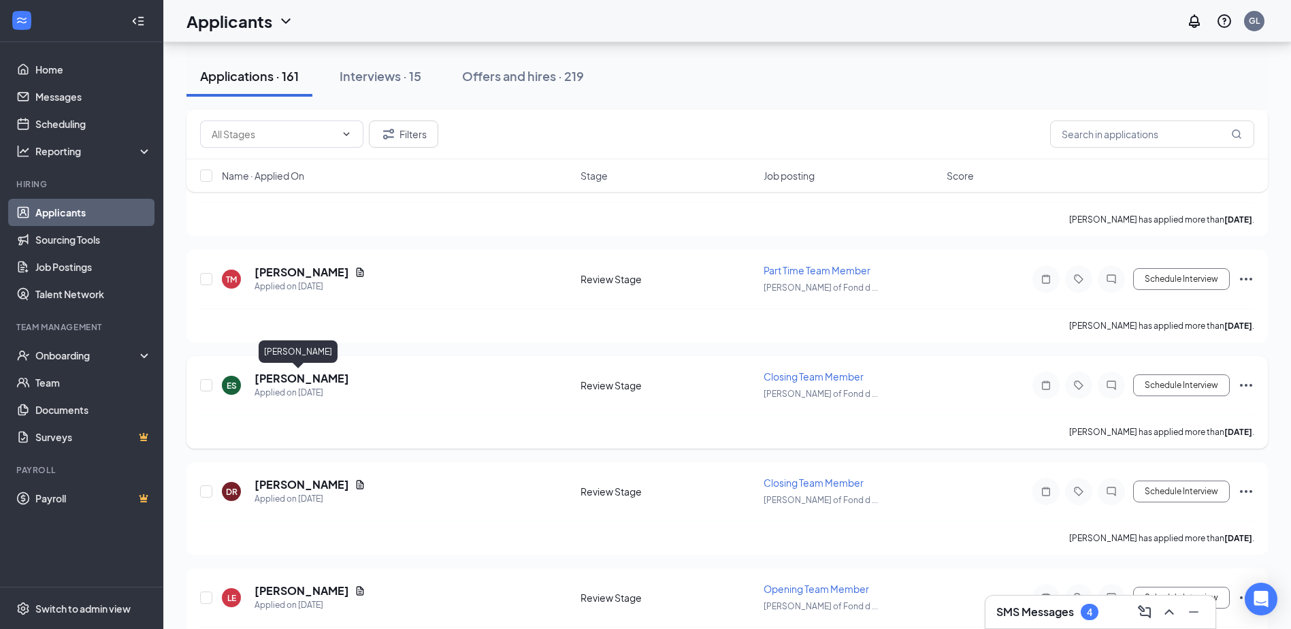
click at [291, 380] on h5 "[PERSON_NAME]" at bounding box center [301, 378] width 95 height 15
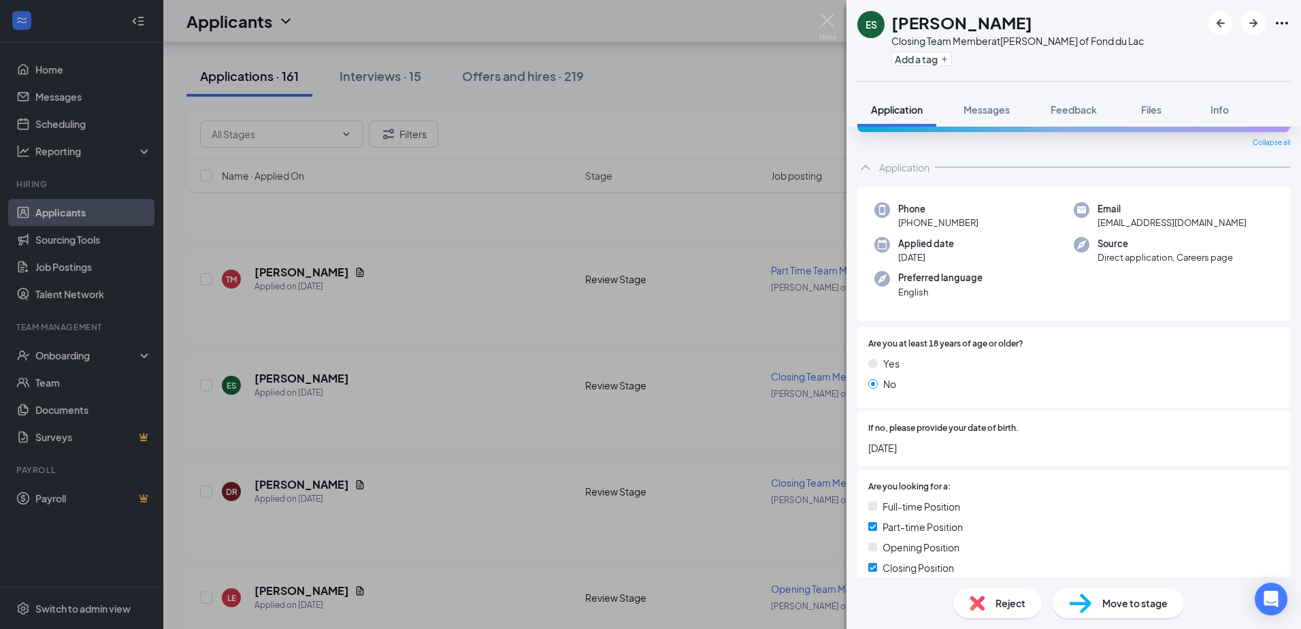
scroll to position [68, 0]
